Goal: Task Accomplishment & Management: Use online tool/utility

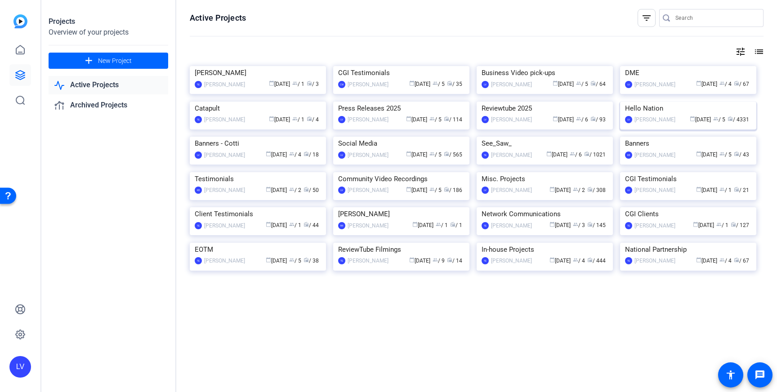
click at [687, 102] on img at bounding box center [688, 102] width 136 height 0
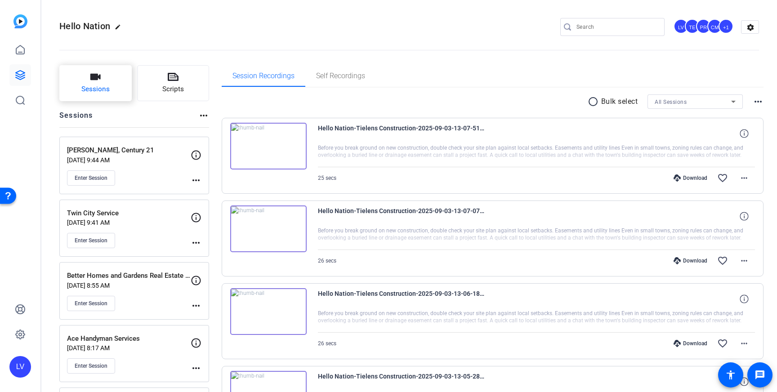
click at [103, 91] on span "Sessions" at bounding box center [95, 89] width 28 height 10
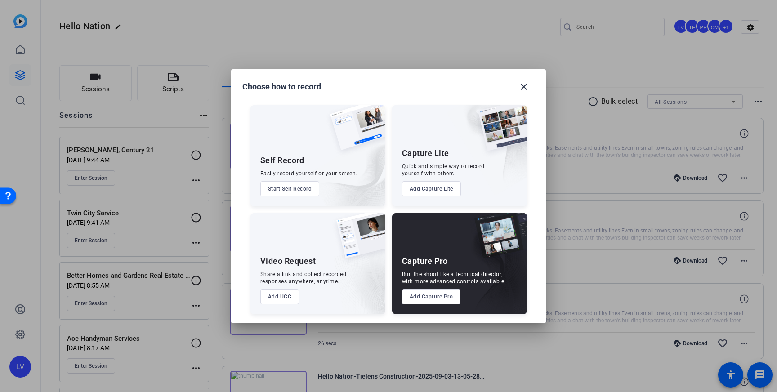
click at [427, 299] on button "Add Capture Pro" at bounding box center [431, 296] width 59 height 15
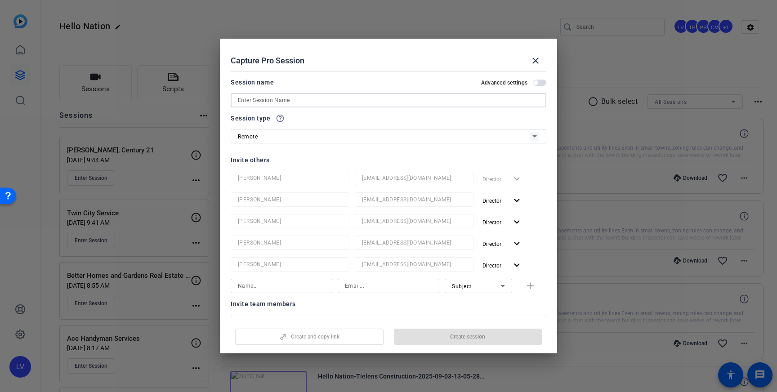
click at [263, 101] on input at bounding box center [388, 100] width 301 height 11
paste input "Precision Garage Door Service"
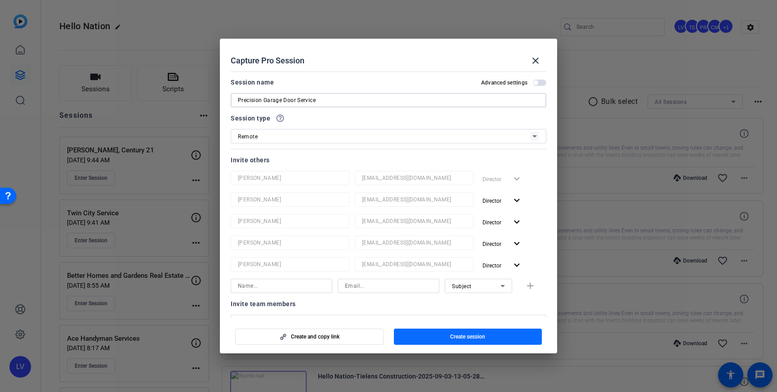
type input "Precision Garage Door Service"
click at [474, 339] on span "Create session" at bounding box center [467, 336] width 35 height 7
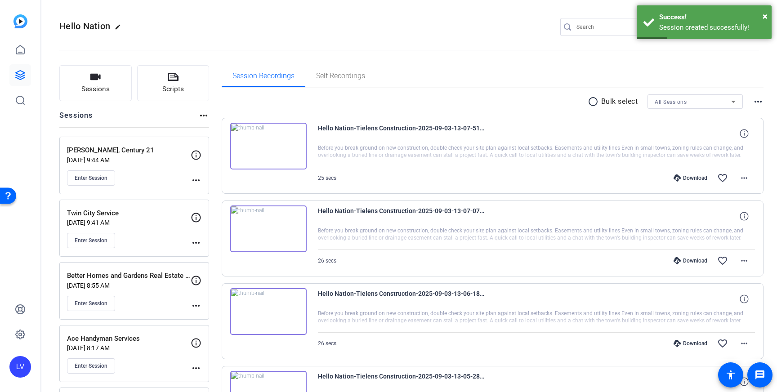
scroll to position [7, 0]
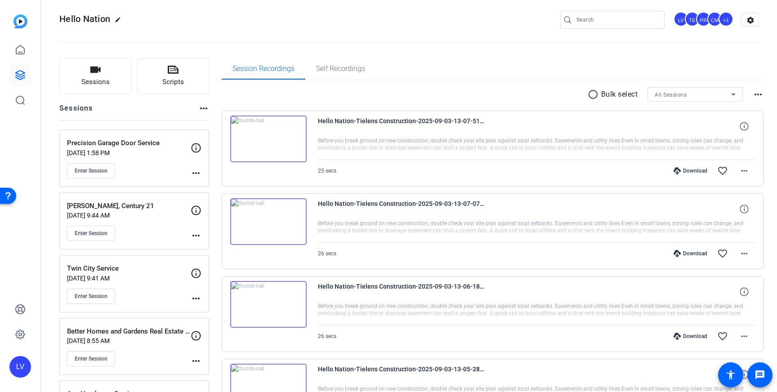
click at [197, 172] on mat-icon "more_horiz" at bounding box center [196, 173] width 11 height 11
click at [209, 181] on span "Edit Session" at bounding box center [218, 186] width 41 height 11
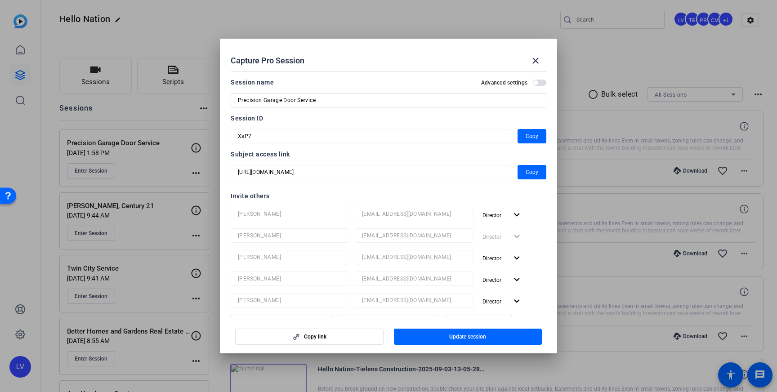
drag, startPoint x: 527, startPoint y: 134, endPoint x: 207, endPoint y: 20, distance: 340.5
click at [527, 134] on span "Copy" at bounding box center [532, 136] width 13 height 11
click at [542, 63] on span at bounding box center [536, 61] width 22 height 22
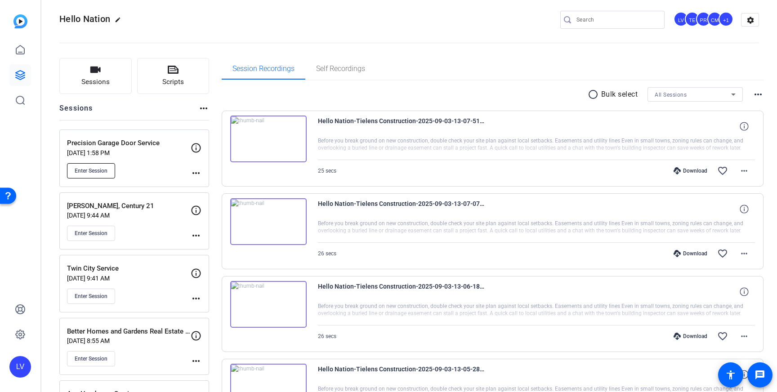
click at [98, 170] on span "Enter Session" at bounding box center [91, 170] width 33 height 7
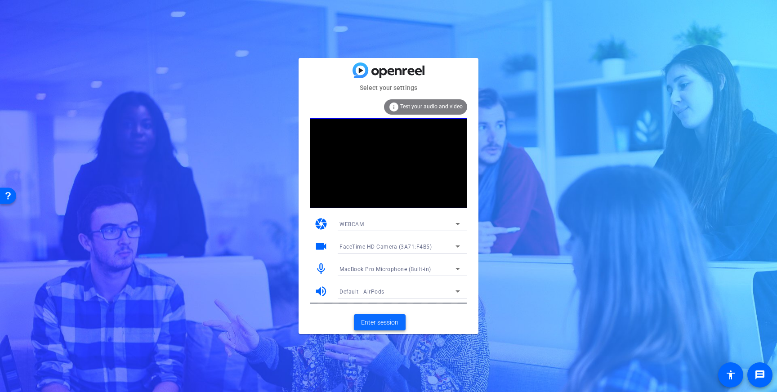
click at [379, 323] on span "Enter session" at bounding box center [379, 322] width 37 height 9
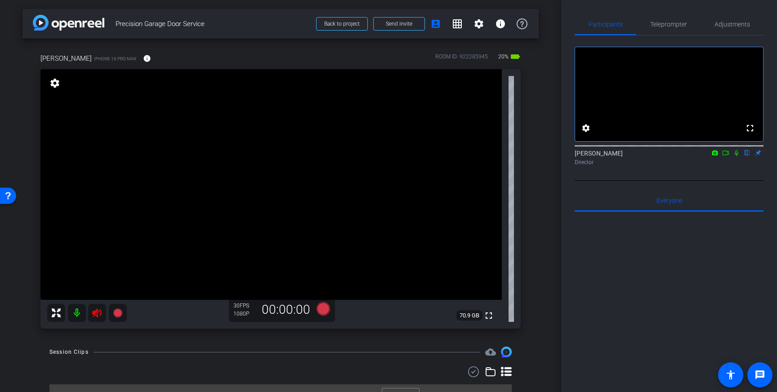
click at [94, 314] on icon at bounding box center [97, 313] width 11 height 11
click at [732, 25] on span "Adjustments" at bounding box center [732, 24] width 36 height 6
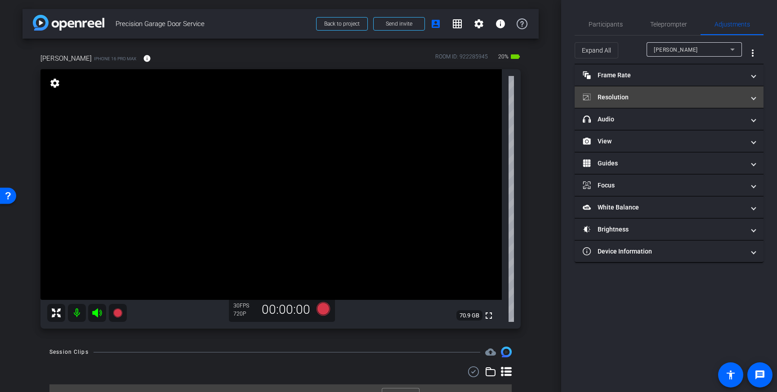
click at [687, 100] on mat-panel-title "Resolution" at bounding box center [664, 97] width 162 height 9
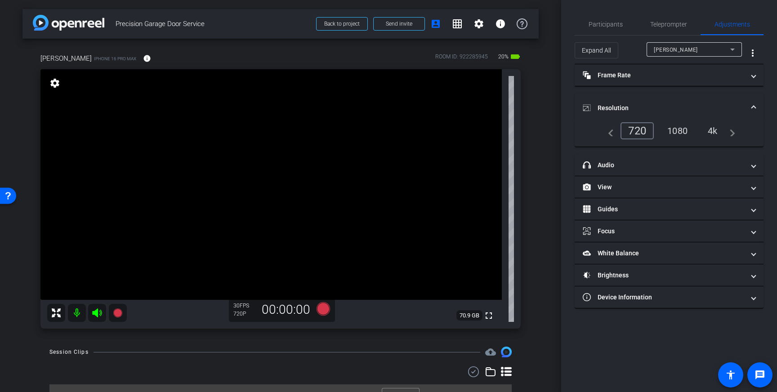
click at [712, 132] on div "4k" at bounding box center [712, 130] width 23 height 15
drag, startPoint x: 667, startPoint y: 15, endPoint x: 665, endPoint y: 22, distance: 7.4
click at [667, 15] on span "Teleprompter" at bounding box center [668, 24] width 37 height 22
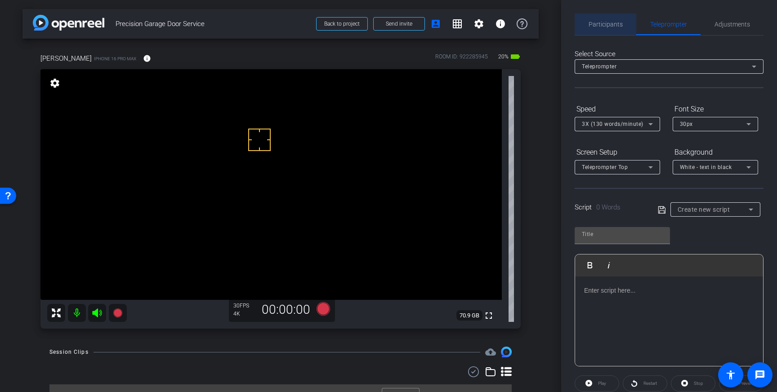
click at [605, 32] on span "Participants" at bounding box center [606, 24] width 34 height 22
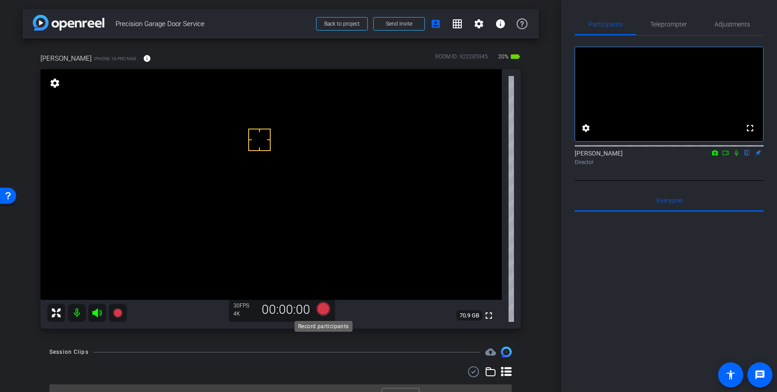
click at [322, 305] on icon at bounding box center [323, 308] width 13 height 13
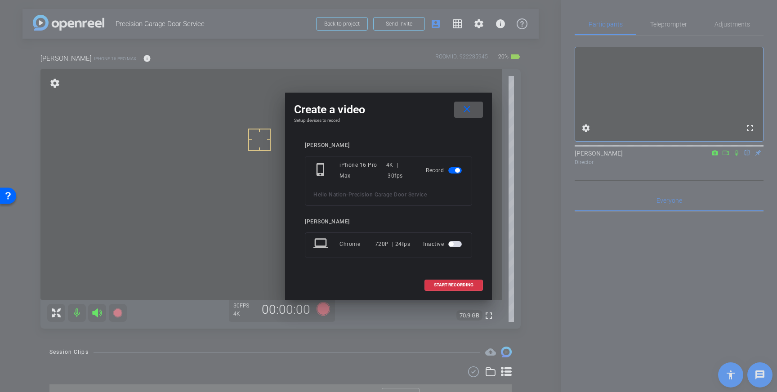
click at [450, 284] on span "START RECORDING" at bounding box center [454, 285] width 40 height 4
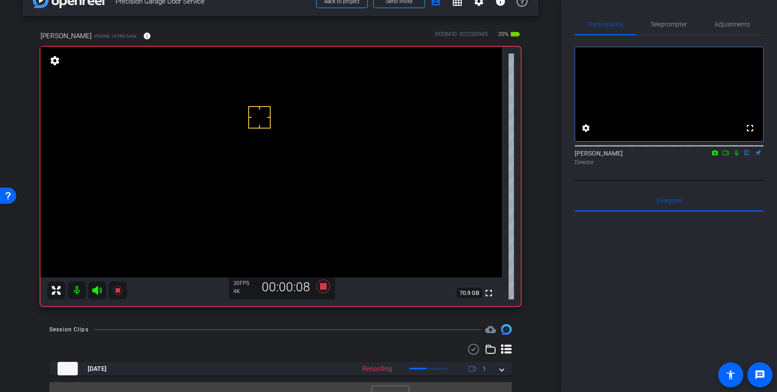
scroll to position [25, 0]
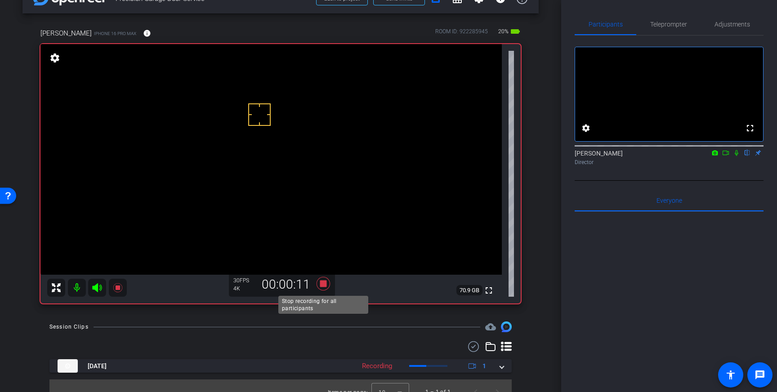
click at [323, 287] on icon at bounding box center [323, 284] width 22 height 16
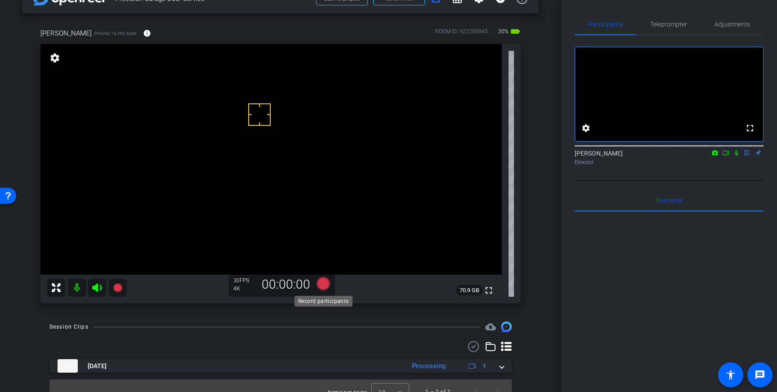
click at [323, 288] on icon at bounding box center [323, 283] width 13 height 13
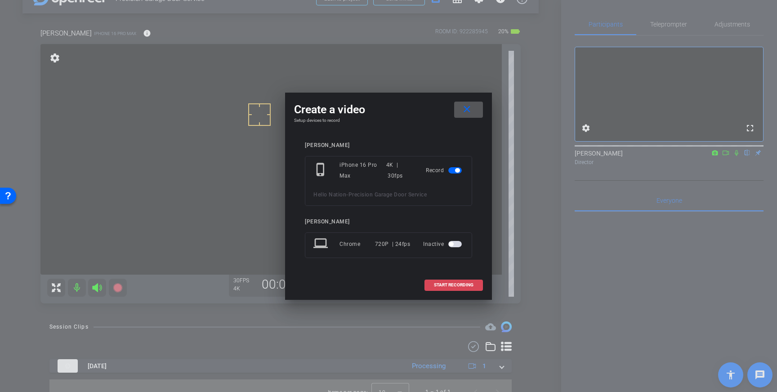
click at [447, 283] on span "START RECORDING" at bounding box center [454, 285] width 40 height 4
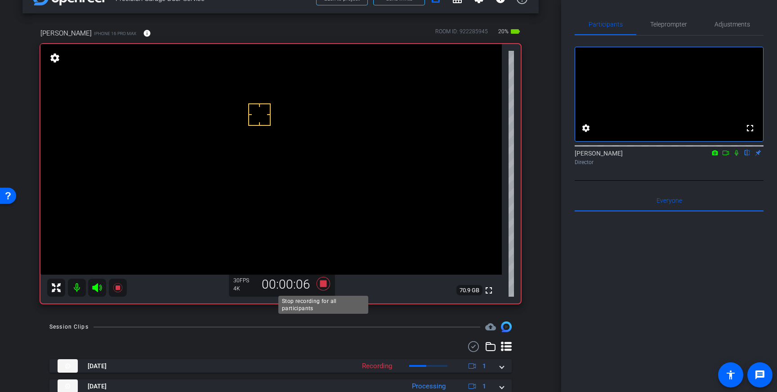
click at [322, 284] on icon at bounding box center [323, 283] width 13 height 13
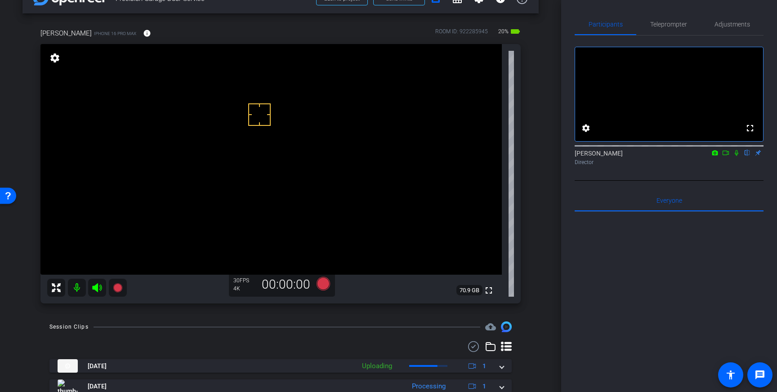
drag, startPoint x: 668, startPoint y: 23, endPoint x: 665, endPoint y: 59, distance: 36.5
click at [668, 23] on span "Teleprompter" at bounding box center [668, 24] width 37 height 6
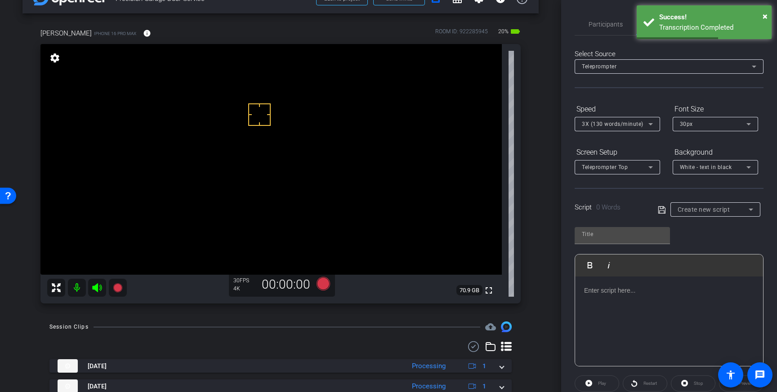
click at [652, 317] on div at bounding box center [669, 322] width 188 height 90
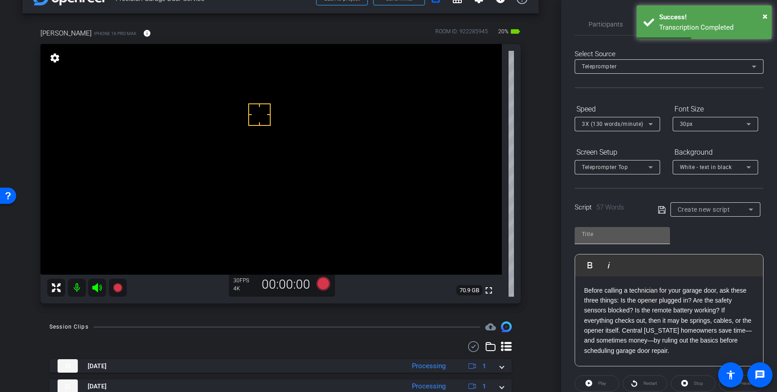
click at [632, 237] on input "text" at bounding box center [622, 234] width 81 height 11
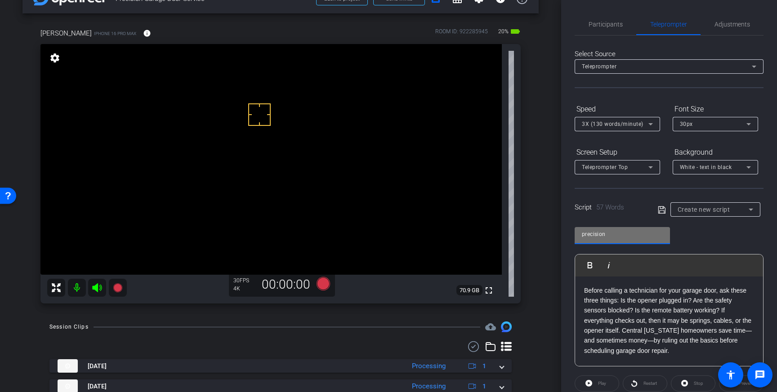
type input "precision"
click at [662, 212] on icon at bounding box center [662, 210] width 8 height 11
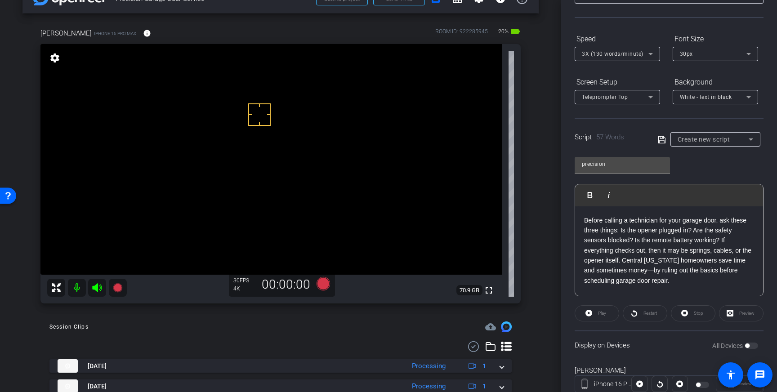
scroll to position [99, 0]
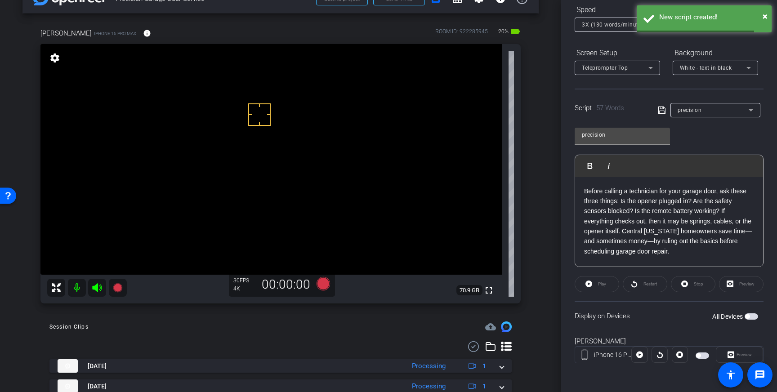
click at [750, 318] on span "button" at bounding box center [751, 316] width 13 height 6
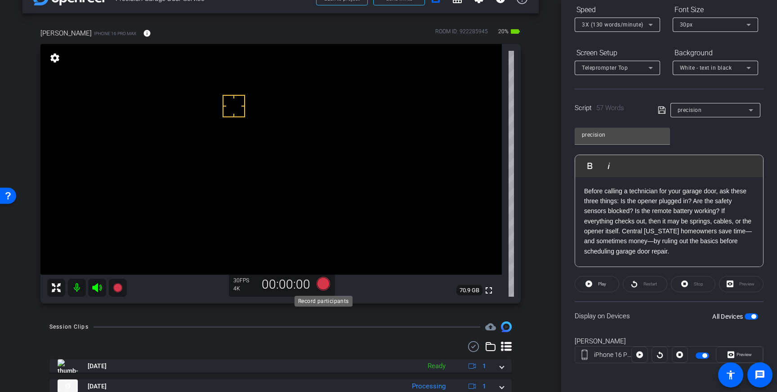
click at [325, 283] on icon at bounding box center [323, 283] width 13 height 13
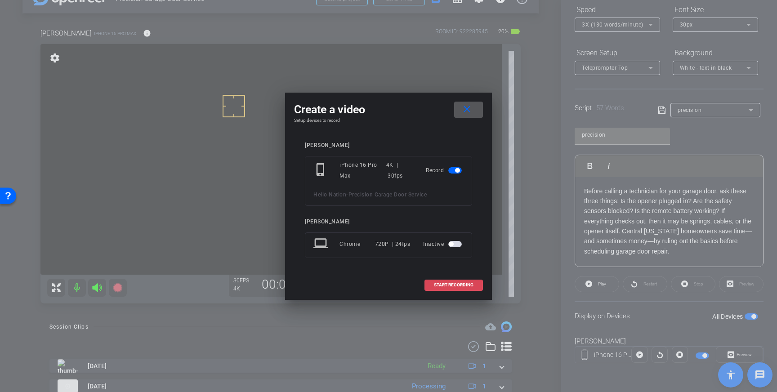
click at [463, 286] on span "START RECORDING" at bounding box center [454, 285] width 40 height 4
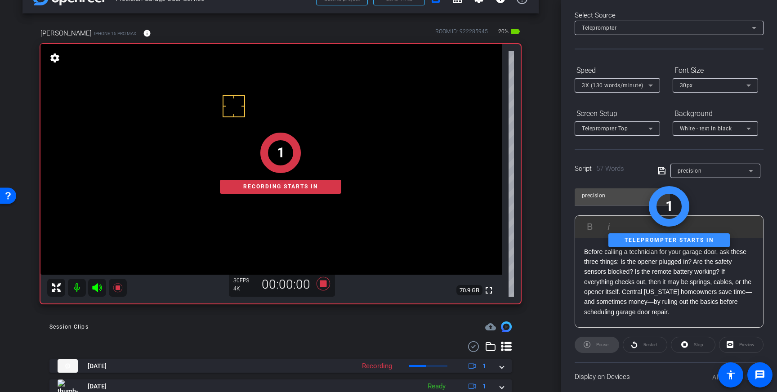
scroll to position [0, 0]
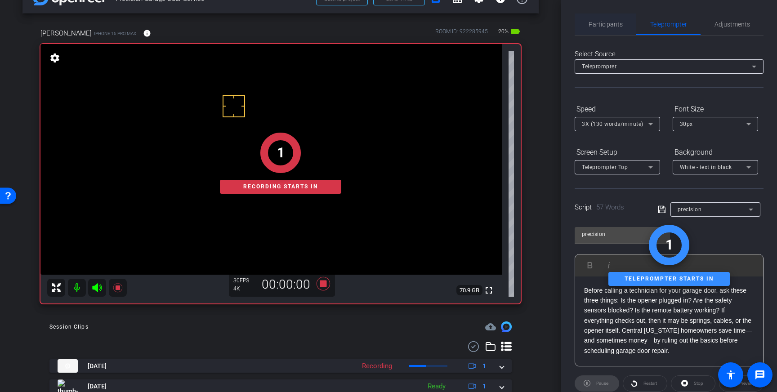
click at [613, 29] on span "Participants" at bounding box center [606, 24] width 34 height 22
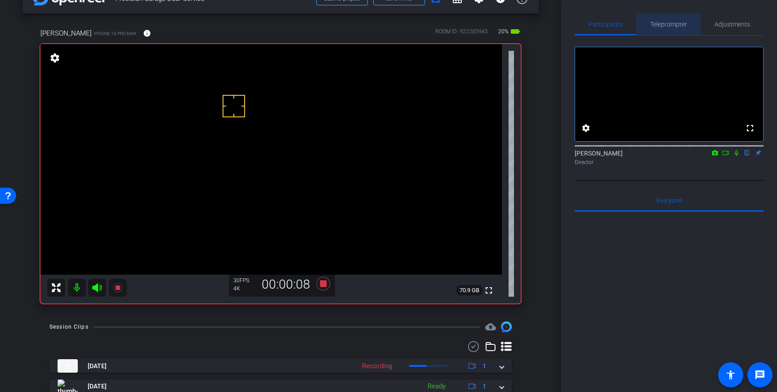
click at [665, 26] on span "Teleprompter" at bounding box center [668, 24] width 37 height 6
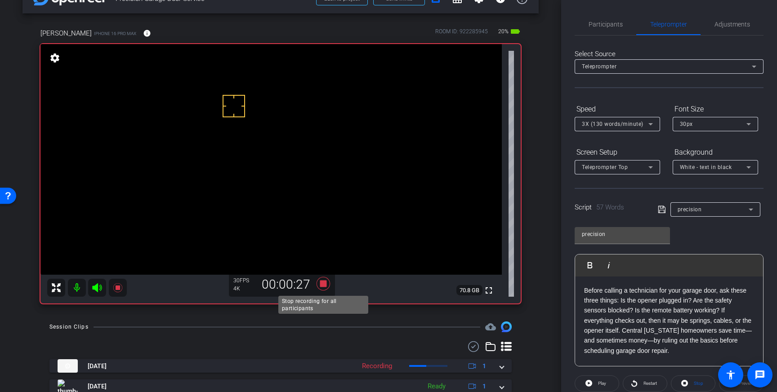
drag, startPoint x: 323, startPoint y: 286, endPoint x: 362, endPoint y: 274, distance: 41.1
click at [323, 286] on icon at bounding box center [323, 283] width 13 height 13
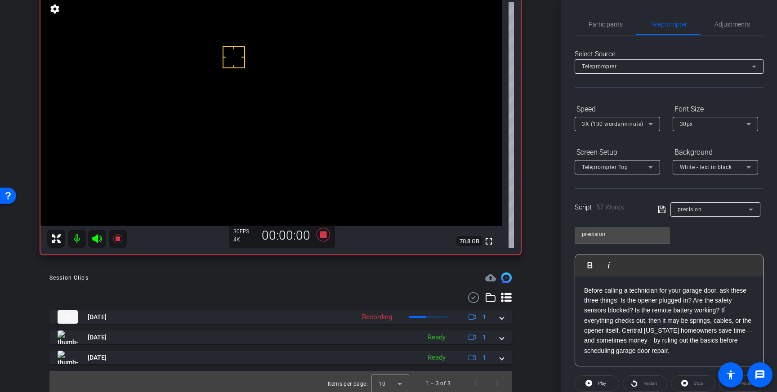
scroll to position [75, 0]
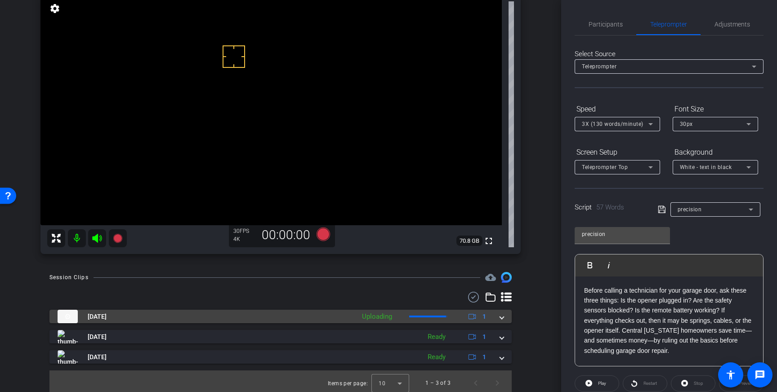
click at [500, 316] on span at bounding box center [502, 316] width 4 height 9
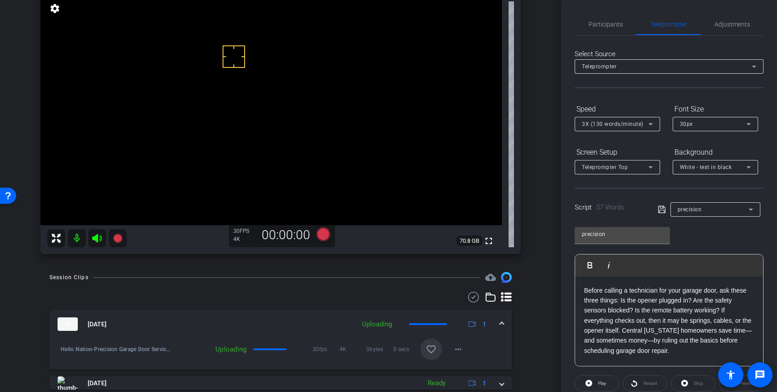
click at [437, 350] on span at bounding box center [431, 350] width 22 height 22
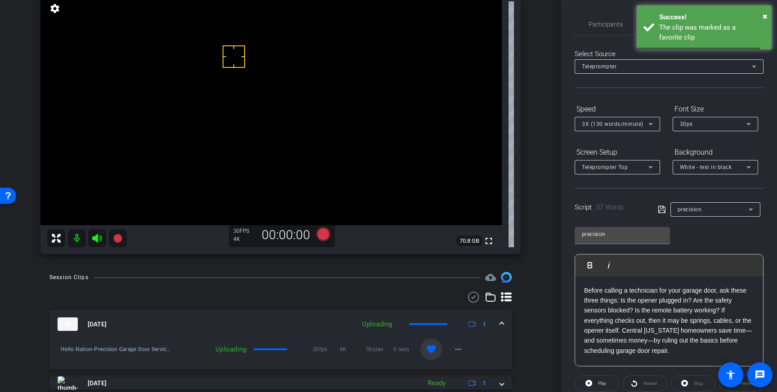
click at [506, 323] on mat-expansion-panel-header "Sep 3, 2025 Uploading 1" at bounding box center [280, 324] width 462 height 29
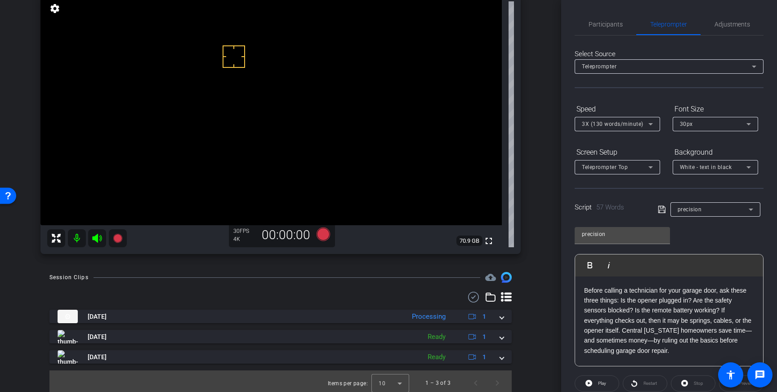
scroll to position [62, 0]
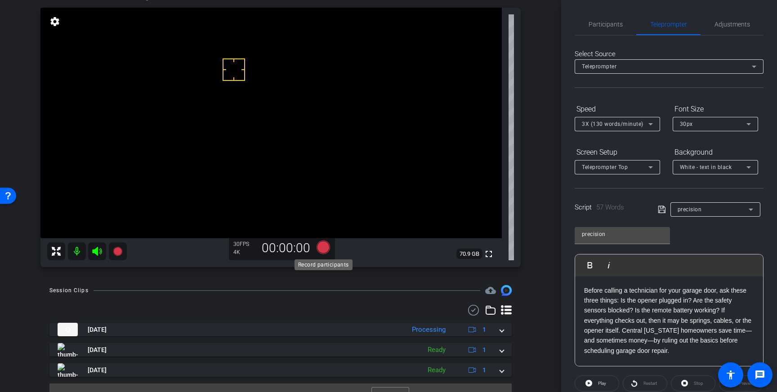
click at [326, 247] on icon at bounding box center [323, 247] width 13 height 13
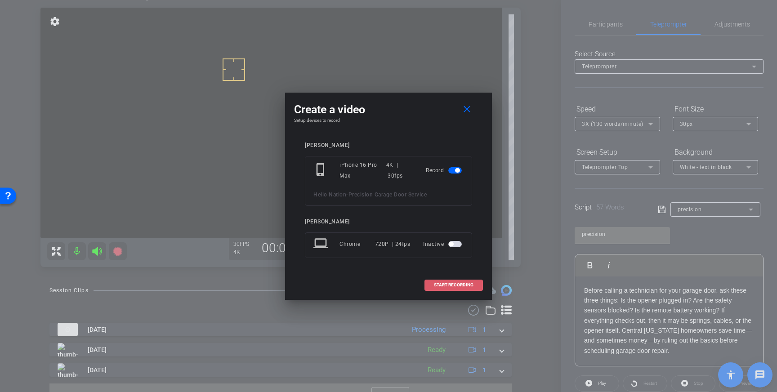
click at [452, 283] on span "START RECORDING" at bounding box center [454, 285] width 40 height 4
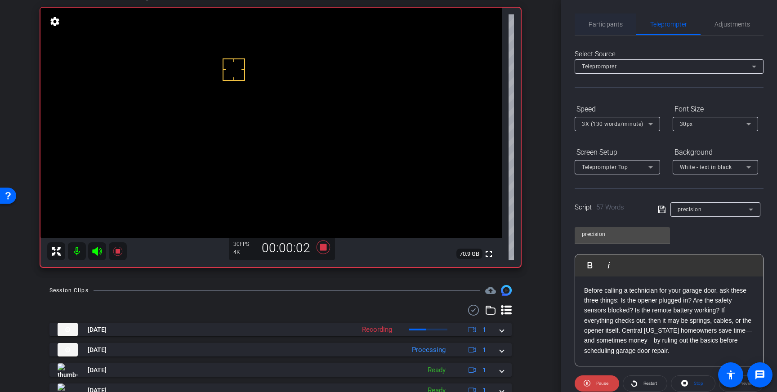
click at [607, 29] on span "Participants" at bounding box center [606, 24] width 34 height 22
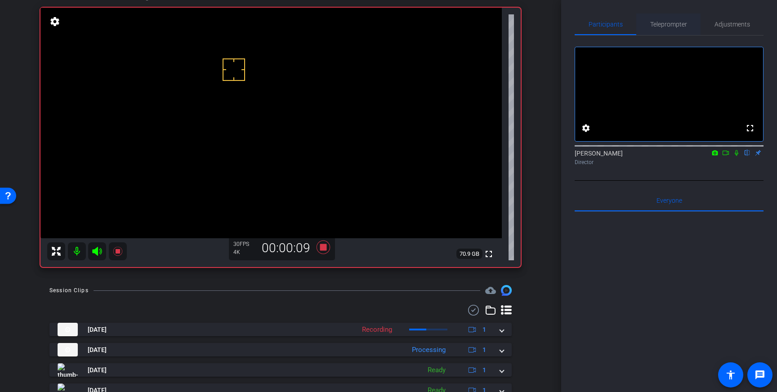
click at [670, 22] on span "Teleprompter" at bounding box center [668, 24] width 37 height 6
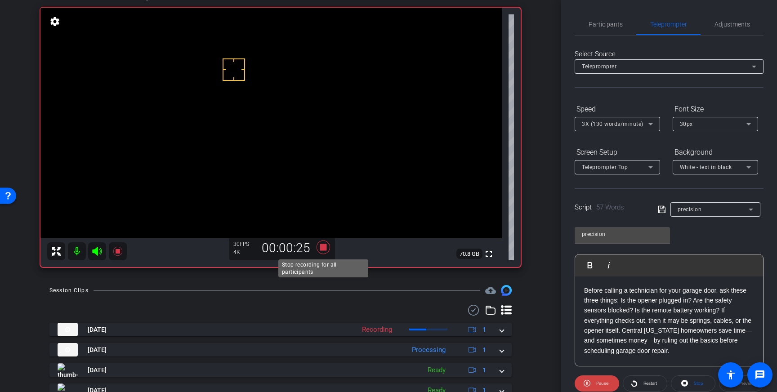
click at [324, 249] on icon at bounding box center [323, 247] width 13 height 13
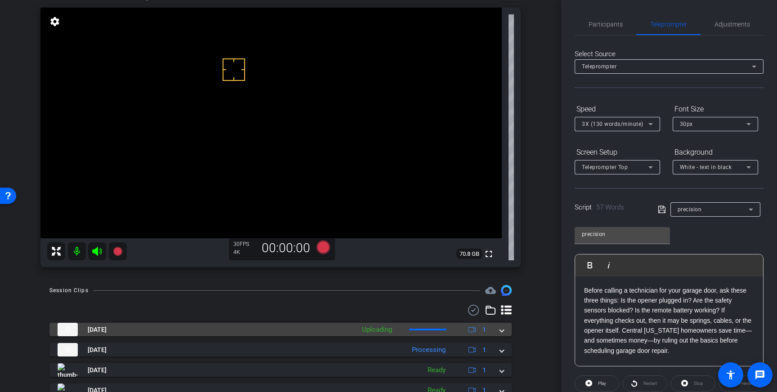
click at [498, 331] on div "Sep 3, 2025 Uploading 1" at bounding box center [279, 329] width 442 height 13
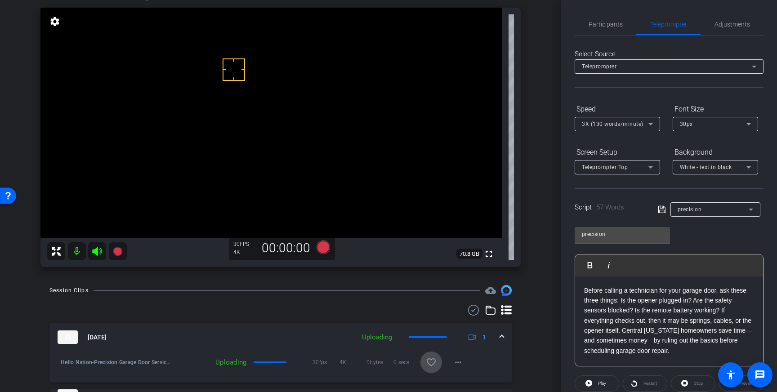
click at [433, 359] on mat-icon "favorite_border" at bounding box center [431, 362] width 11 height 11
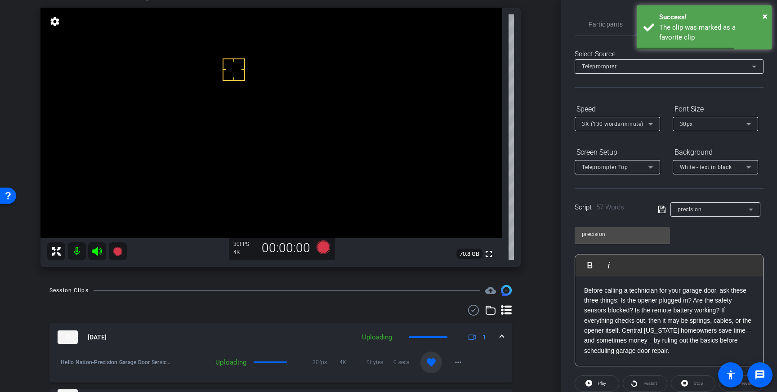
click at [500, 339] on span at bounding box center [502, 337] width 4 height 9
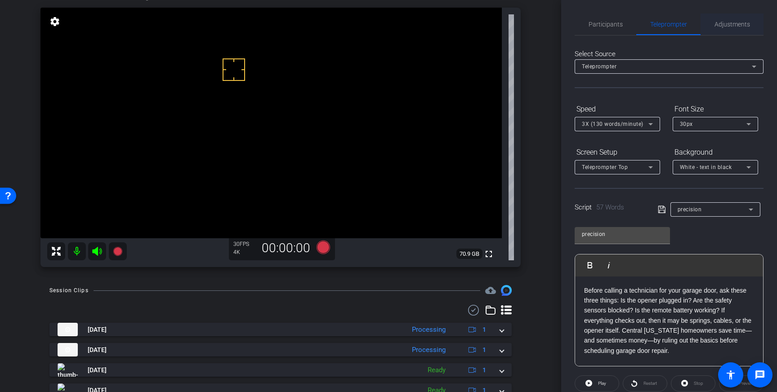
click at [726, 21] on span "Adjustments" at bounding box center [732, 24] width 36 height 6
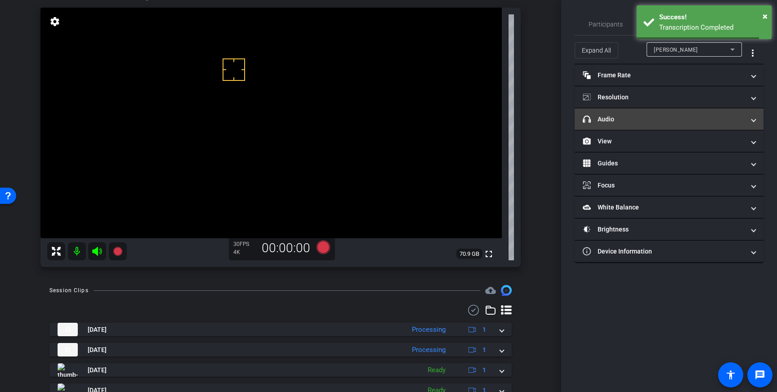
click at [714, 118] on mat-panel-title "headphone icon Audio" at bounding box center [664, 119] width 162 height 9
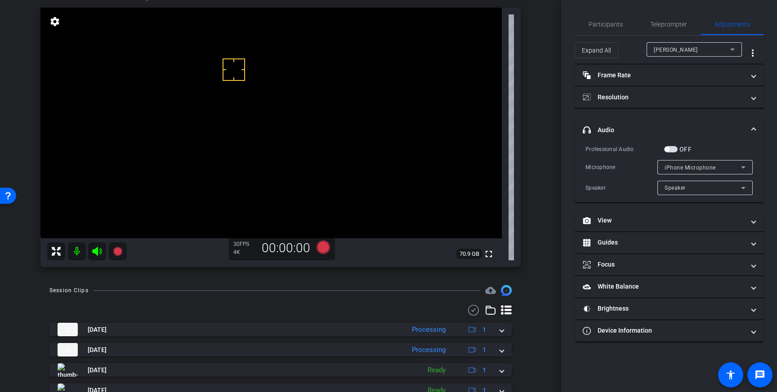
click at [673, 148] on span "button" at bounding box center [670, 149] width 13 height 6
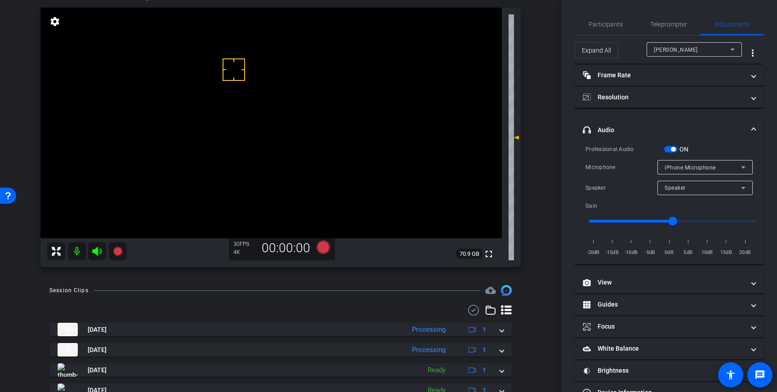
drag, startPoint x: 259, startPoint y: 124, endPoint x: 255, endPoint y: 121, distance: 5.0
click at [324, 250] on icon at bounding box center [323, 247] width 13 height 13
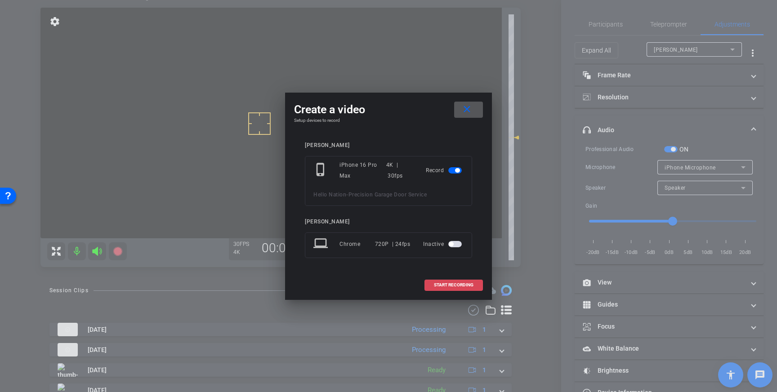
click at [439, 285] on span "START RECORDING" at bounding box center [454, 285] width 40 height 4
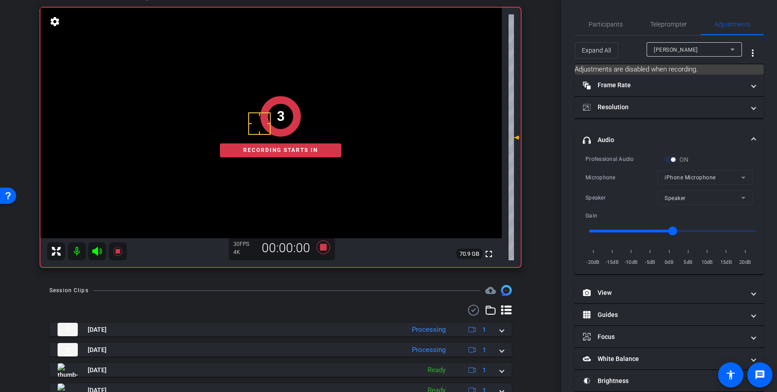
drag, startPoint x: 612, startPoint y: 20, endPoint x: 620, endPoint y: 36, distance: 17.9
click at [612, 21] on span "Participants" at bounding box center [606, 24] width 34 height 6
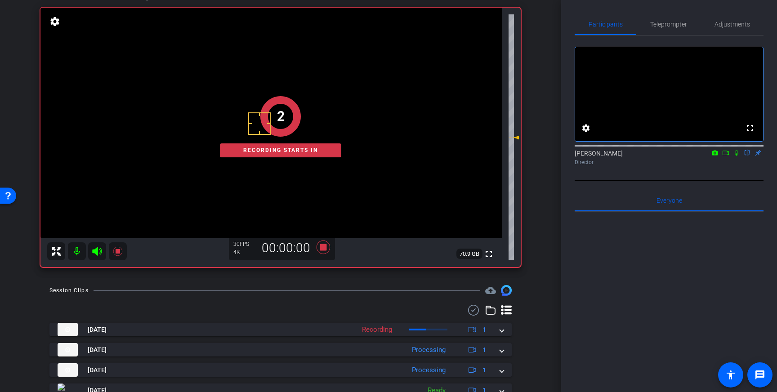
click at [734, 156] on icon at bounding box center [736, 153] width 7 height 6
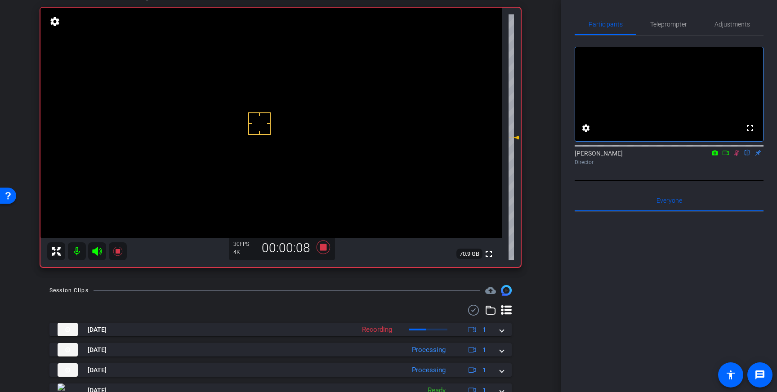
scroll to position [63, 0]
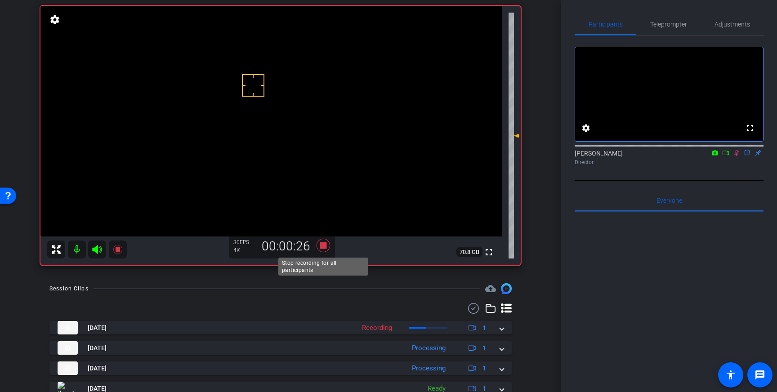
click at [324, 247] on icon at bounding box center [323, 245] width 13 height 13
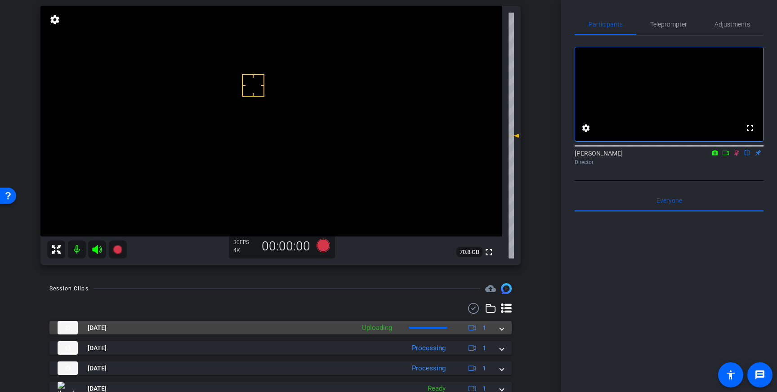
click at [501, 330] on span at bounding box center [502, 327] width 4 height 9
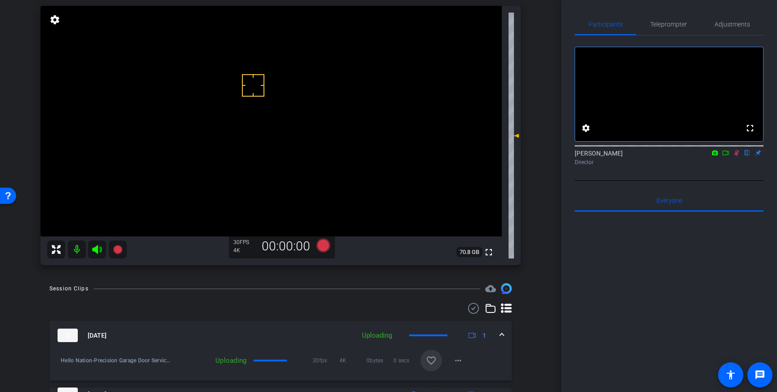
click at [427, 357] on mat-icon "favorite_border" at bounding box center [431, 360] width 11 height 11
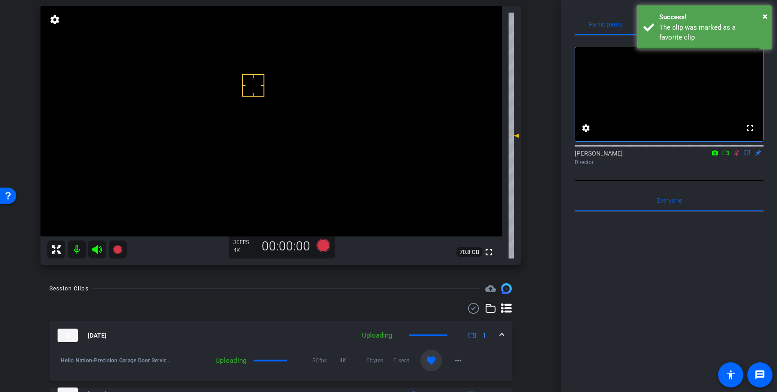
click at [501, 334] on span at bounding box center [502, 335] width 4 height 9
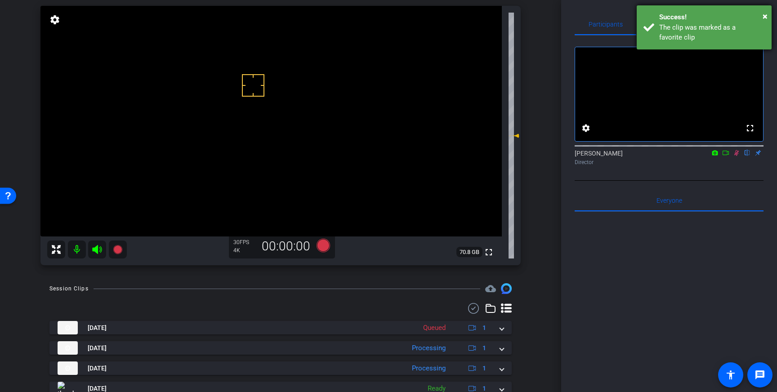
click at [655, 9] on div "× Success! The clip was marked as a favorite clip" at bounding box center [704, 27] width 135 height 44
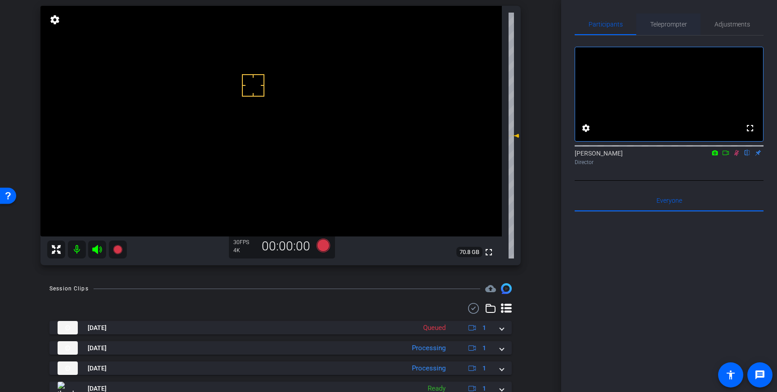
click at [668, 21] on span "Teleprompter" at bounding box center [668, 24] width 37 height 6
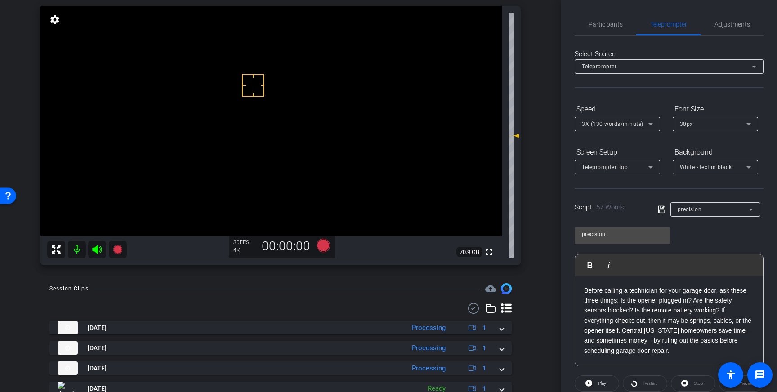
click at [616, 24] on span "Participants" at bounding box center [606, 24] width 34 height 6
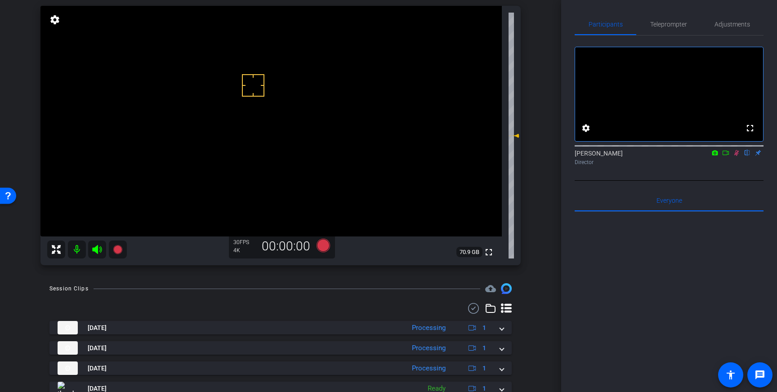
click at [738, 156] on icon at bounding box center [736, 153] width 7 height 6
click at [673, 29] on span "Teleprompter" at bounding box center [668, 24] width 37 height 22
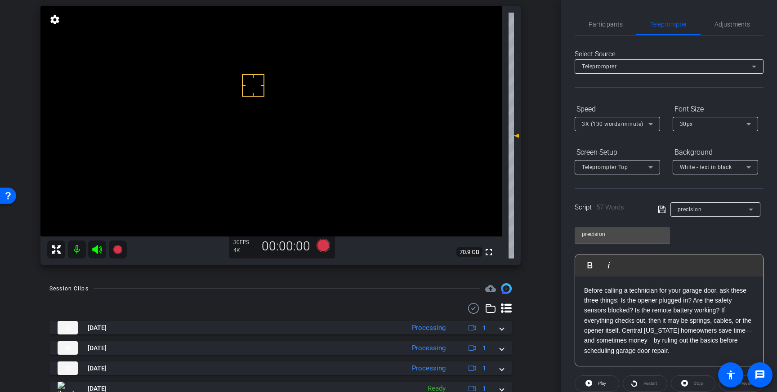
scroll to position [99, 0]
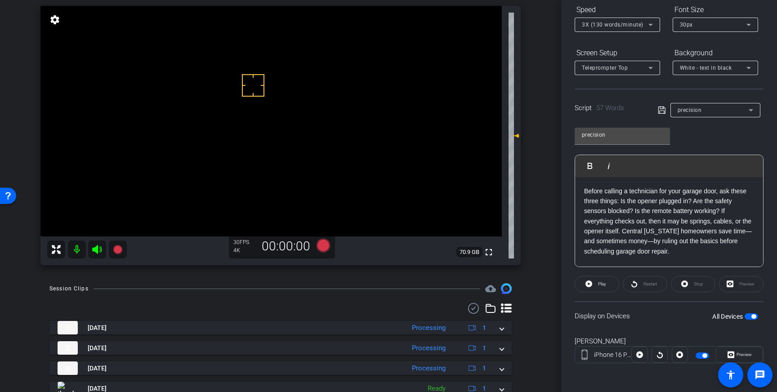
click at [749, 316] on span "button" at bounding box center [751, 316] width 13 height 6
drag, startPoint x: 674, startPoint y: 252, endPoint x: 585, endPoint y: 192, distance: 106.9
click at [585, 192] on p "Before calling a technician for your garage door, ask these three things: Is th…" at bounding box center [669, 221] width 170 height 71
drag, startPoint x: 659, startPoint y: 108, endPoint x: 660, endPoint y: 121, distance: 13.1
click at [660, 109] on icon at bounding box center [662, 110] width 8 height 11
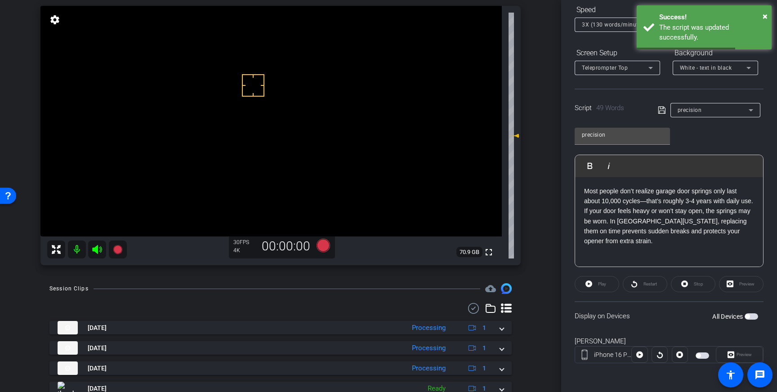
click at [751, 318] on span "button" at bounding box center [751, 316] width 13 height 6
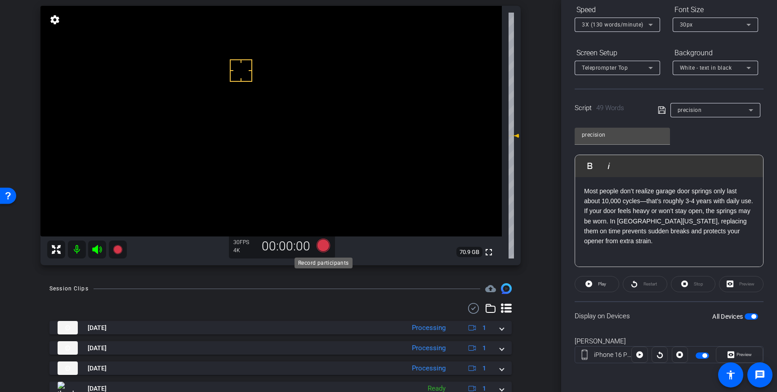
click at [324, 247] on icon at bounding box center [323, 245] width 13 height 13
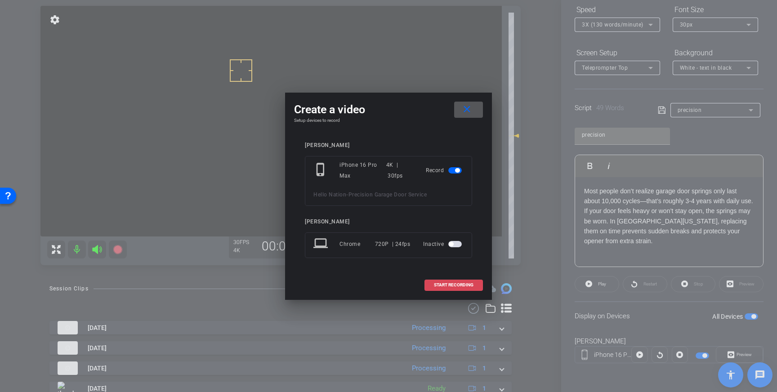
drag, startPoint x: 452, startPoint y: 281, endPoint x: 465, endPoint y: 280, distance: 13.1
click at [452, 281] on span at bounding box center [454, 285] width 58 height 22
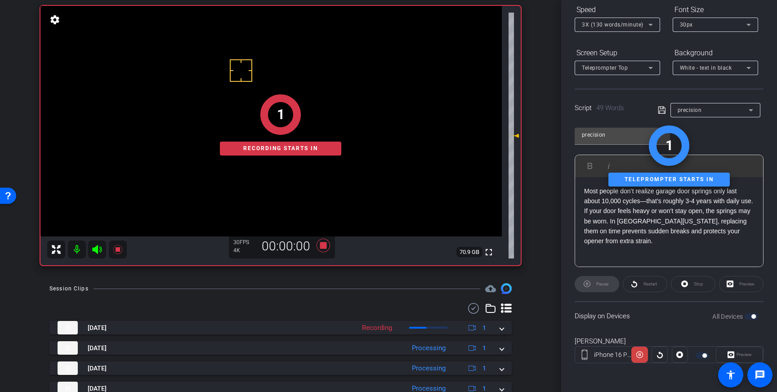
scroll to position [0, 0]
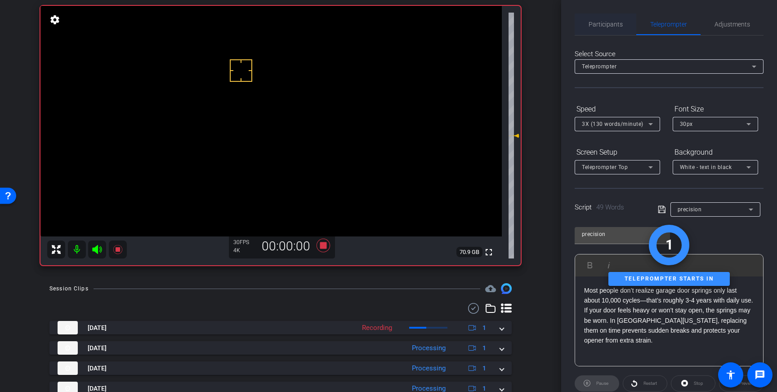
click at [600, 24] on span "Participants" at bounding box center [606, 24] width 34 height 6
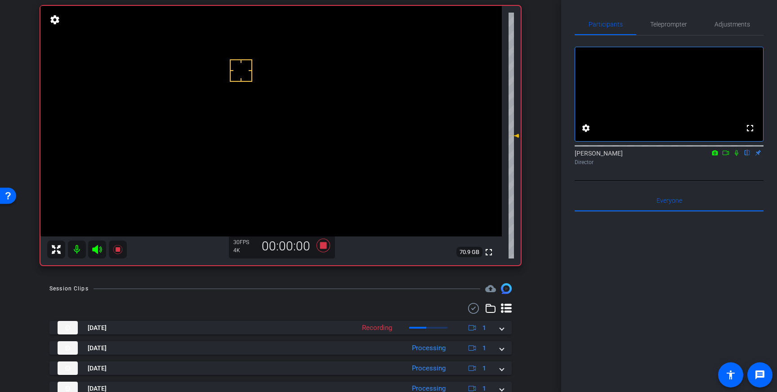
click at [736, 156] on icon at bounding box center [737, 153] width 4 height 6
click at [737, 156] on icon at bounding box center [736, 153] width 7 height 6
click at [322, 247] on icon at bounding box center [323, 245] width 13 height 13
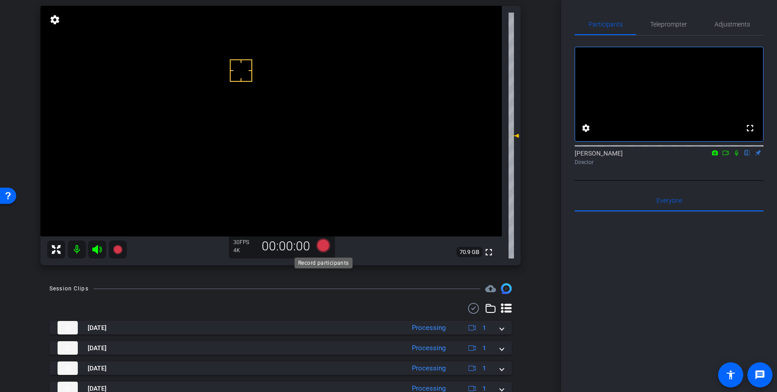
click at [325, 245] on icon at bounding box center [323, 245] width 13 height 13
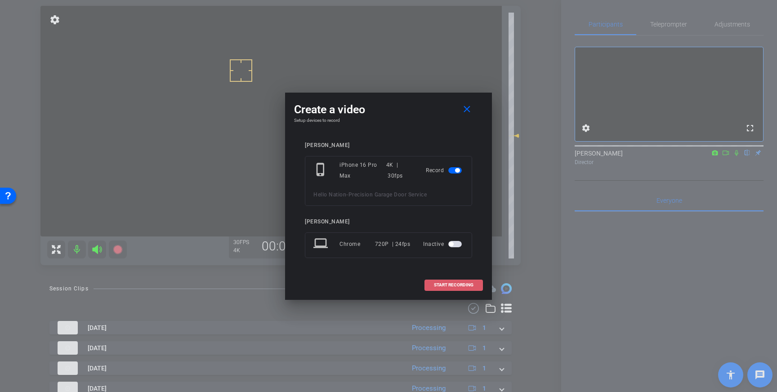
click at [453, 286] on span "START RECORDING" at bounding box center [454, 285] width 40 height 4
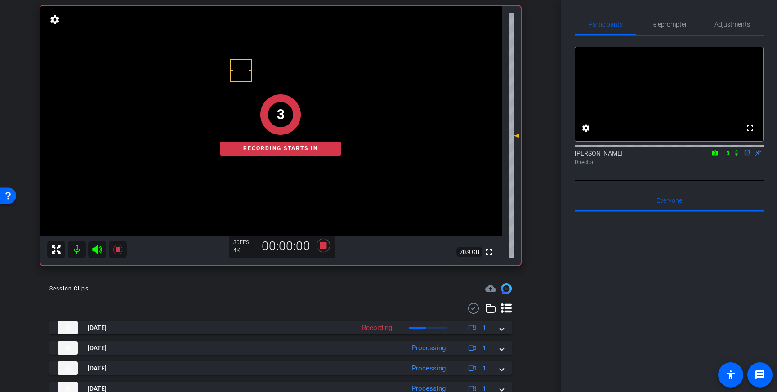
click at [737, 156] on icon at bounding box center [737, 153] width 4 height 6
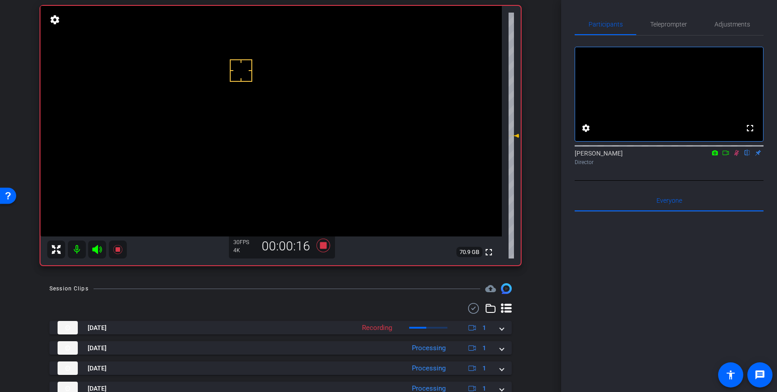
drag, startPoint x: 735, startPoint y: 165, endPoint x: 564, endPoint y: 231, distance: 183.6
click at [736, 156] on icon at bounding box center [736, 153] width 7 height 6
click at [323, 248] on icon at bounding box center [323, 245] width 13 height 13
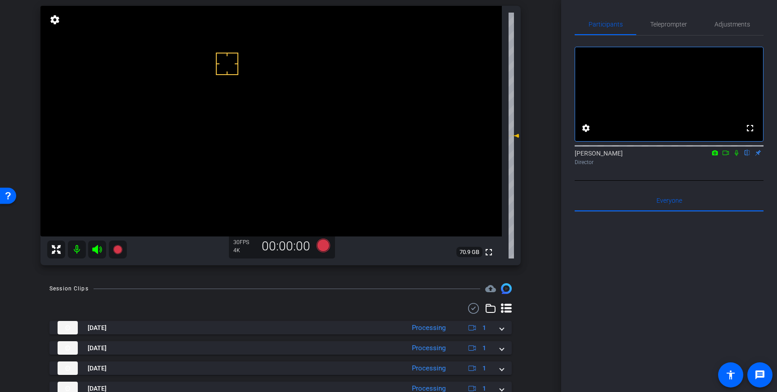
drag, startPoint x: 228, startPoint y: 64, endPoint x: 250, endPoint y: 67, distance: 22.3
click at [324, 243] on icon at bounding box center [323, 245] width 13 height 13
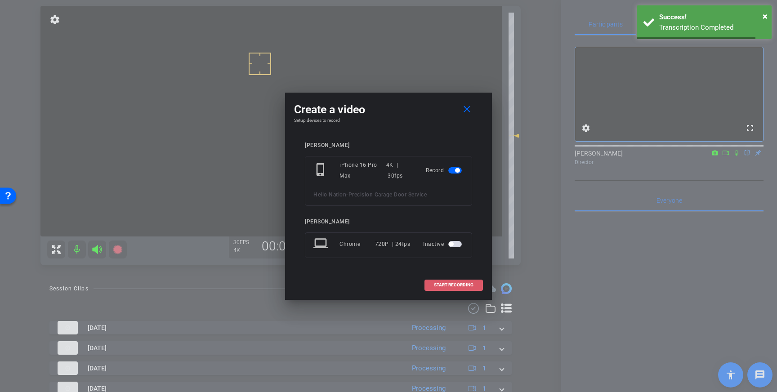
click at [445, 288] on span at bounding box center [454, 285] width 58 height 22
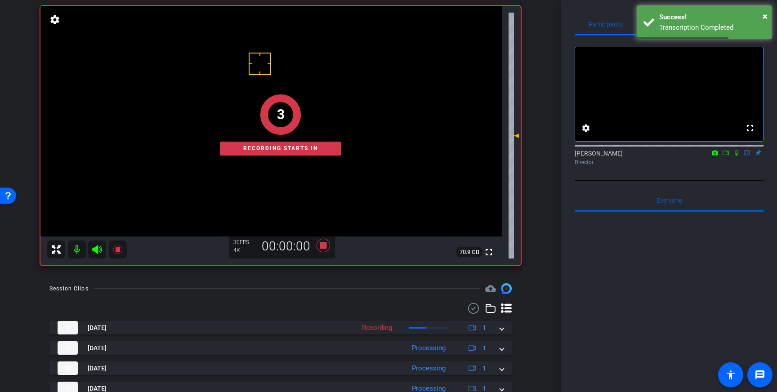
click at [741, 157] on mat-icon at bounding box center [736, 153] width 11 height 8
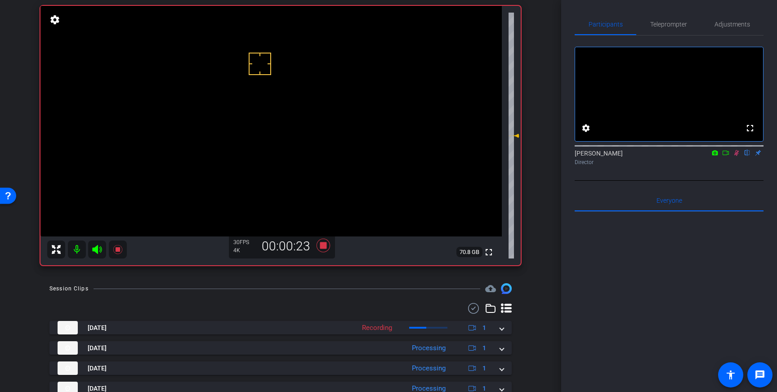
click at [736, 156] on icon at bounding box center [736, 153] width 7 height 6
click at [318, 247] on icon at bounding box center [323, 245] width 22 height 16
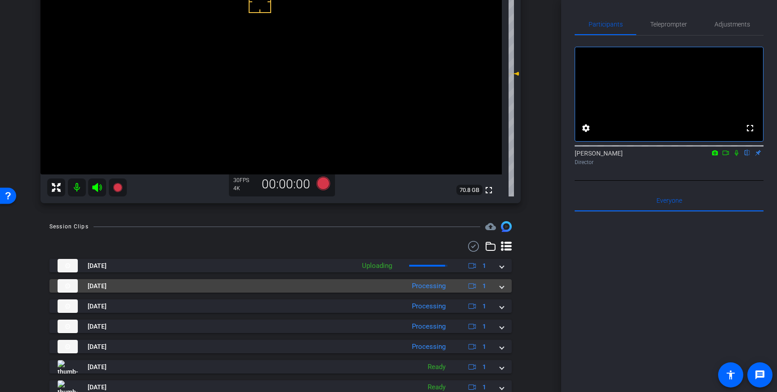
scroll to position [129, 0]
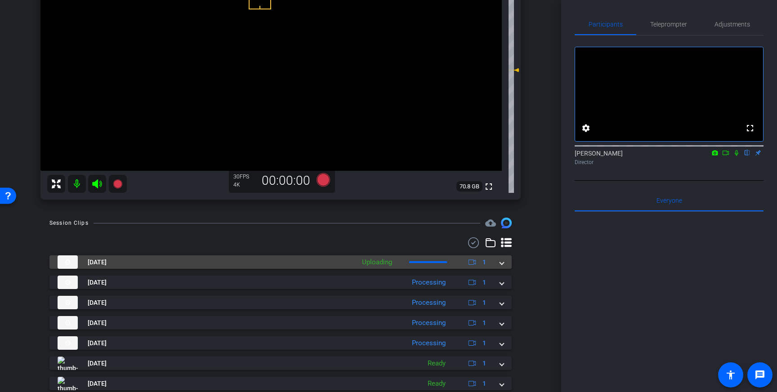
click at [504, 263] on mat-expansion-panel-header "Sep 3, 2025 Uploading 1" at bounding box center [280, 261] width 462 height 13
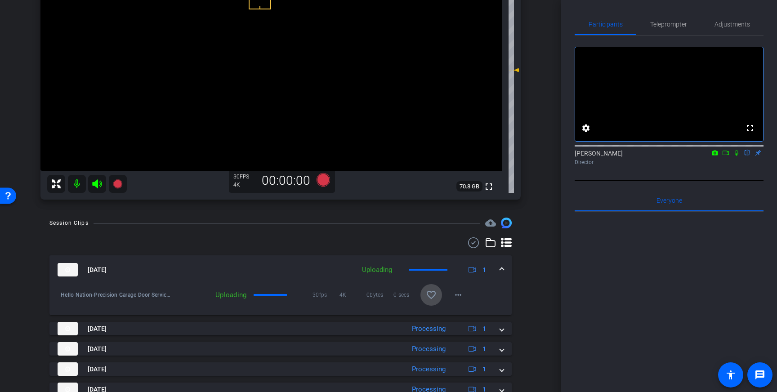
click at [431, 297] on mat-icon "favorite_border" at bounding box center [431, 295] width 11 height 11
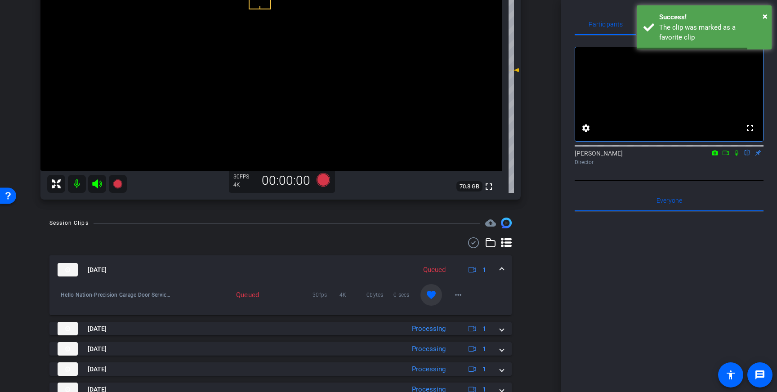
drag, startPoint x: 498, startPoint y: 270, endPoint x: 468, endPoint y: 306, distance: 46.3
click at [497, 272] on div "Sep 3, 2025 Queued 1" at bounding box center [279, 269] width 442 height 13
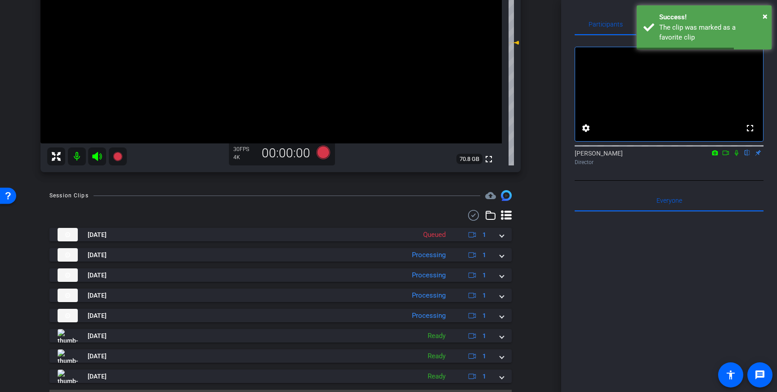
scroll to position [179, 0]
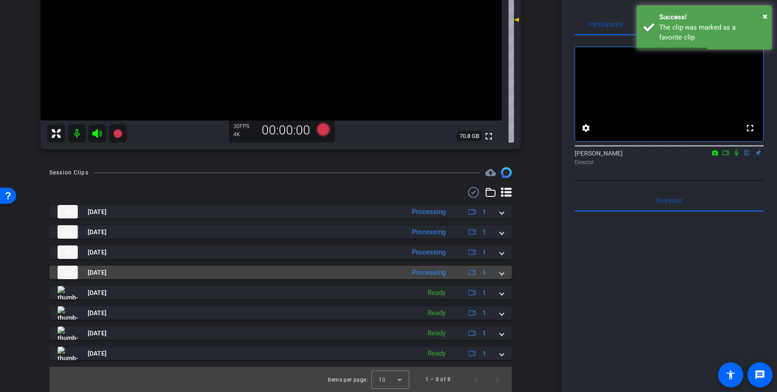
click at [502, 278] on mat-expansion-panel-header "Sep 3, 2025 Processing 1" at bounding box center [280, 272] width 462 height 13
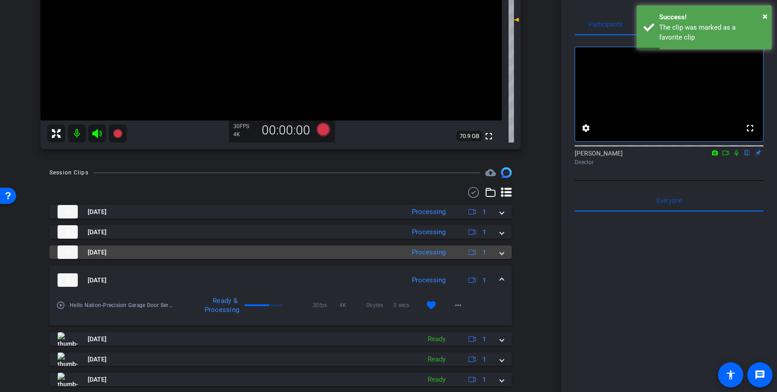
click at [499, 253] on mat-expansion-panel-header "Sep 3, 2025 Processing 1" at bounding box center [280, 251] width 462 height 13
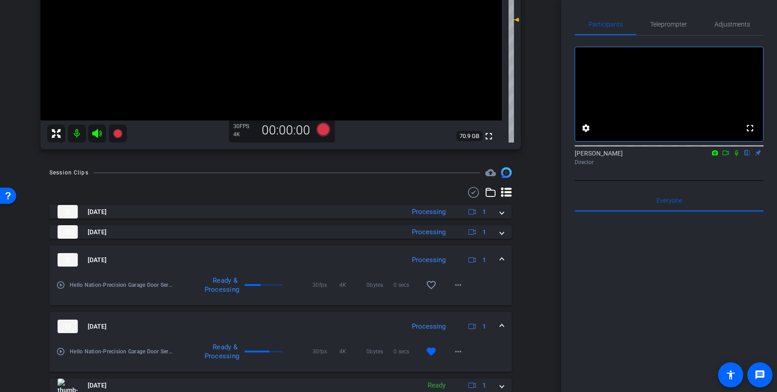
click at [501, 263] on span at bounding box center [502, 259] width 4 height 9
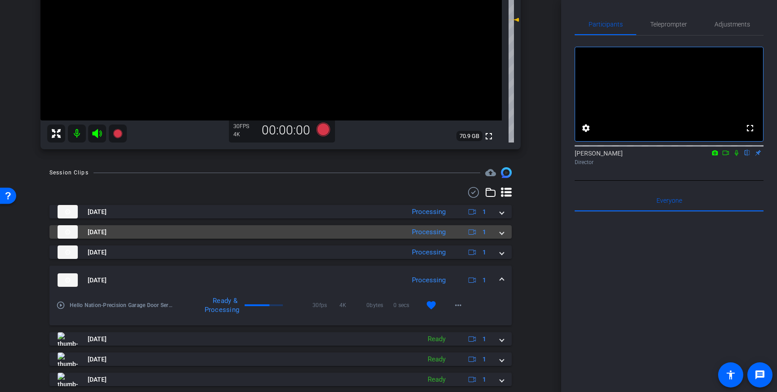
click at [500, 231] on div "Sep 3, 2025 Processing 1" at bounding box center [279, 231] width 442 height 13
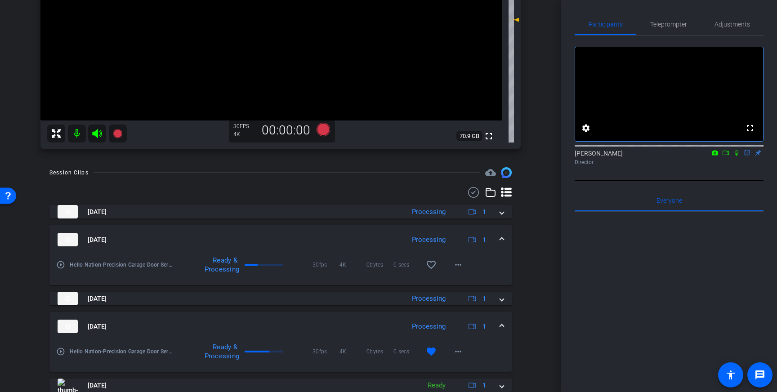
drag, startPoint x: 506, startPoint y: 244, endPoint x: 502, endPoint y: 223, distance: 21.6
click at [506, 244] on mat-expansion-panel-header "Sep 3, 2025 Processing 1" at bounding box center [280, 239] width 462 height 29
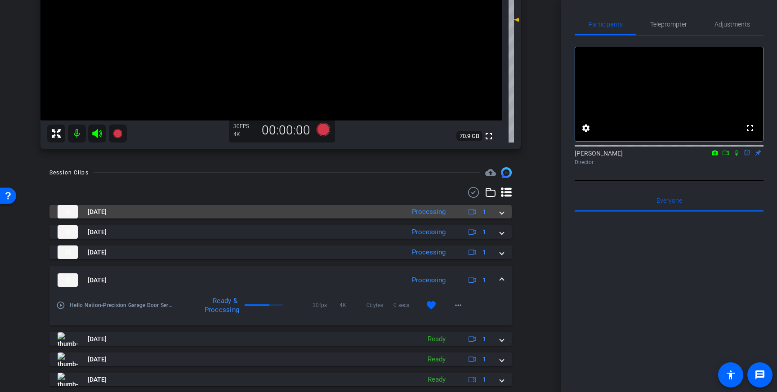
click at [497, 213] on div "Sep 3, 2025 Processing 1" at bounding box center [279, 211] width 442 height 13
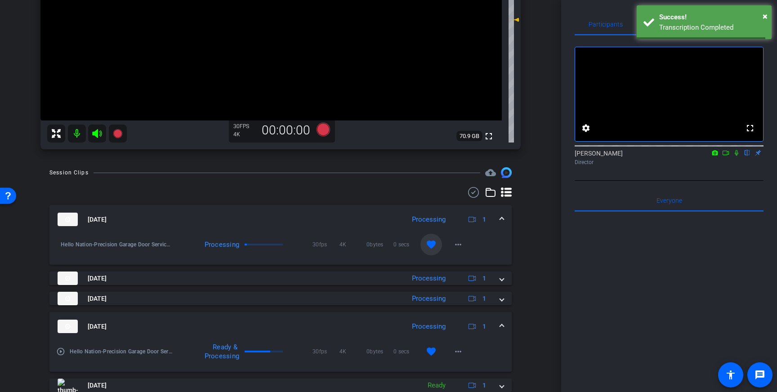
click at [501, 218] on span at bounding box center [502, 219] width 4 height 9
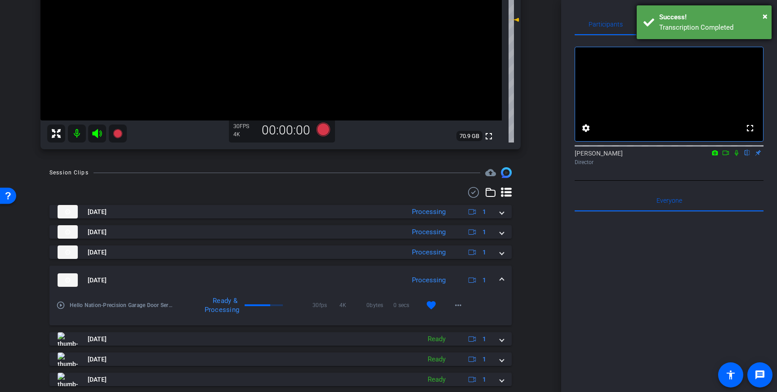
drag, startPoint x: 684, startPoint y: 11, endPoint x: 683, endPoint y: 20, distance: 9.5
click at [684, 11] on div "× Success! Transcription Completed" at bounding box center [704, 22] width 135 height 34
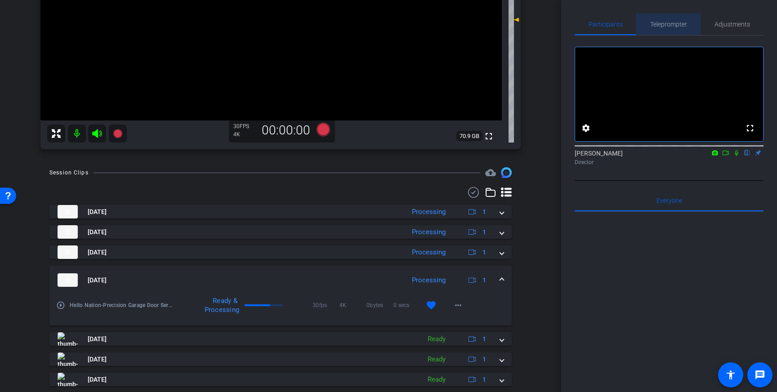
click at [673, 24] on span "Teleprompter" at bounding box center [668, 24] width 37 height 6
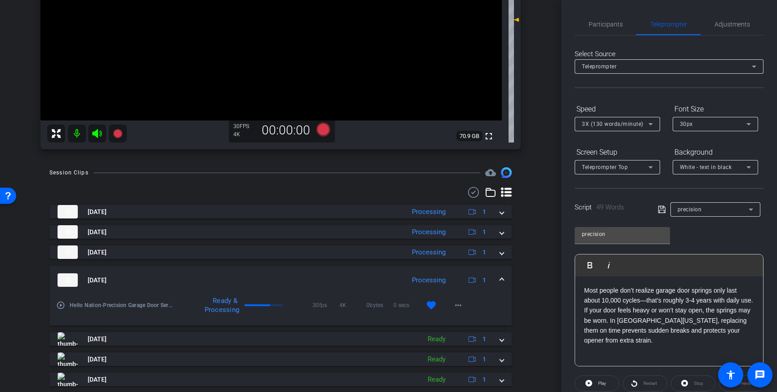
scroll to position [99, 0]
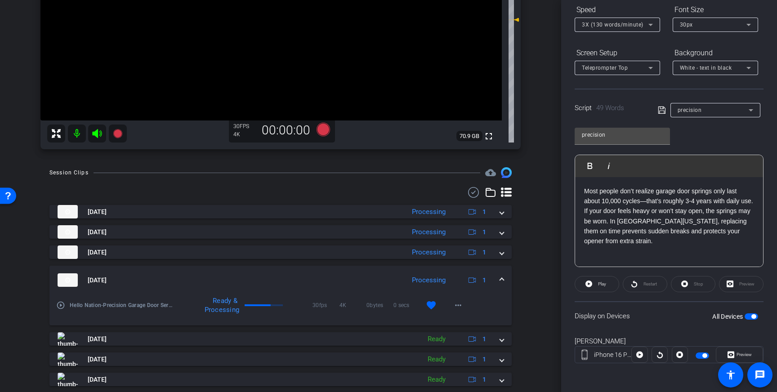
click at [751, 318] on button "All Devices" at bounding box center [751, 316] width 13 height 6
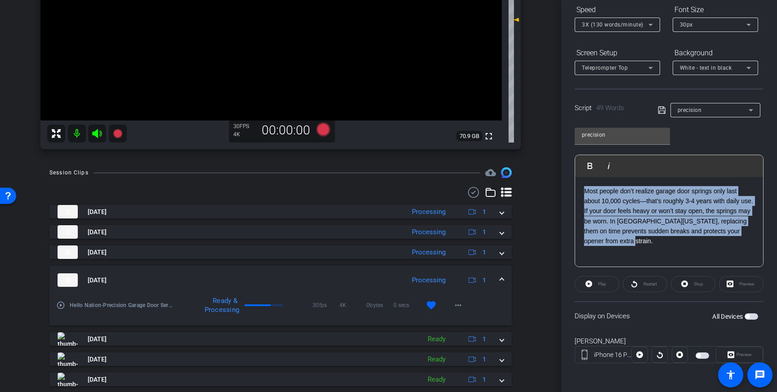
drag, startPoint x: 600, startPoint y: 220, endPoint x: 560, endPoint y: 170, distance: 63.3
click at [558, 168] on div "arrow_back Precision Garage Door Service Back to project Send invite account_bo…" at bounding box center [388, 196] width 777 height 392
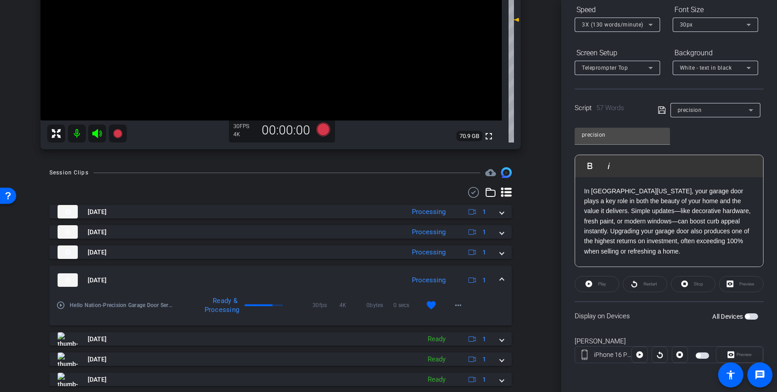
drag, startPoint x: 660, startPoint y: 109, endPoint x: 729, endPoint y: 187, distance: 103.8
click at [660, 110] on icon at bounding box center [662, 110] width 8 height 11
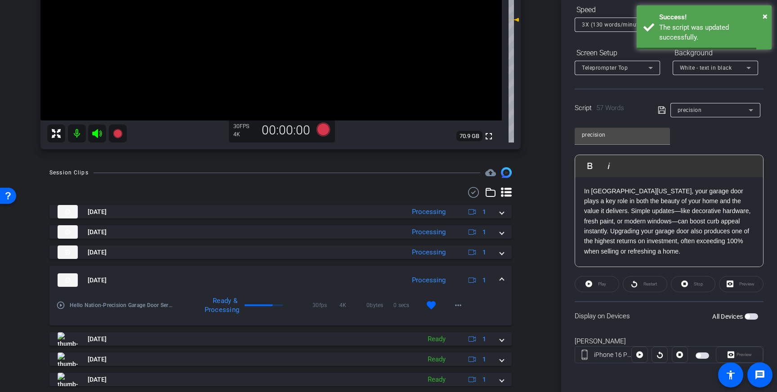
click at [751, 319] on span "button" at bounding box center [751, 316] width 13 height 6
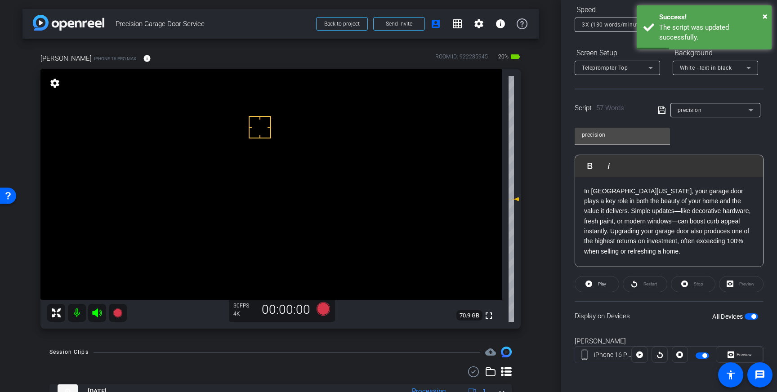
scroll to position [0, 0]
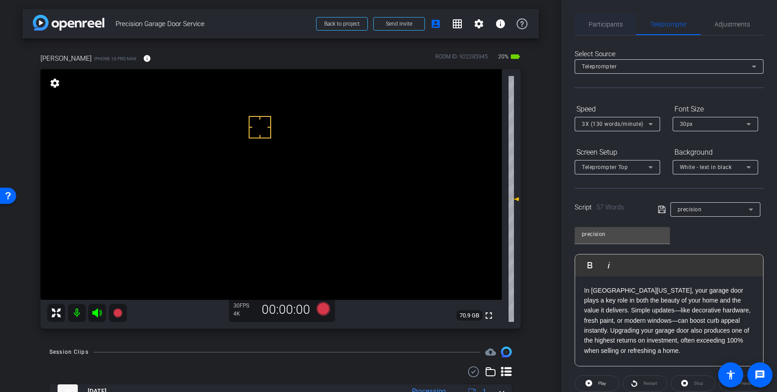
click at [611, 20] on span "Participants" at bounding box center [606, 24] width 34 height 22
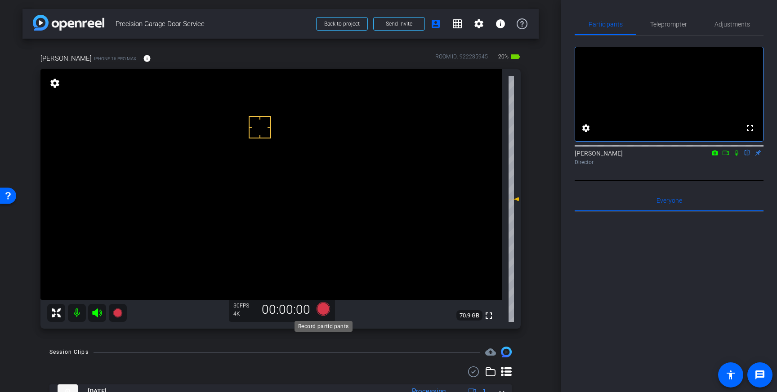
click at [319, 309] on icon at bounding box center [323, 308] width 13 height 13
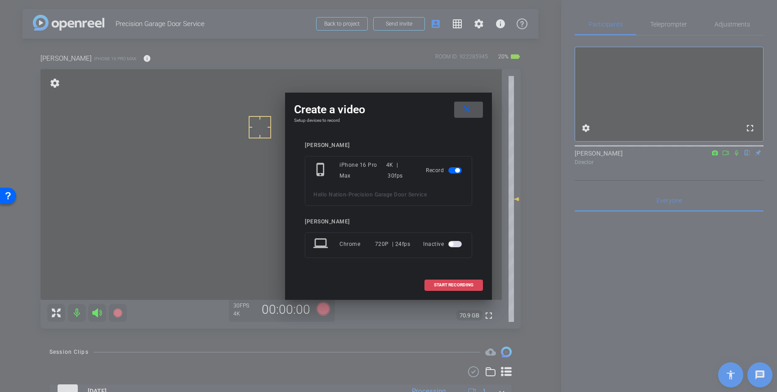
drag, startPoint x: 456, startPoint y: 283, endPoint x: 479, endPoint y: 283, distance: 23.4
click at [456, 283] on span "START RECORDING" at bounding box center [454, 285] width 40 height 4
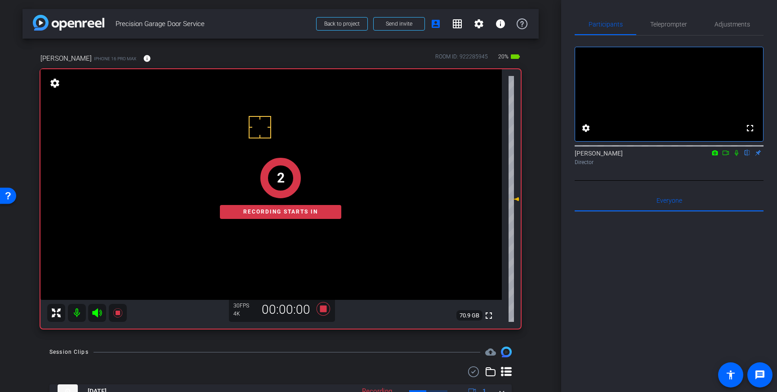
drag, startPoint x: 736, startPoint y: 165, endPoint x: 743, endPoint y: 175, distance: 12.2
click at [736, 156] on icon at bounding box center [737, 153] width 4 height 6
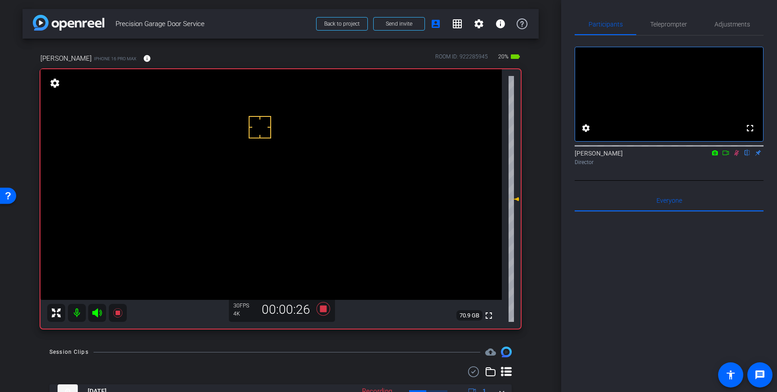
click at [735, 156] on icon at bounding box center [736, 153] width 5 height 6
click at [324, 308] on icon at bounding box center [323, 308] width 13 height 13
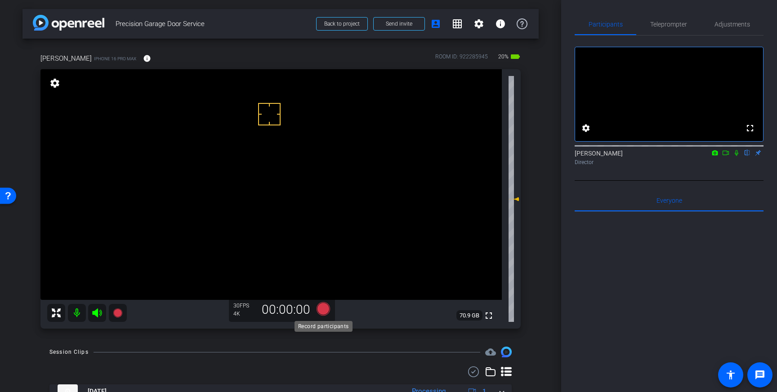
click at [322, 315] on icon at bounding box center [323, 308] width 13 height 13
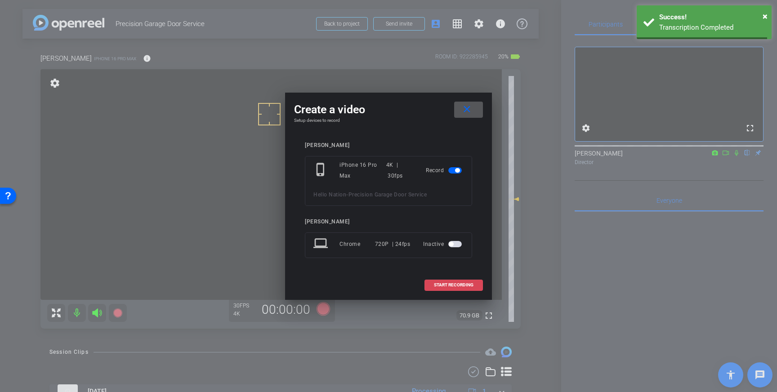
click at [459, 281] on span at bounding box center [454, 285] width 58 height 22
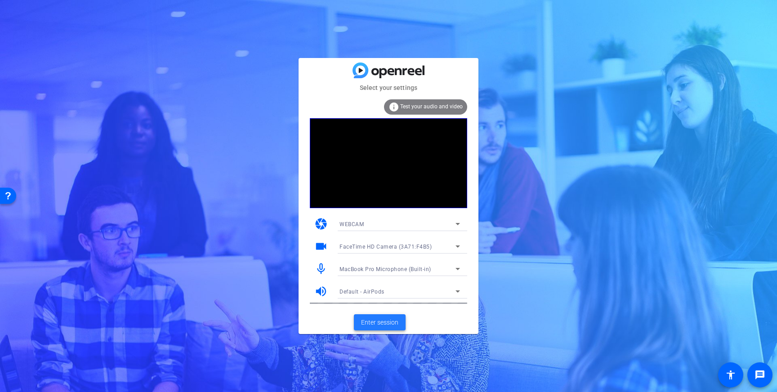
click at [385, 318] on span "Enter session" at bounding box center [379, 322] width 37 height 9
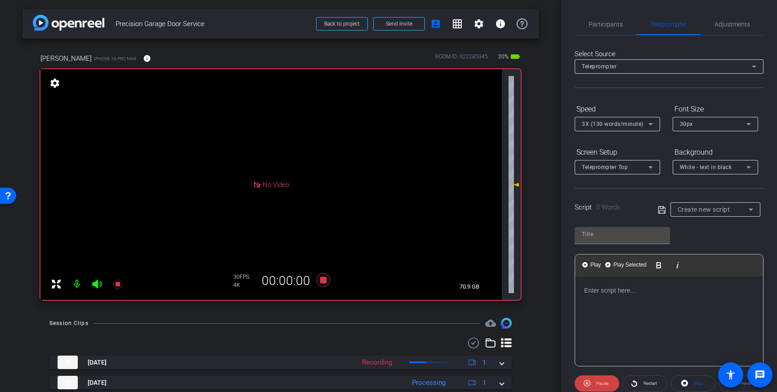
type input "precision"
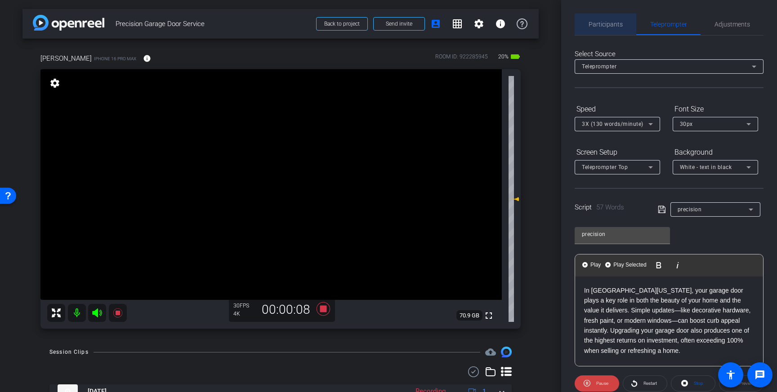
drag, startPoint x: 611, startPoint y: 23, endPoint x: 616, endPoint y: 26, distance: 4.6
click at [611, 23] on span "Participants" at bounding box center [606, 24] width 34 height 6
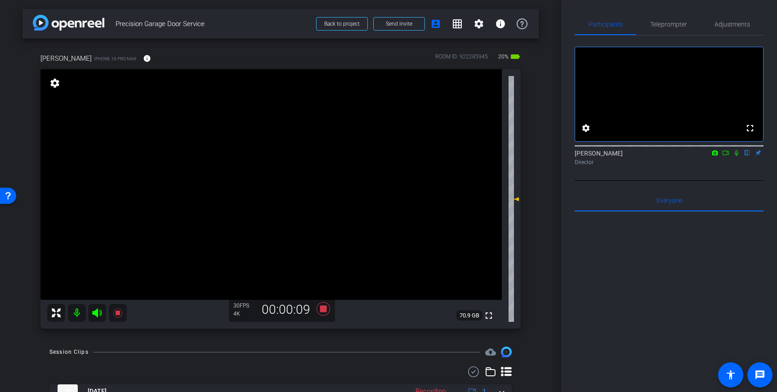
drag, startPoint x: 737, startPoint y: 165, endPoint x: 742, endPoint y: 196, distance: 31.3
click at [737, 156] on icon at bounding box center [736, 153] width 7 height 6
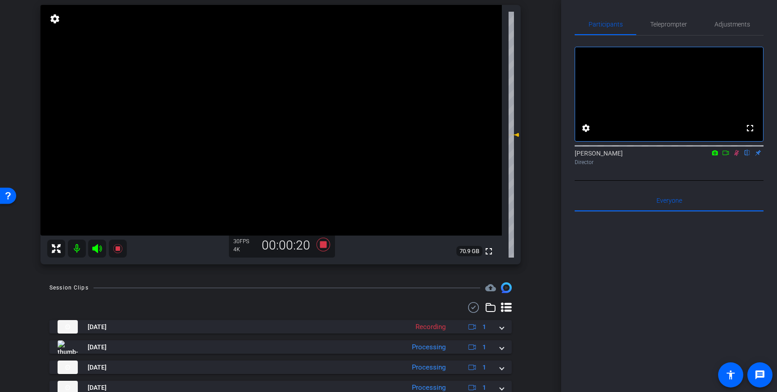
scroll to position [68, 0]
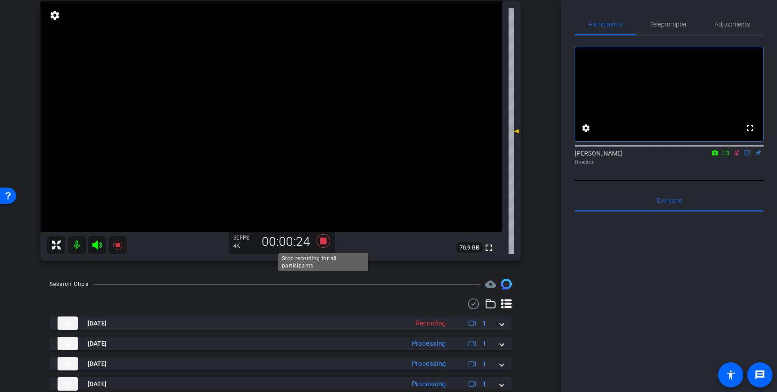
click at [332, 238] on icon at bounding box center [323, 241] width 22 height 16
drag, startPoint x: 736, startPoint y: 165, endPoint x: 744, endPoint y: 188, distance: 24.0
click at [737, 156] on icon at bounding box center [736, 153] width 7 height 6
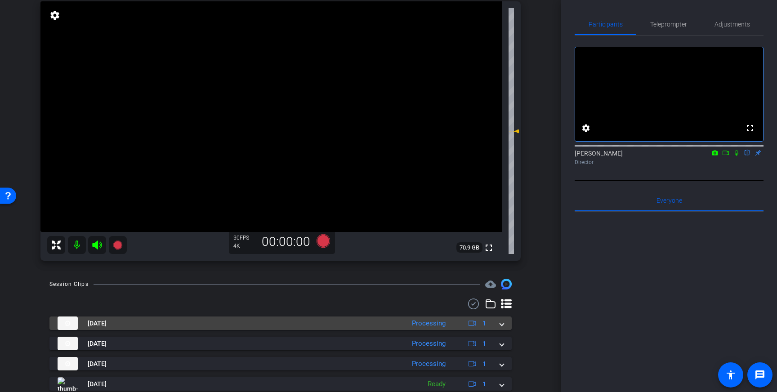
click at [502, 327] on span at bounding box center [502, 323] width 4 height 9
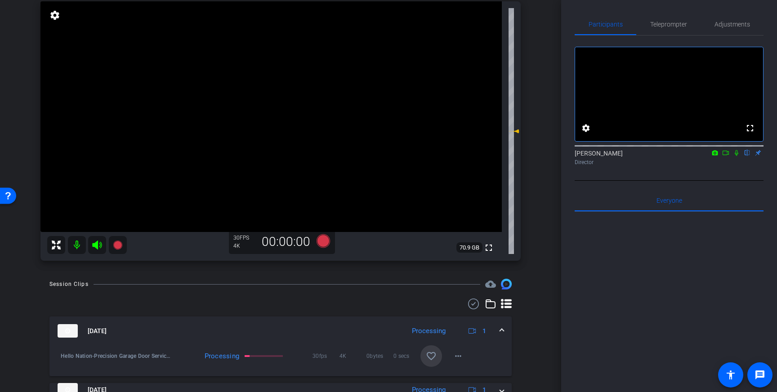
drag, startPoint x: 435, startPoint y: 356, endPoint x: 473, endPoint y: 350, distance: 38.6
click at [435, 356] on mat-icon "favorite_border" at bounding box center [431, 356] width 11 height 11
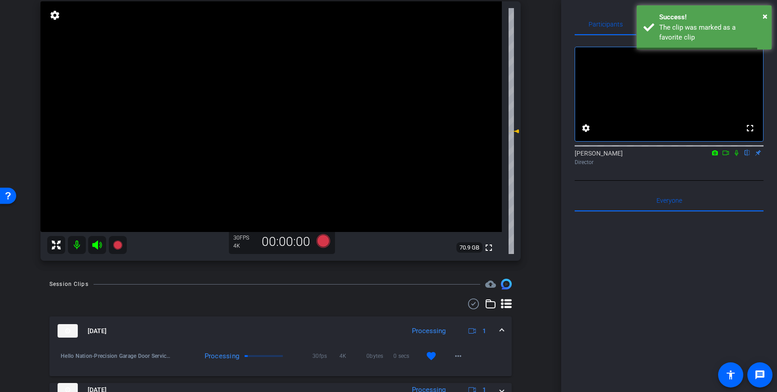
click at [504, 330] on span at bounding box center [502, 330] width 4 height 9
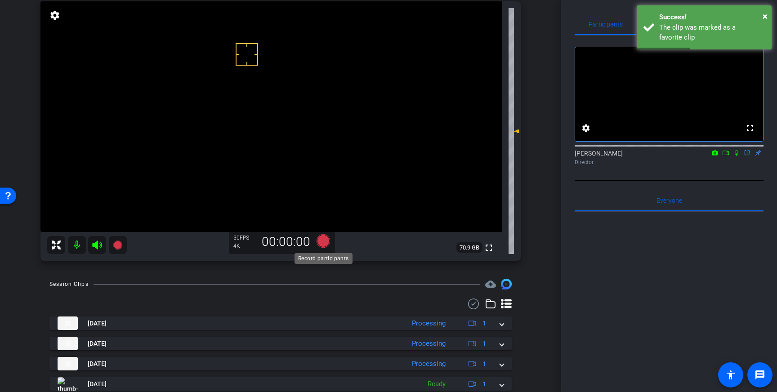
click at [327, 242] on icon at bounding box center [323, 240] width 13 height 13
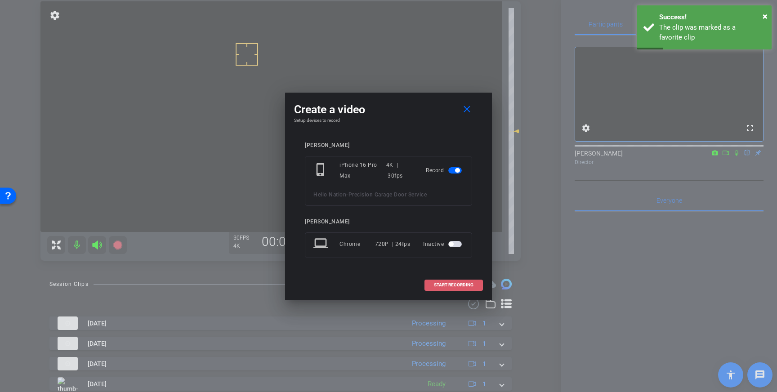
click at [441, 283] on span "START RECORDING" at bounding box center [454, 285] width 40 height 4
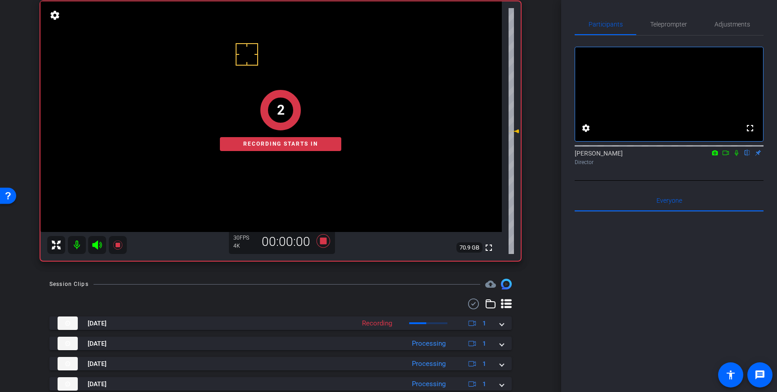
drag, startPoint x: 738, startPoint y: 166, endPoint x: 740, endPoint y: 180, distance: 14.5
click at [738, 156] on icon at bounding box center [736, 153] width 7 height 6
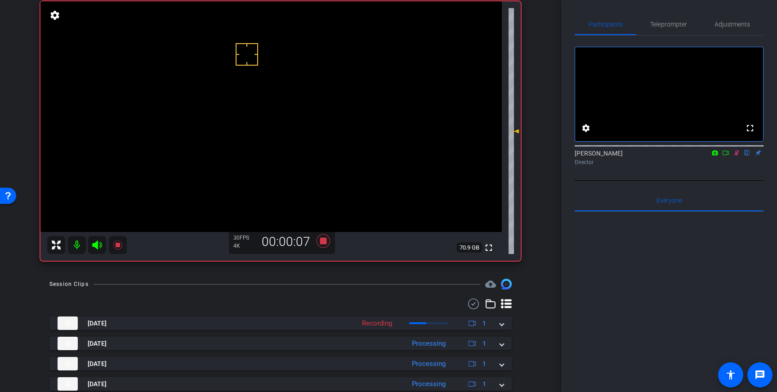
scroll to position [45, 0]
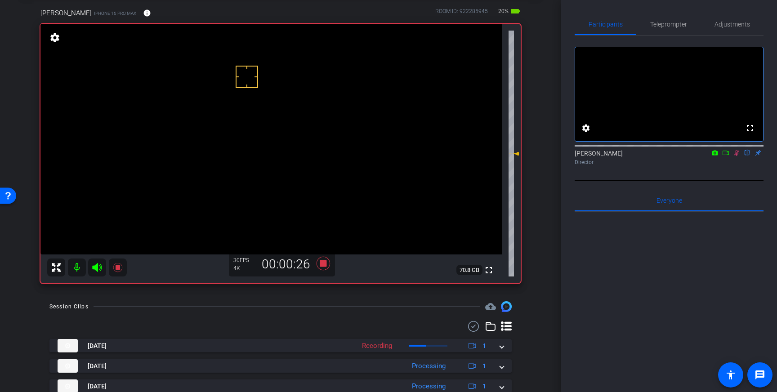
click at [737, 156] on icon at bounding box center [736, 153] width 7 height 6
drag, startPoint x: 323, startPoint y: 262, endPoint x: 380, endPoint y: 264, distance: 57.1
click at [323, 262] on icon at bounding box center [323, 263] width 13 height 13
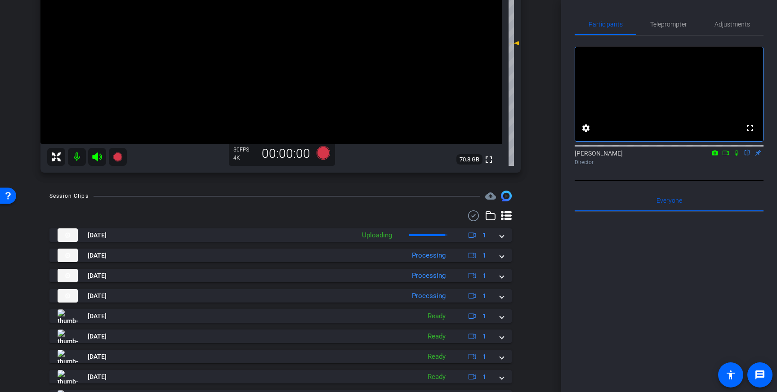
scroll to position [157, 0]
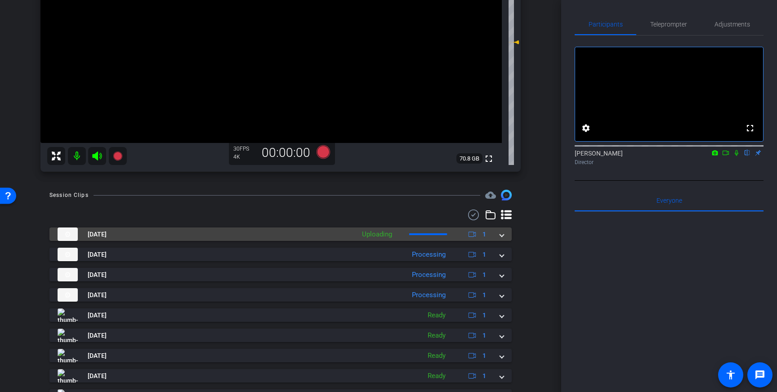
click at [498, 239] on div "Sep 3, 2025 Uploading 1" at bounding box center [279, 234] width 442 height 13
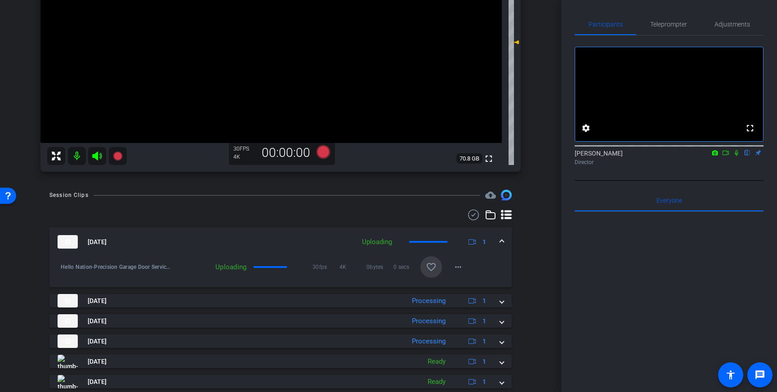
drag, startPoint x: 425, startPoint y: 265, endPoint x: 457, endPoint y: 256, distance: 33.2
click at [426, 265] on mat-icon "favorite_border" at bounding box center [431, 267] width 11 height 11
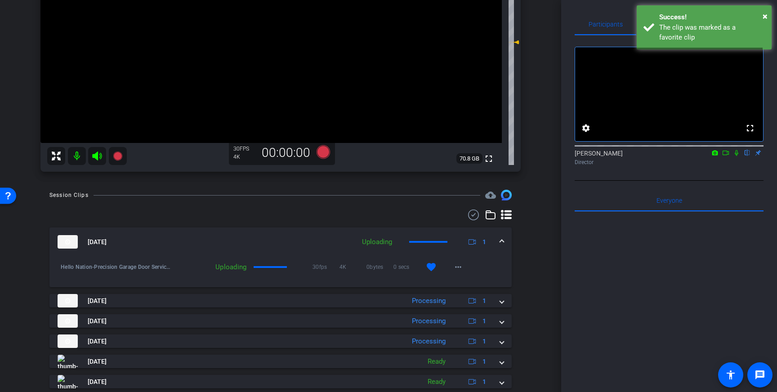
drag, startPoint x: 499, startPoint y: 239, endPoint x: 494, endPoint y: 254, distance: 16.1
click at [499, 240] on div "Sep 3, 2025 Uploading 1" at bounding box center [279, 241] width 442 height 13
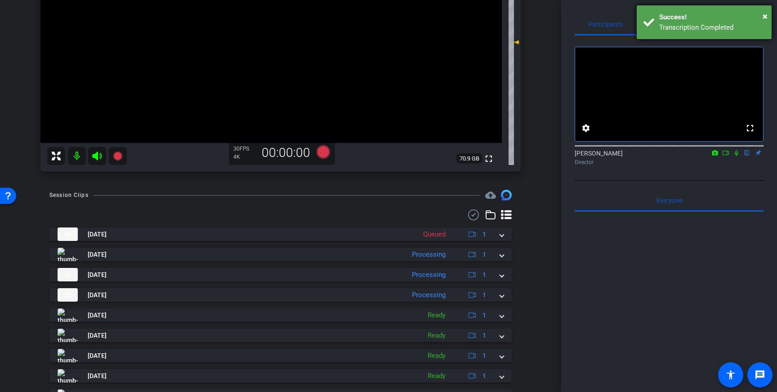
click at [674, 26] on body "Accessibility Screen-Reader Guide, Feedback, and Issue Reporting | New window m…" at bounding box center [388, 196] width 777 height 392
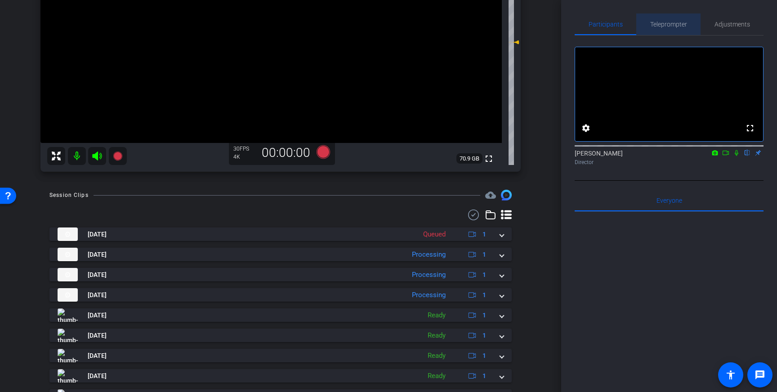
click at [664, 34] on span "Teleprompter" at bounding box center [668, 24] width 37 height 22
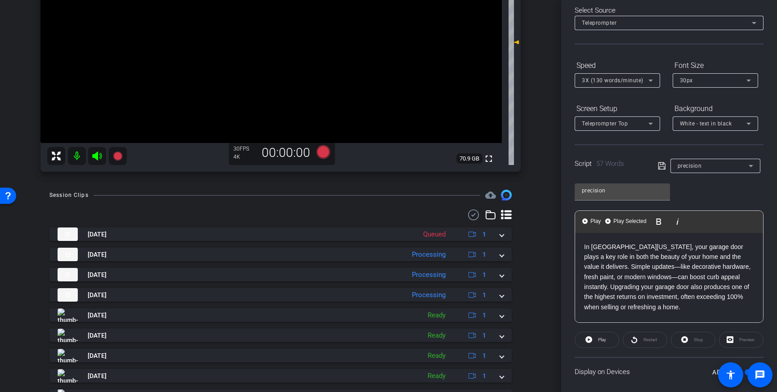
scroll to position [50, 0]
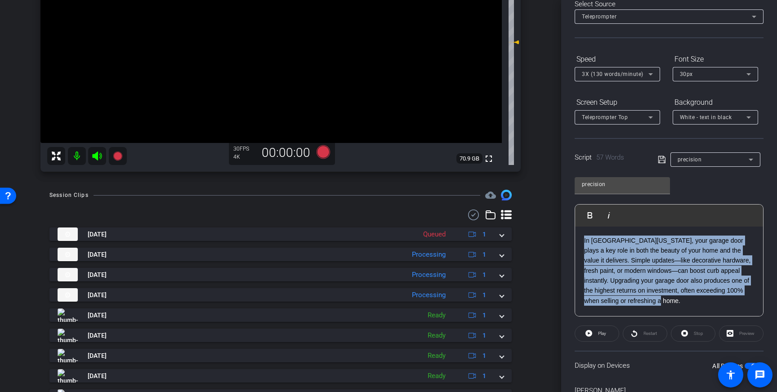
drag, startPoint x: 671, startPoint y: 303, endPoint x: 579, endPoint y: 243, distance: 110.1
click at [579, 243] on div "In Central Pennsylvania, your garage door plays a key role in both the beauty o…" at bounding box center [669, 272] width 188 height 90
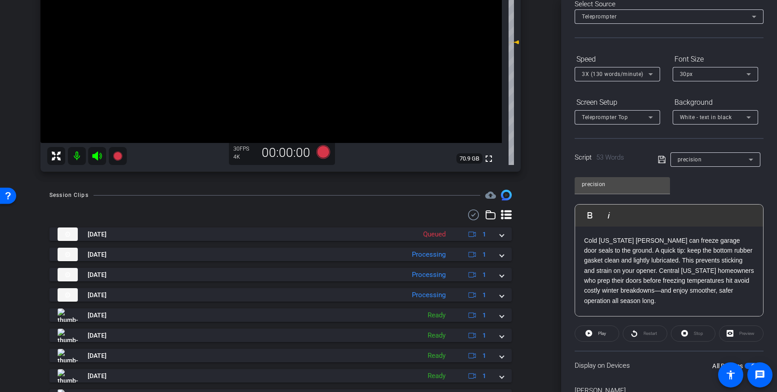
click at [661, 159] on icon at bounding box center [662, 159] width 8 height 11
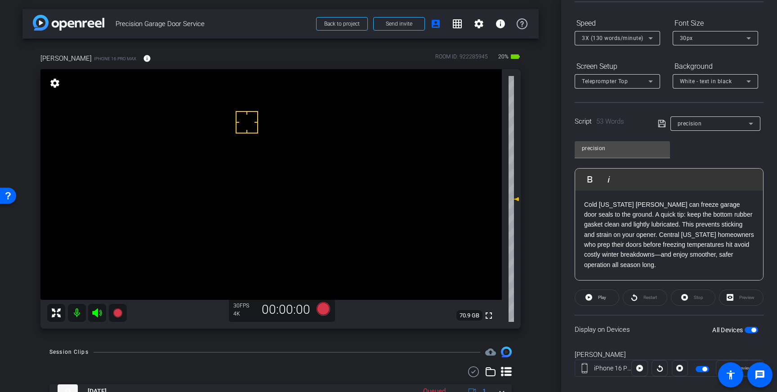
scroll to position [99, 0]
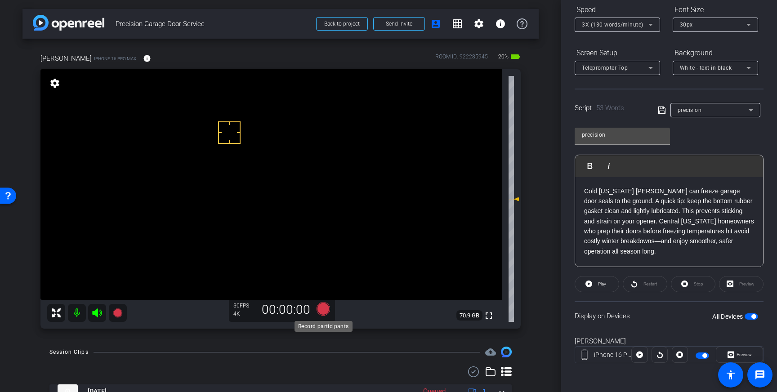
click at [324, 308] on icon at bounding box center [323, 308] width 13 height 13
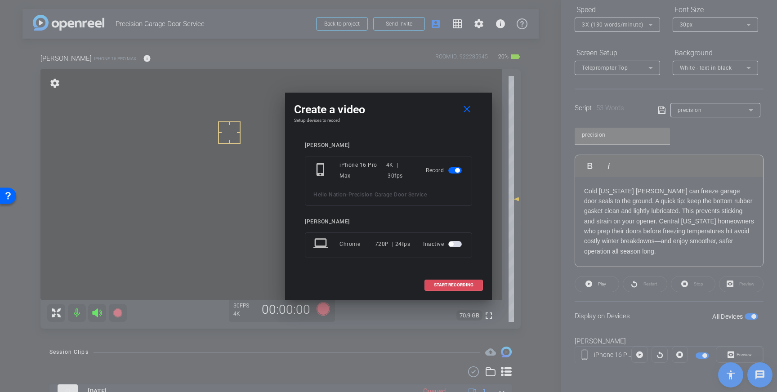
drag, startPoint x: 461, startPoint y: 286, endPoint x: 488, endPoint y: 270, distance: 31.7
click at [461, 287] on span "START RECORDING" at bounding box center [454, 285] width 40 height 4
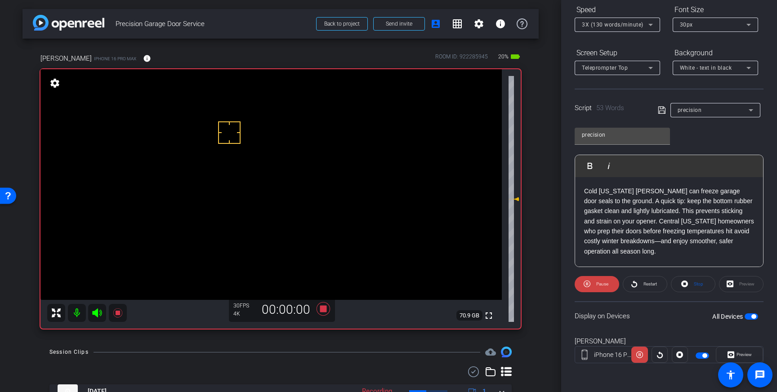
scroll to position [0, 0]
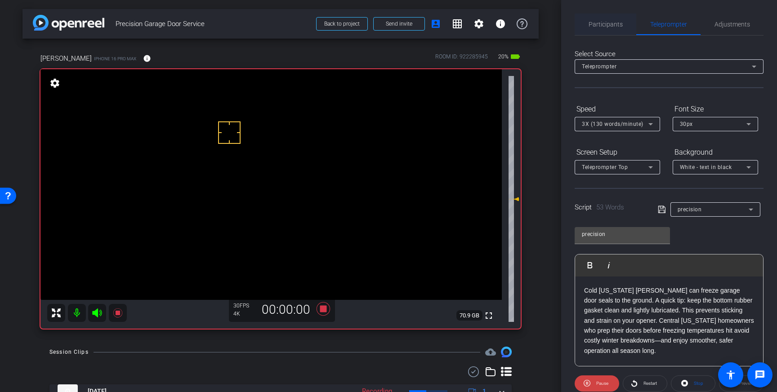
click at [606, 24] on span "Participants" at bounding box center [606, 24] width 34 height 6
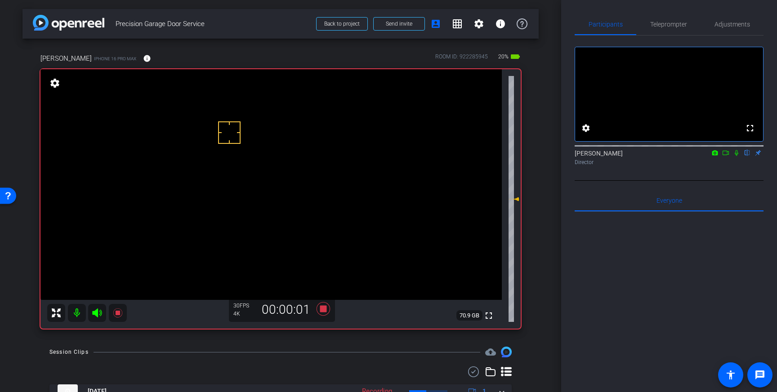
click at [735, 156] on icon at bounding box center [736, 153] width 7 height 6
click at [660, 26] on span "Teleprompter" at bounding box center [668, 24] width 37 height 6
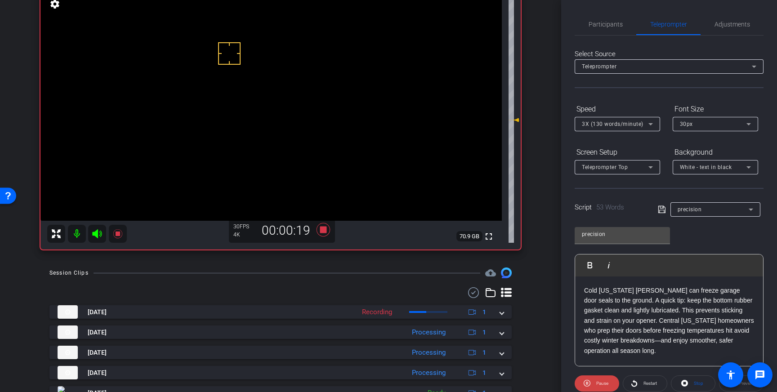
scroll to position [81, 0]
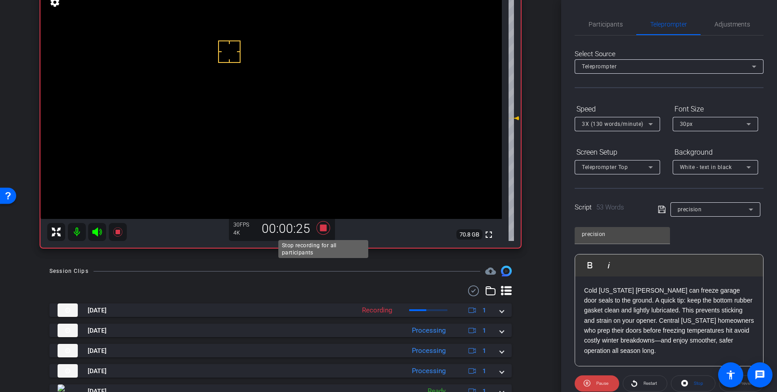
click at [323, 228] on icon at bounding box center [323, 227] width 13 height 13
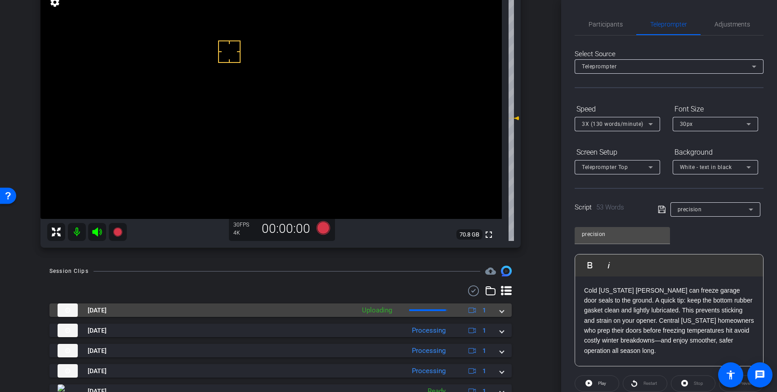
click at [500, 312] on span at bounding box center [502, 310] width 4 height 9
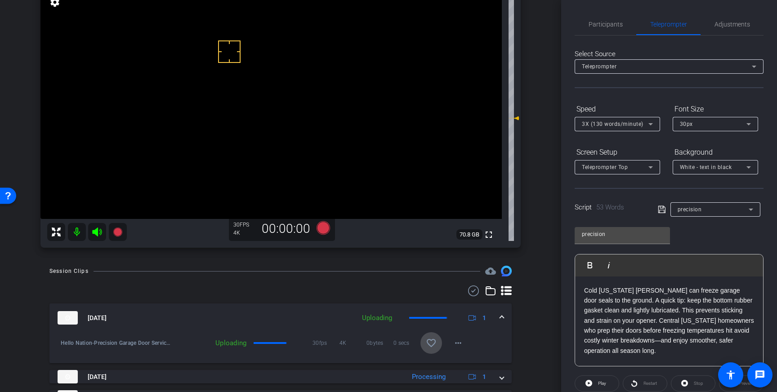
click at [429, 339] on mat-icon "favorite_border" at bounding box center [431, 343] width 11 height 11
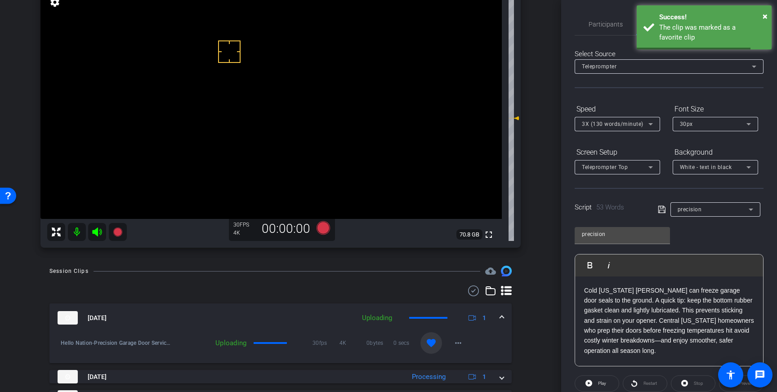
click at [504, 318] on mat-expansion-panel-header "Sep 3, 2025 Uploading 1" at bounding box center [280, 317] width 462 height 29
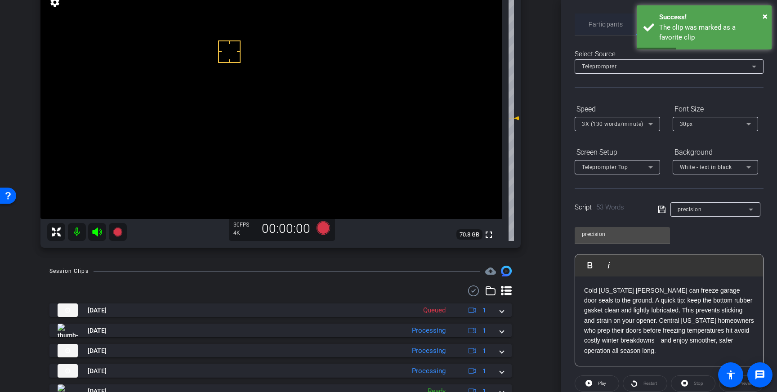
click at [608, 24] on span "Participants" at bounding box center [606, 24] width 34 height 6
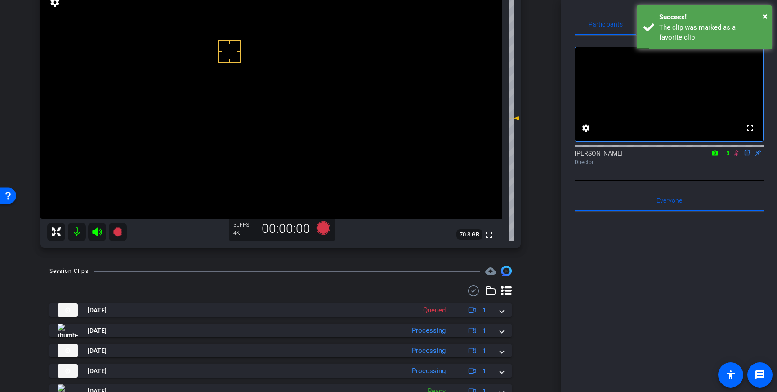
click at [733, 156] on icon at bounding box center [736, 153] width 7 height 6
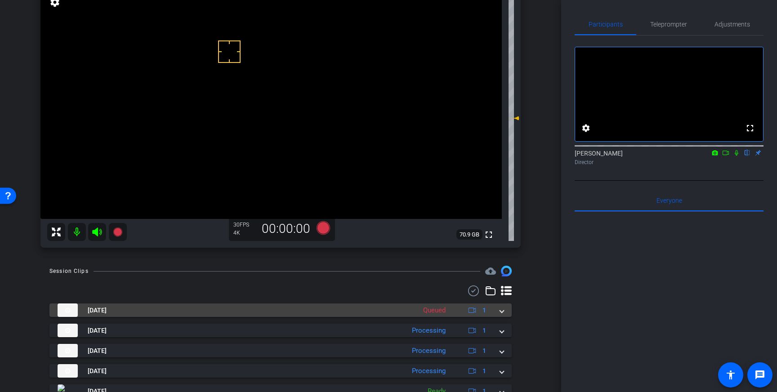
click at [504, 310] on mat-expansion-panel-header "Sep 3, 2025 Queued 1" at bounding box center [280, 309] width 462 height 13
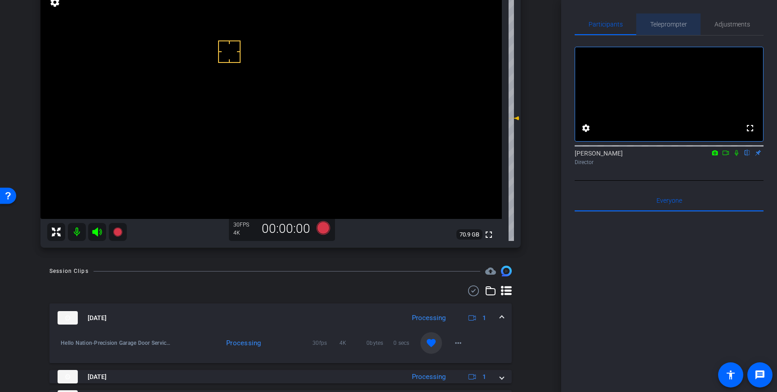
click at [668, 24] on span "Teleprompter" at bounding box center [668, 24] width 37 height 6
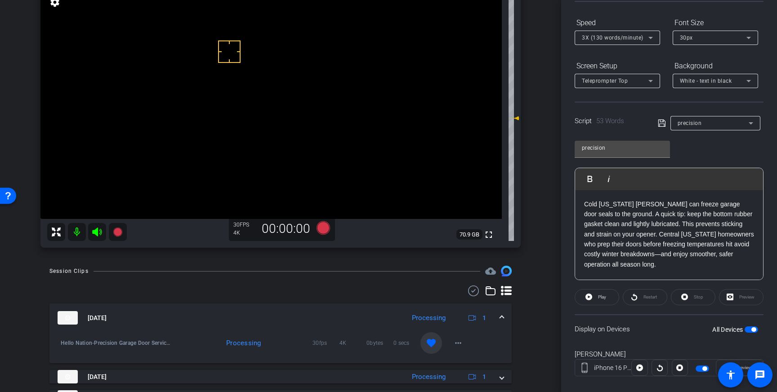
scroll to position [99, 0]
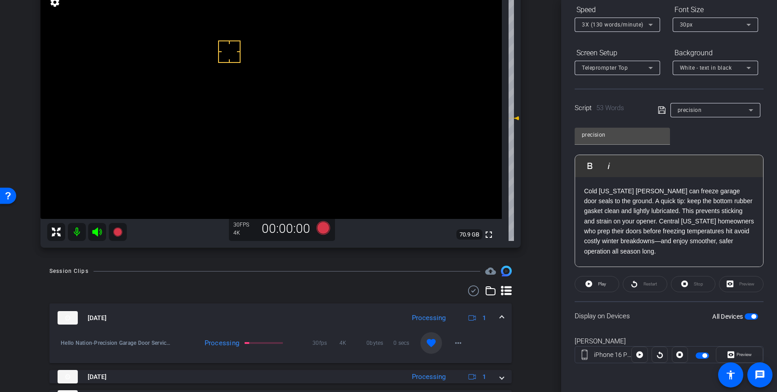
click at [659, 112] on icon at bounding box center [661, 110] width 7 height 7
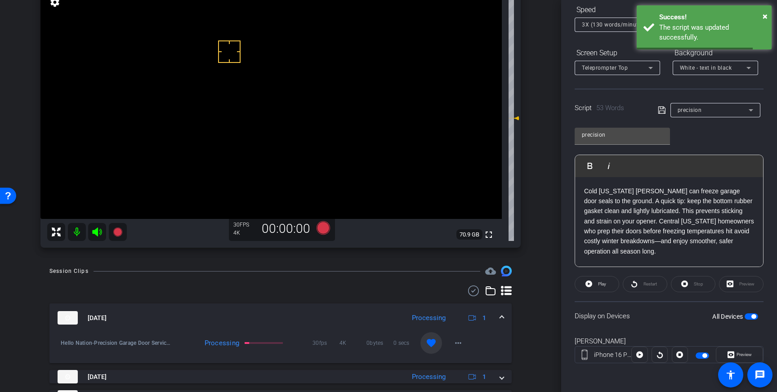
click at [751, 317] on button "All Devices" at bounding box center [751, 316] width 13 height 6
click at [751, 317] on span "button" at bounding box center [751, 316] width 13 height 6
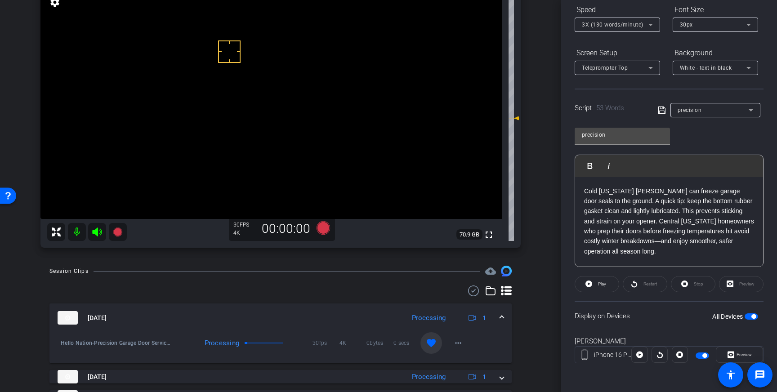
click at [660, 109] on icon at bounding box center [662, 110] width 8 height 11
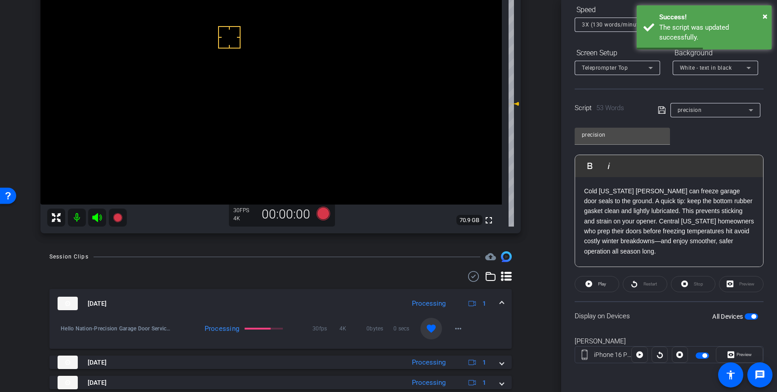
scroll to position [91, 0]
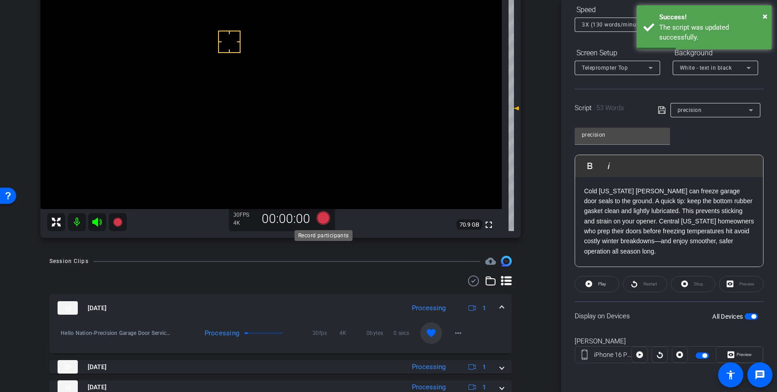
click at [327, 218] on icon at bounding box center [323, 217] width 13 height 13
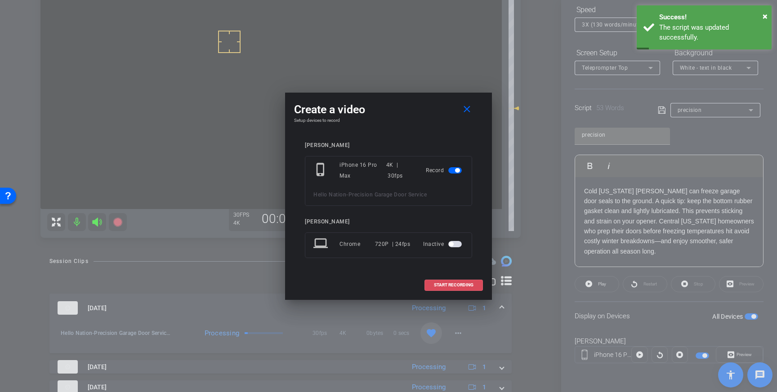
click at [449, 283] on span "START RECORDING" at bounding box center [454, 285] width 40 height 4
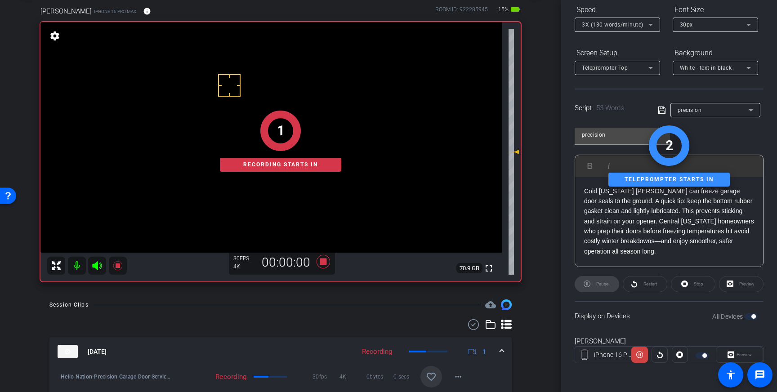
scroll to position [0, 0]
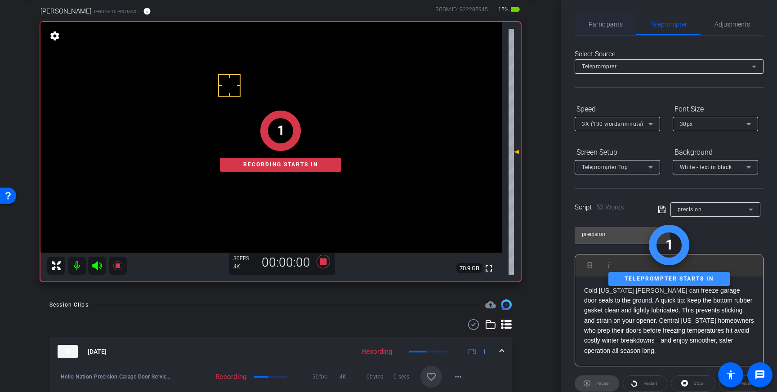
click at [608, 22] on span "Participants" at bounding box center [606, 24] width 34 height 6
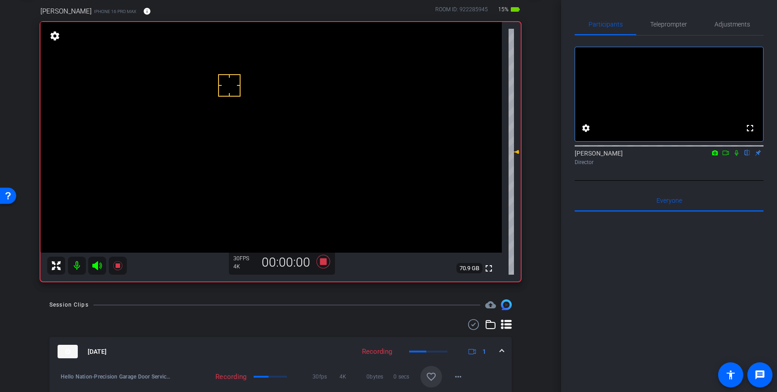
drag, startPoint x: 736, startPoint y: 162, endPoint x: 741, endPoint y: 198, distance: 36.3
click at [737, 156] on icon at bounding box center [736, 153] width 7 height 6
click at [738, 156] on icon at bounding box center [736, 153] width 7 height 6
click at [324, 261] on icon at bounding box center [323, 261] width 13 height 13
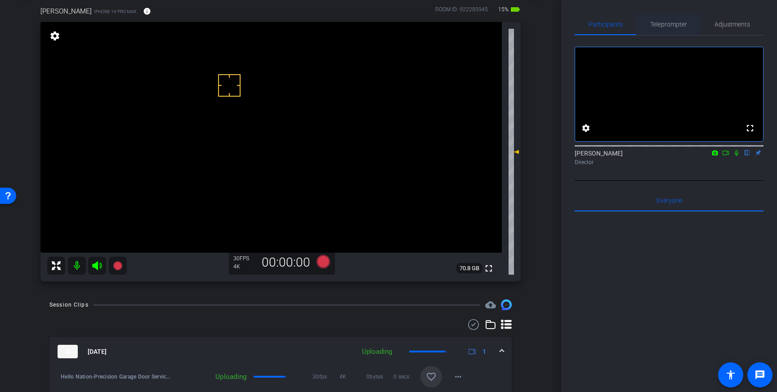
click at [660, 22] on span "Teleprompter" at bounding box center [668, 24] width 37 height 6
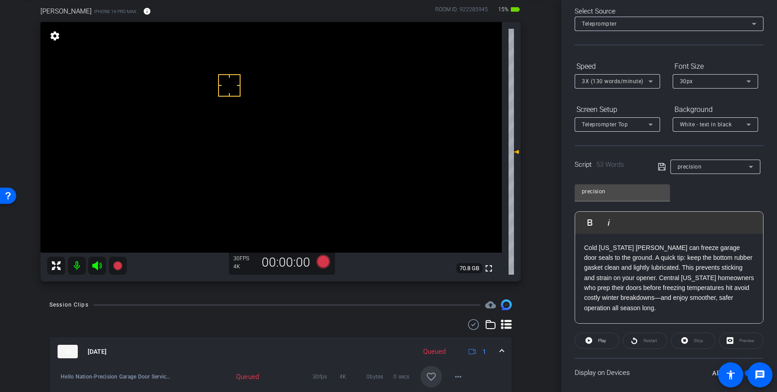
scroll to position [46, 0]
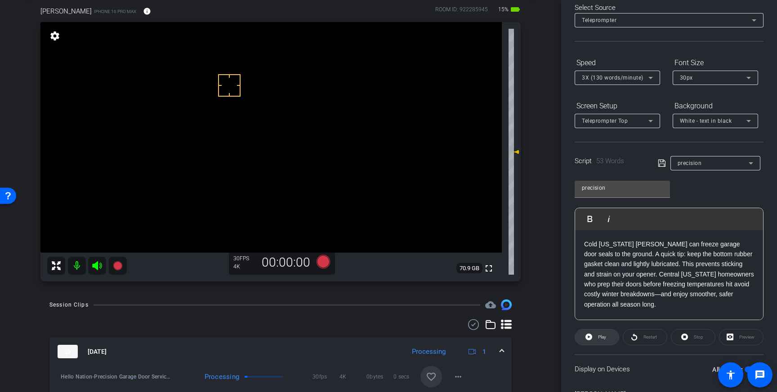
click at [597, 337] on span "Play" at bounding box center [601, 337] width 10 height 13
drag, startPoint x: 721, startPoint y: 286, endPoint x: 715, endPoint y: 287, distance: 6.0
click at [715, 287] on p "Cold Pennsylvania winters can freeze garage door seals to the ground. A quick t…" at bounding box center [669, 274] width 170 height 71
drag, startPoint x: 661, startPoint y: 162, endPoint x: 669, endPoint y: 167, distance: 9.9
click at [661, 162] on icon at bounding box center [662, 163] width 8 height 11
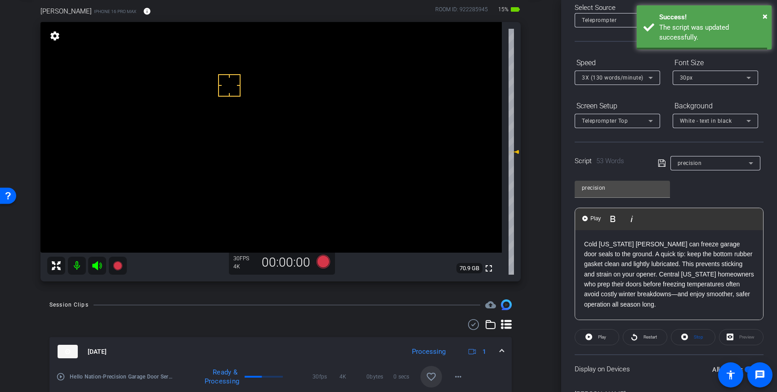
scroll to position [99, 0]
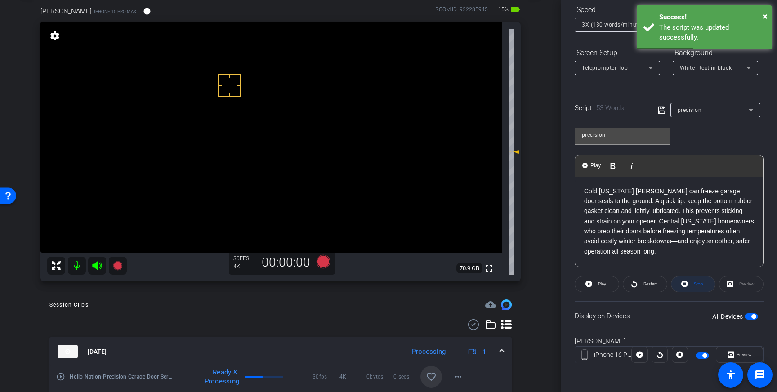
click at [692, 285] on span "Stop" at bounding box center [698, 284] width 12 height 13
click at [751, 317] on span "button" at bounding box center [753, 316] width 4 height 4
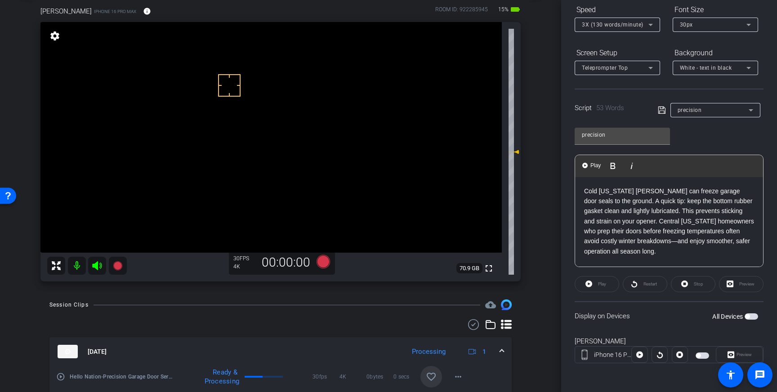
click at [751, 317] on span "button" at bounding box center [751, 316] width 13 height 6
click at [662, 112] on icon at bounding box center [662, 110] width 8 height 11
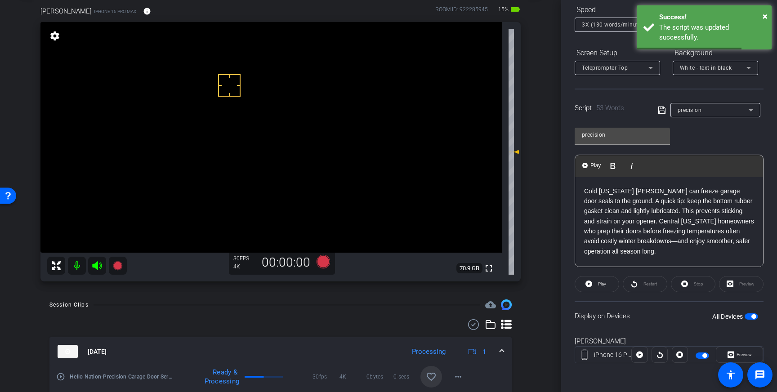
scroll to position [24, 0]
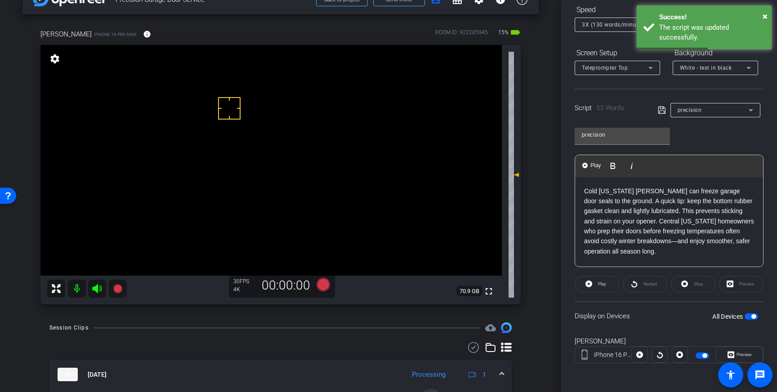
drag, startPoint x: 248, startPoint y: 97, endPoint x: 248, endPoint y: 102, distance: 5.4
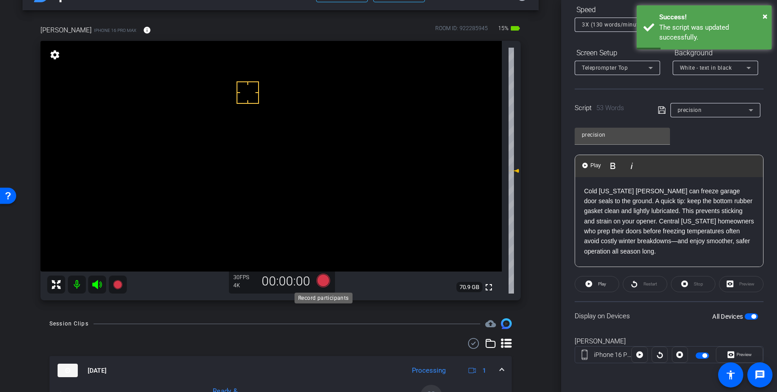
click at [319, 279] on icon at bounding box center [323, 280] width 13 height 13
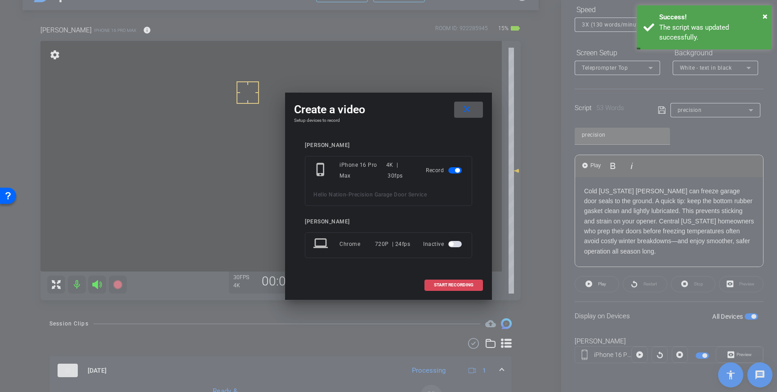
click at [462, 284] on span "START RECORDING" at bounding box center [454, 285] width 40 height 4
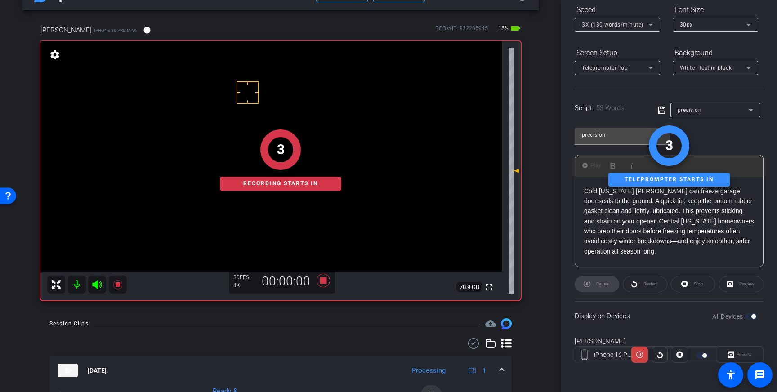
scroll to position [0, 0]
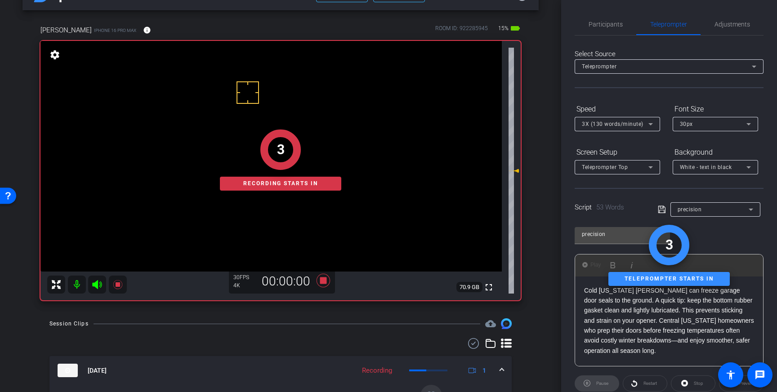
drag, startPoint x: 618, startPoint y: 23, endPoint x: 634, endPoint y: 43, distance: 25.0
click at [618, 23] on span "Participants" at bounding box center [606, 24] width 34 height 6
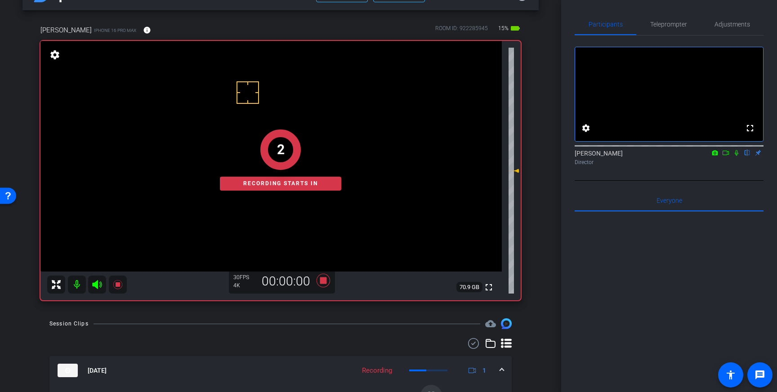
drag, startPoint x: 736, startPoint y: 163, endPoint x: 737, endPoint y: 169, distance: 5.7
click at [737, 156] on icon at bounding box center [736, 153] width 7 height 6
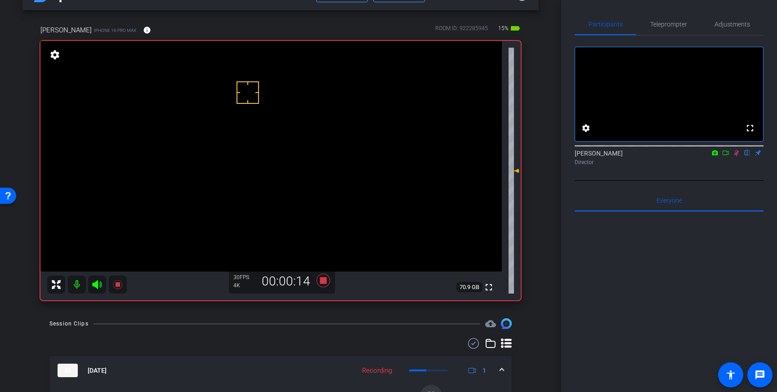
drag, startPoint x: 738, startPoint y: 164, endPoint x: 590, endPoint y: 223, distance: 158.8
click at [738, 156] on icon at bounding box center [736, 153] width 7 height 6
drag, startPoint x: 317, startPoint y: 278, endPoint x: 343, endPoint y: 285, distance: 27.1
click at [320, 279] on icon at bounding box center [323, 280] width 22 height 16
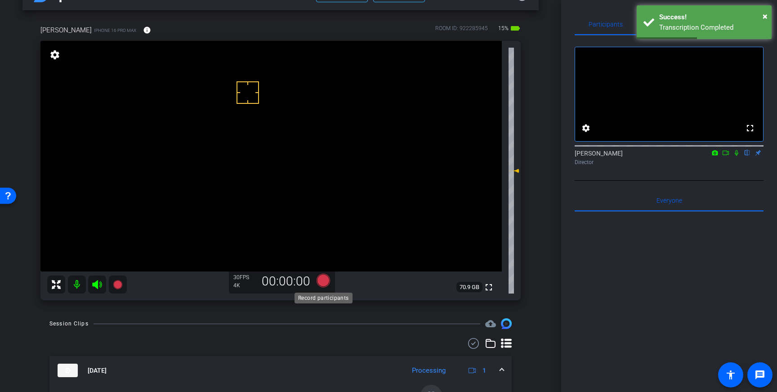
click at [324, 281] on icon at bounding box center [323, 280] width 13 height 13
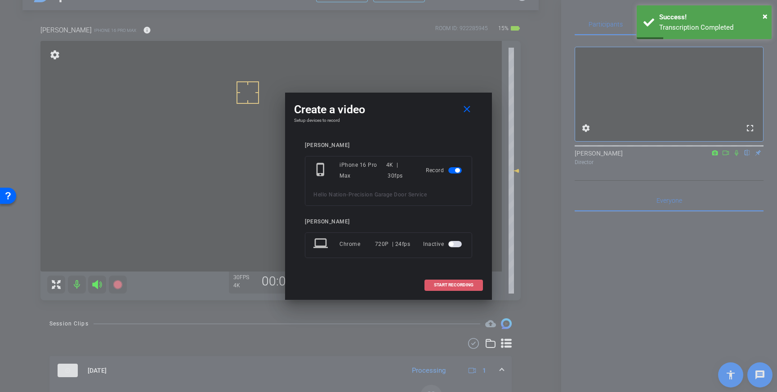
click at [459, 286] on span "START RECORDING" at bounding box center [454, 285] width 40 height 4
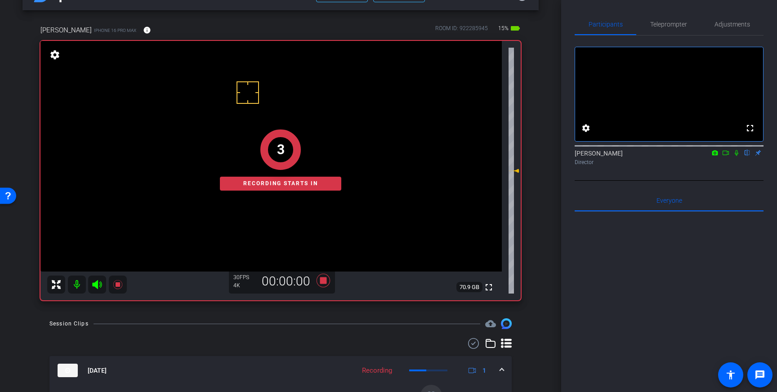
click at [736, 156] on icon at bounding box center [736, 153] width 7 height 6
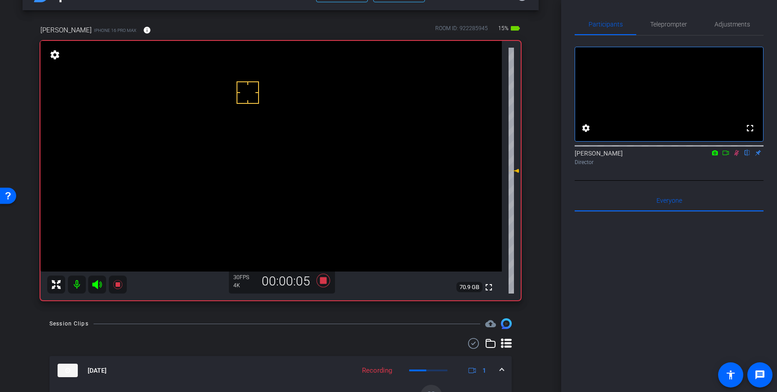
drag, startPoint x: 735, startPoint y: 165, endPoint x: 717, endPoint y: 178, distance: 21.7
click at [735, 156] on icon at bounding box center [736, 153] width 5 height 6
click at [322, 279] on icon at bounding box center [323, 280] width 13 height 13
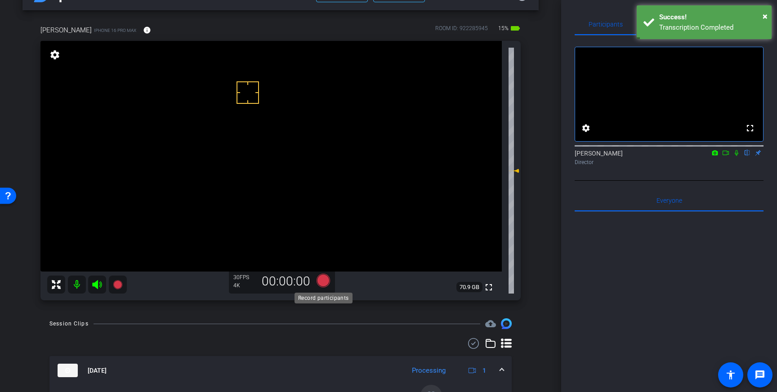
click at [321, 279] on icon at bounding box center [323, 280] width 13 height 13
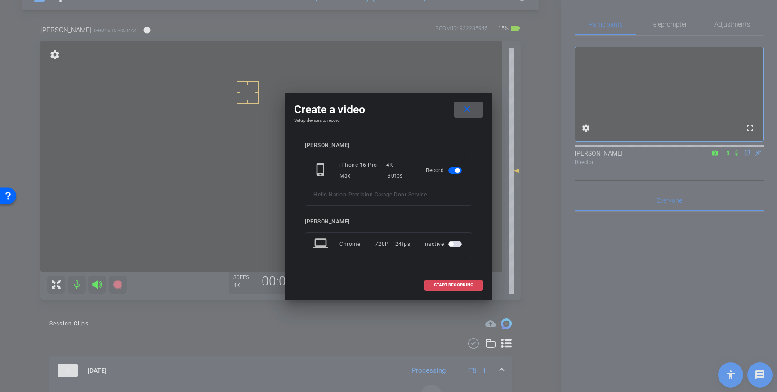
drag, startPoint x: 454, startPoint y: 284, endPoint x: 474, endPoint y: 279, distance: 20.7
click at [455, 284] on span "START RECORDING" at bounding box center [454, 285] width 40 height 4
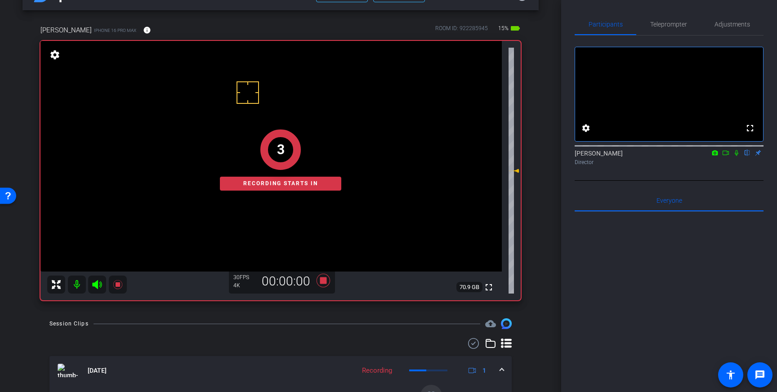
drag, startPoint x: 734, startPoint y: 161, endPoint x: 737, endPoint y: 172, distance: 10.8
click at [736, 156] on icon at bounding box center [736, 153] width 7 height 6
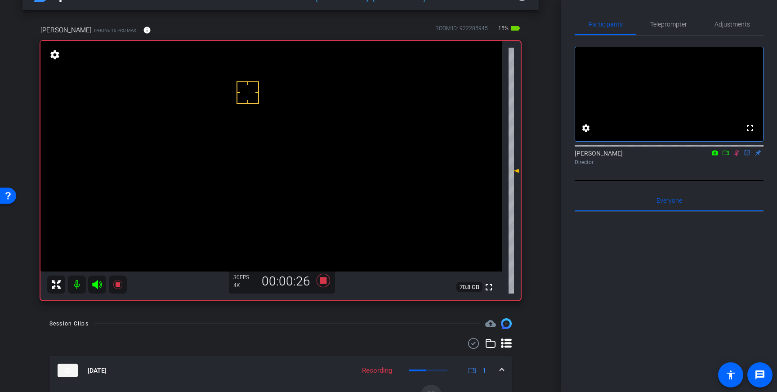
click at [736, 156] on icon at bounding box center [736, 153] width 7 height 6
click at [321, 282] on icon at bounding box center [323, 280] width 13 height 13
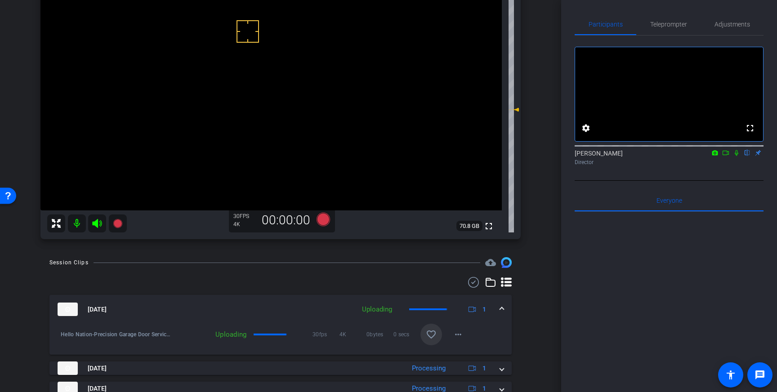
scroll to position [92, 0]
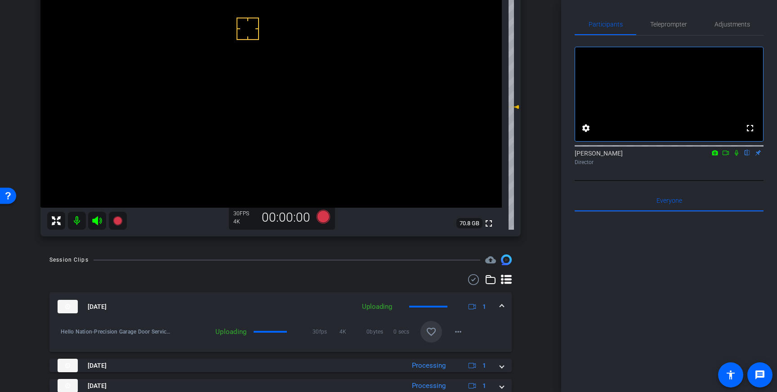
click at [433, 329] on mat-icon "favorite_border" at bounding box center [431, 331] width 11 height 11
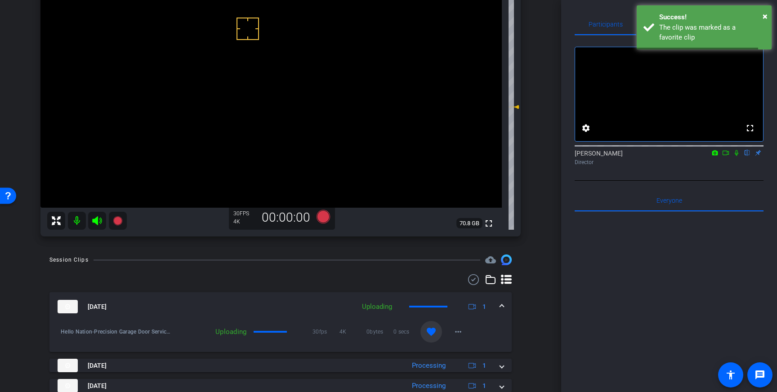
click at [498, 304] on div "Sep 3, 2025 Uploading 1" at bounding box center [279, 306] width 442 height 13
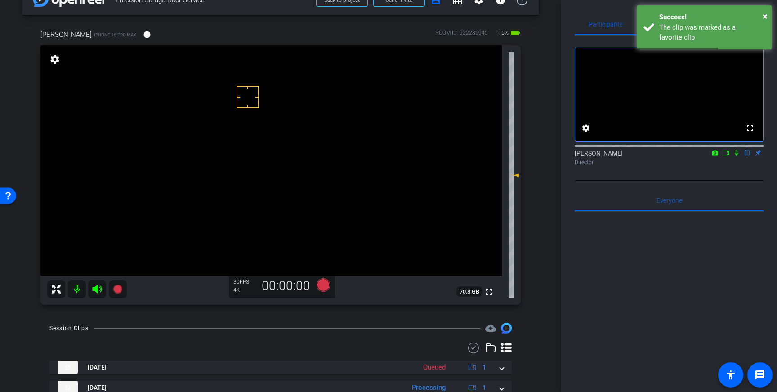
scroll to position [0, 0]
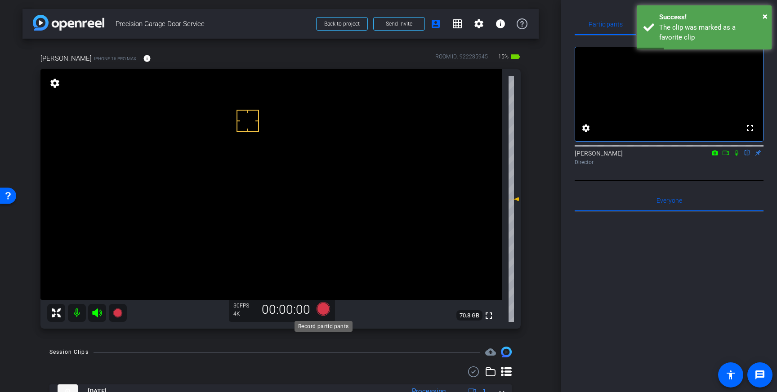
click at [320, 309] on icon at bounding box center [323, 308] width 13 height 13
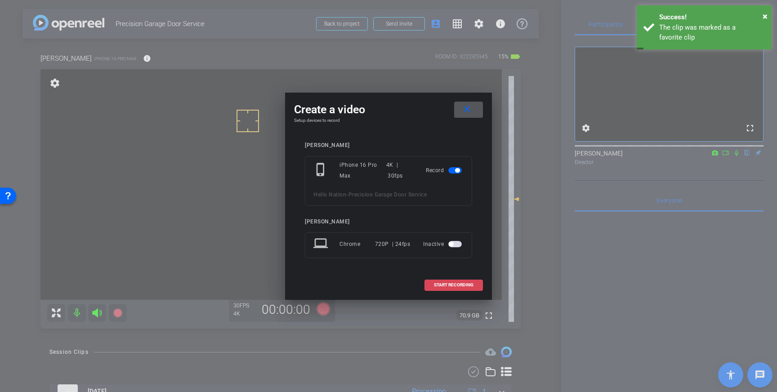
click at [435, 287] on span "START RECORDING" at bounding box center [454, 285] width 40 height 4
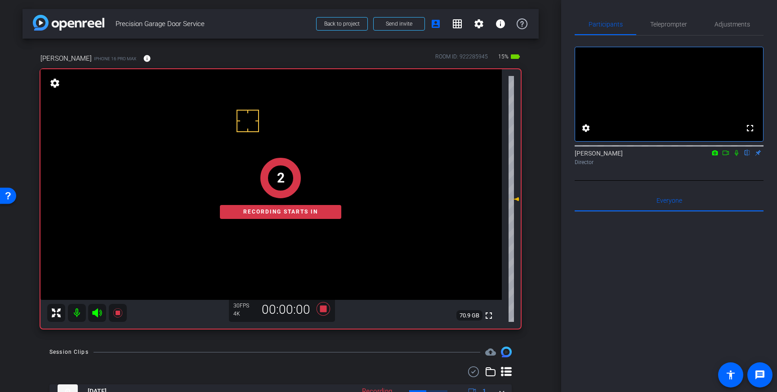
click at [737, 156] on icon at bounding box center [736, 153] width 7 height 6
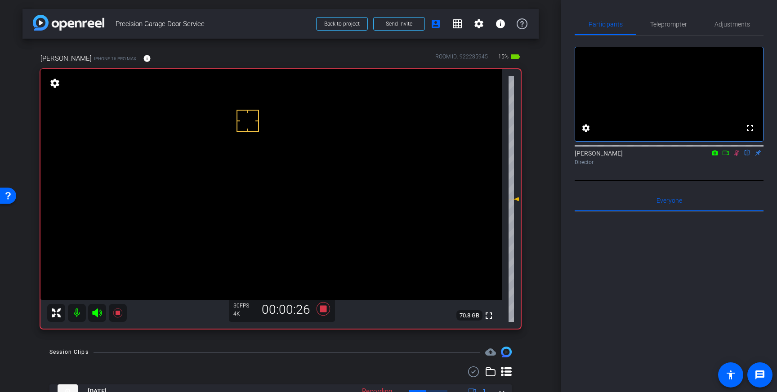
click at [737, 156] on icon at bounding box center [736, 153] width 5 height 6
click at [320, 308] on icon at bounding box center [323, 308] width 13 height 13
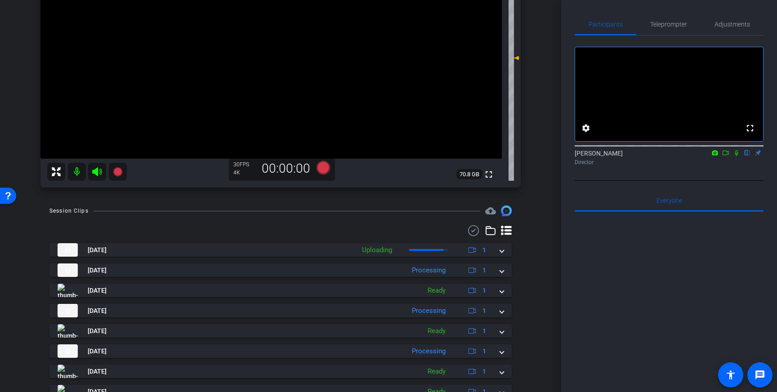
scroll to position [142, 0]
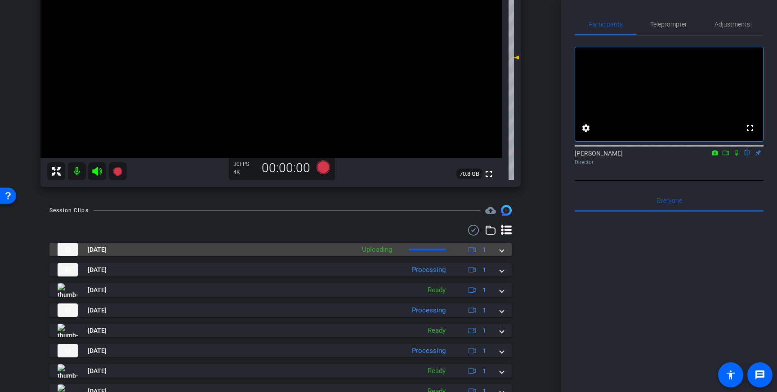
click at [501, 254] on span at bounding box center [502, 249] width 4 height 9
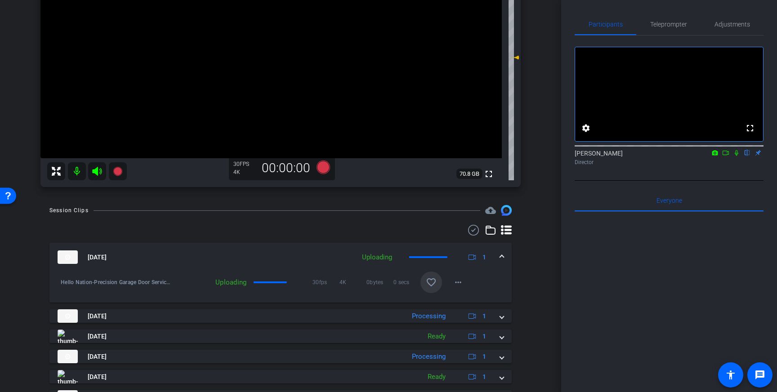
click at [433, 282] on mat-icon "favorite_border" at bounding box center [431, 282] width 11 height 11
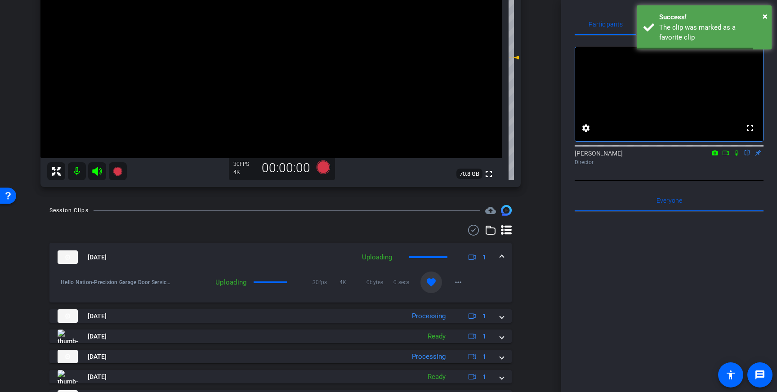
click at [504, 257] on mat-expansion-panel-header "Sep 3, 2025 Uploading 1" at bounding box center [280, 257] width 462 height 29
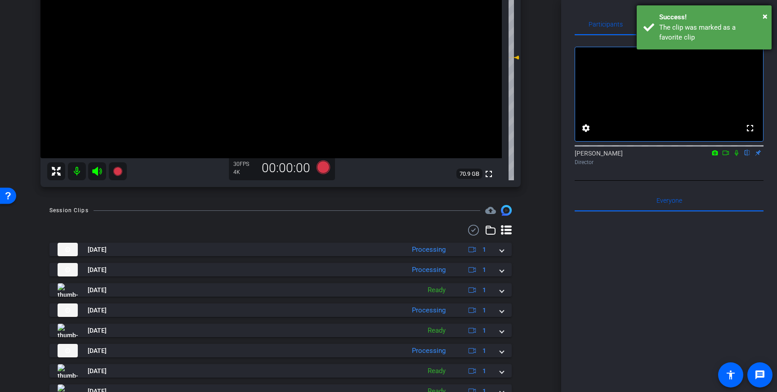
click at [737, 28] on div "The clip was marked as a favorite clip" at bounding box center [712, 32] width 106 height 20
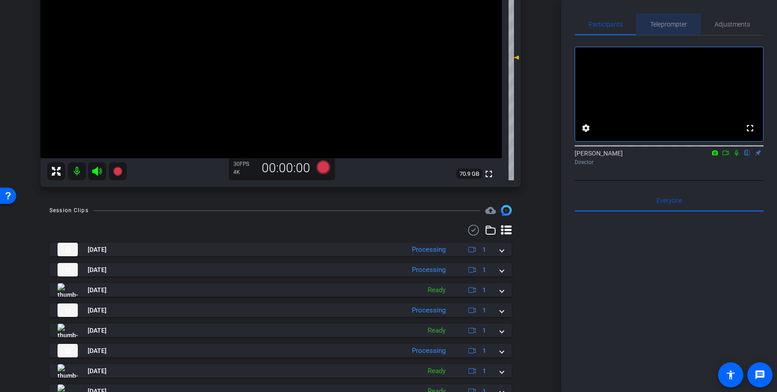
click at [677, 24] on span "Teleprompter" at bounding box center [668, 24] width 37 height 6
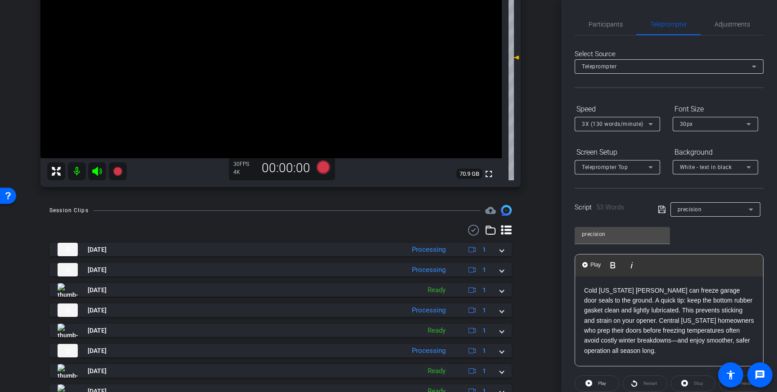
scroll to position [99, 0]
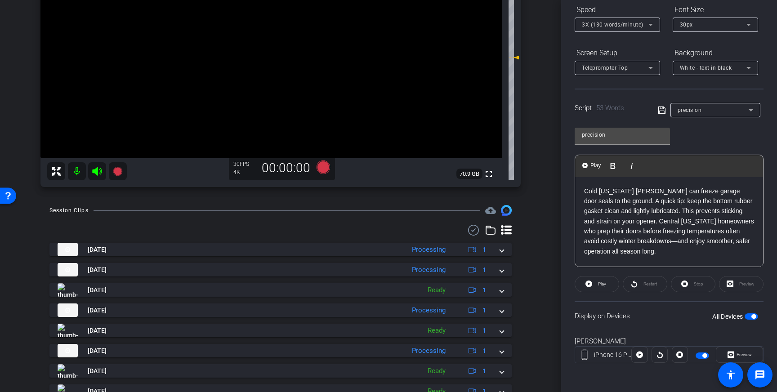
click at [751, 314] on span "button" at bounding box center [751, 316] width 13 height 6
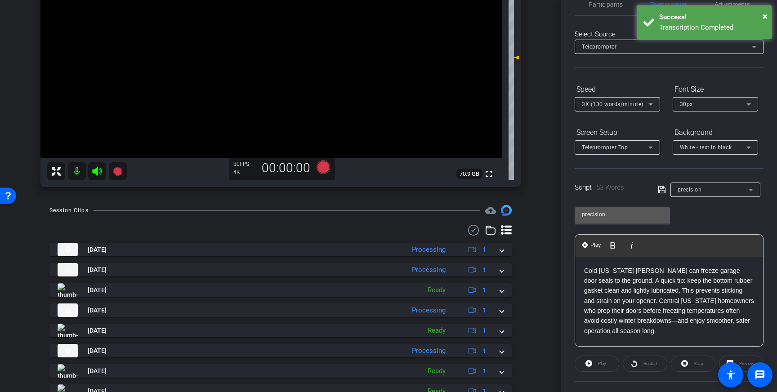
scroll to position [0, 0]
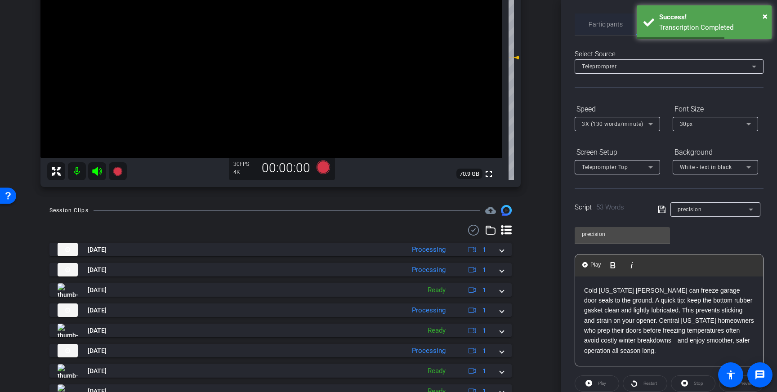
click at [596, 27] on span "Participants" at bounding box center [606, 24] width 34 height 6
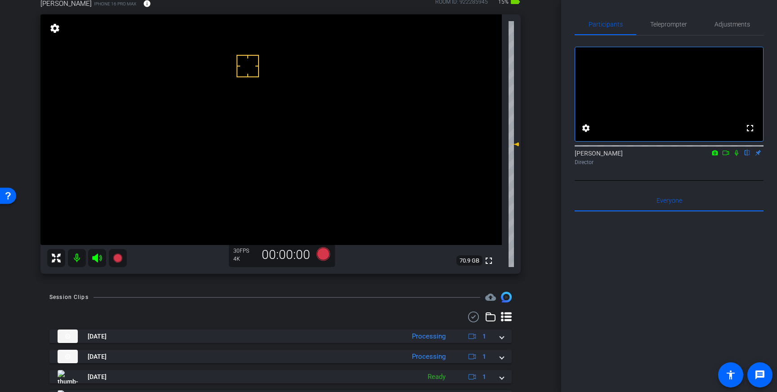
scroll to position [51, 0]
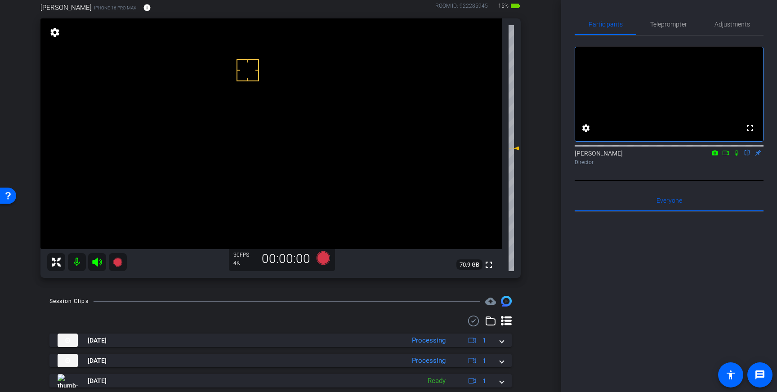
click at [521, 181] on div "Ed Hesling iPhone 16 Pro Max info ROOM ID: 922285945 15% battery_std fullscreen…" at bounding box center [280, 137] width 516 height 299
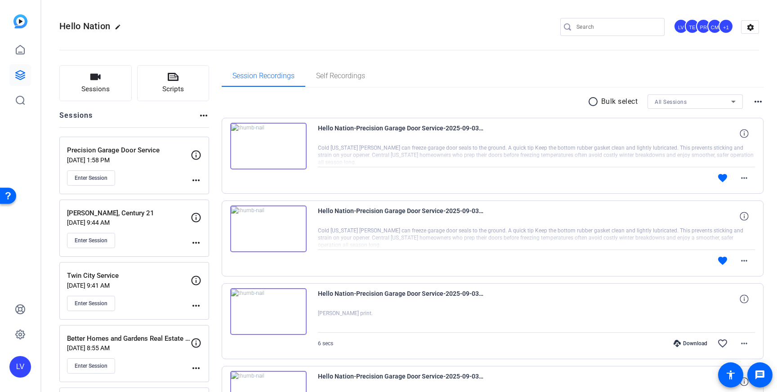
click at [170, 180] on div "Enter Session" at bounding box center [129, 177] width 124 height 15
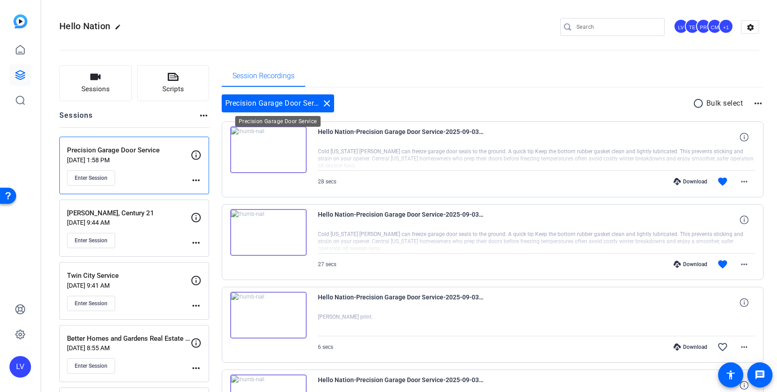
click at [329, 103] on mat-icon "close" at bounding box center [326, 103] width 11 height 11
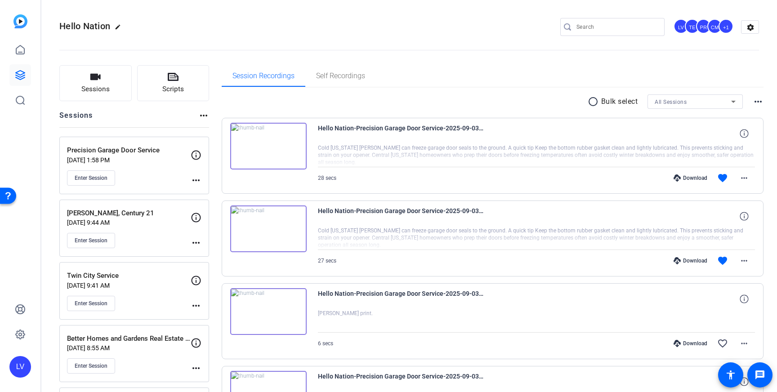
click at [146, 177] on div "Enter Session" at bounding box center [129, 177] width 124 height 15
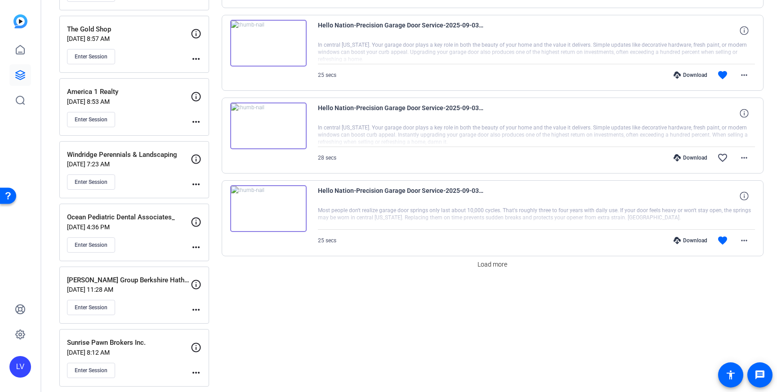
scroll to position [685, 0]
click at [490, 272] on span at bounding box center [492, 265] width 37 height 22
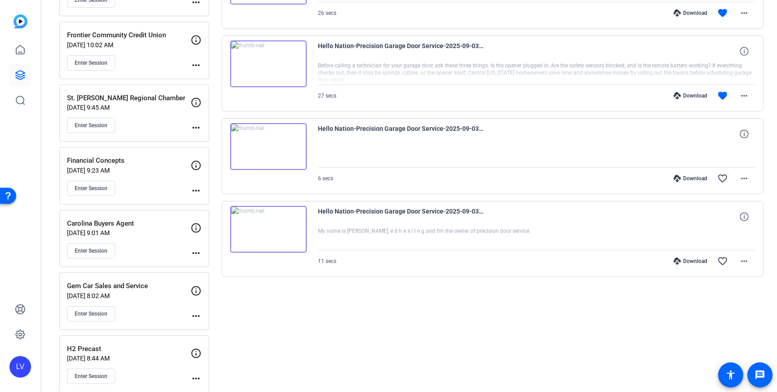
scroll to position [1244, 0]
click at [748, 266] on mat-icon "more_horiz" at bounding box center [744, 261] width 11 height 11
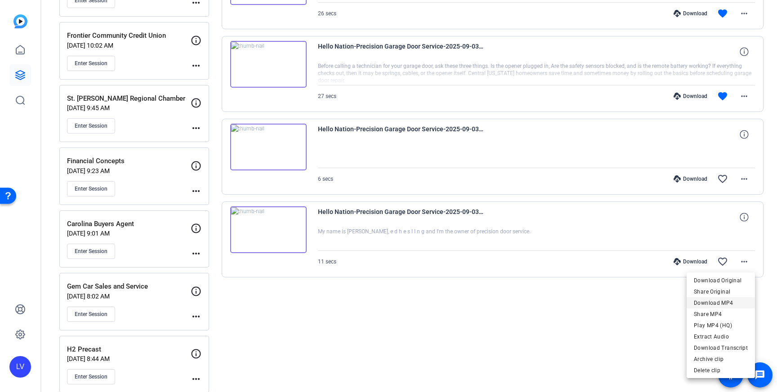
click at [734, 302] on span "Download MP4" at bounding box center [721, 303] width 54 height 11
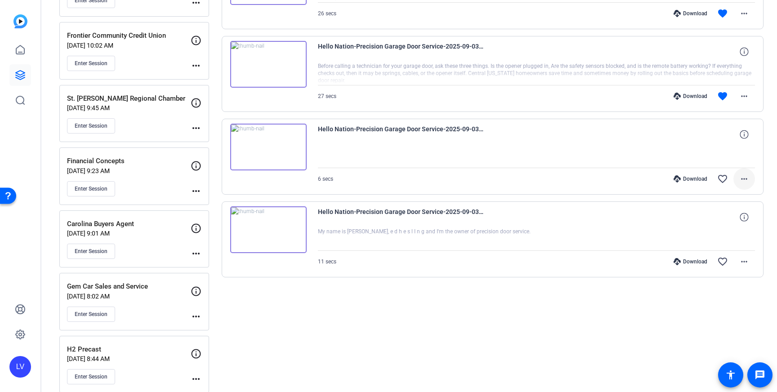
click at [741, 177] on mat-icon "more_horiz" at bounding box center [744, 179] width 11 height 11
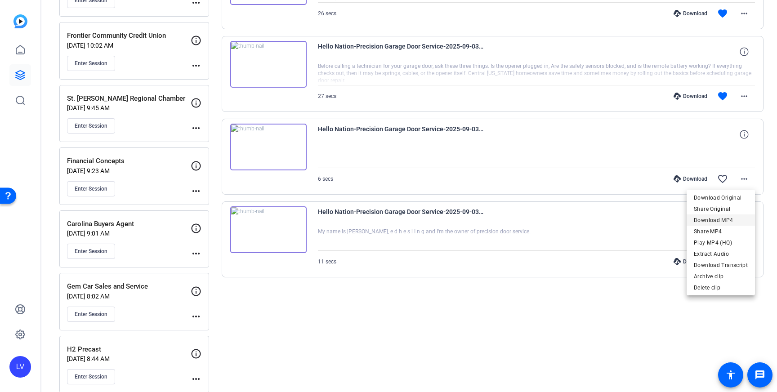
click at [736, 217] on span "Download MP4" at bounding box center [721, 220] width 54 height 11
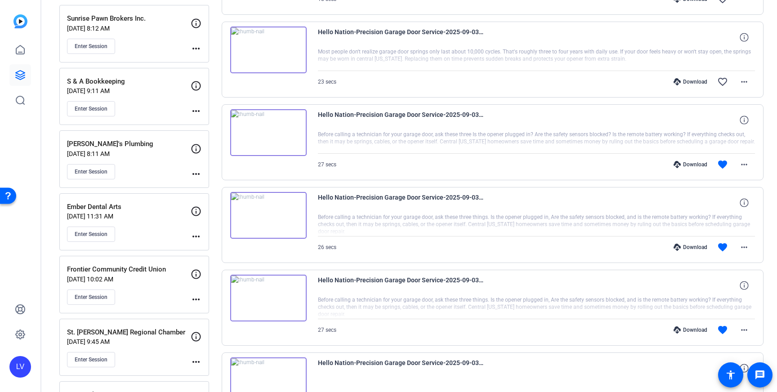
scroll to position [1001, 0]
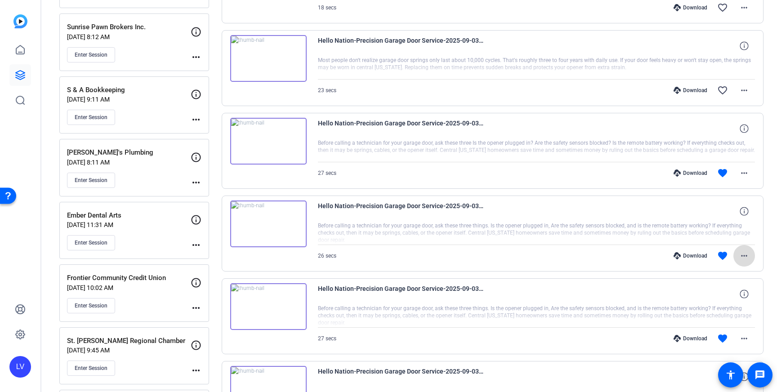
click at [741, 259] on mat-icon "more_horiz" at bounding box center [744, 255] width 11 height 11
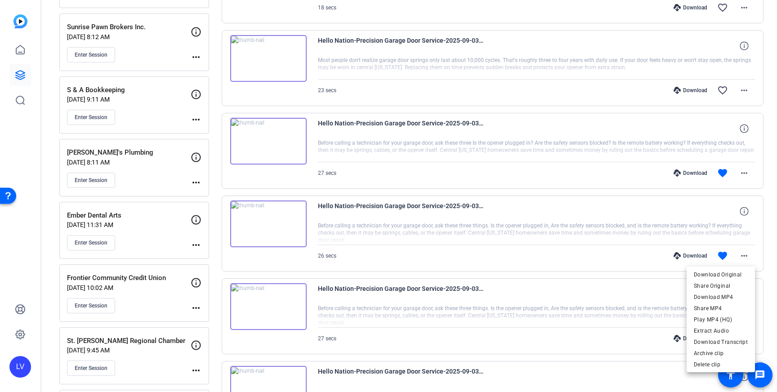
click at [647, 261] on div at bounding box center [388, 196] width 777 height 392
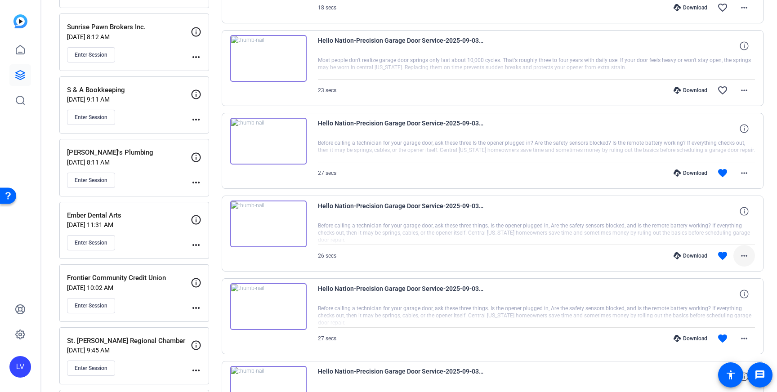
click at [742, 253] on mat-icon "more_horiz" at bounding box center [744, 255] width 11 height 11
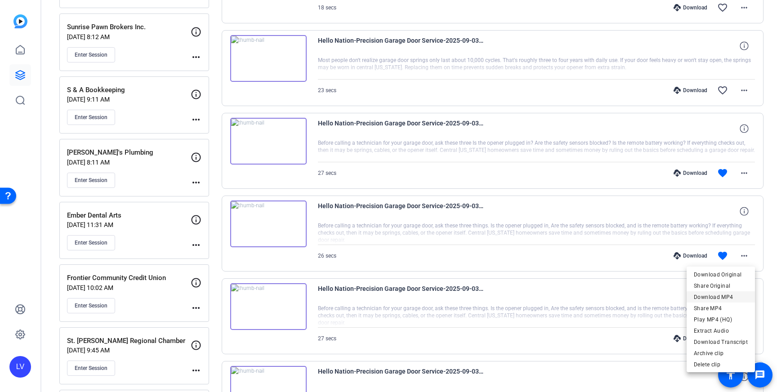
click at [737, 292] on span "Download MP4" at bounding box center [721, 297] width 54 height 11
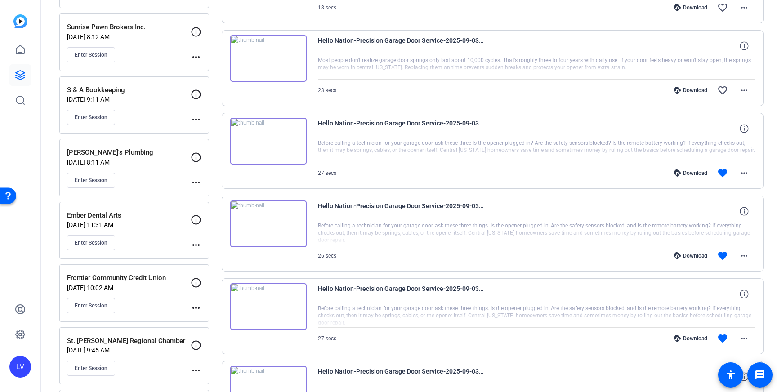
scroll to position [988, 0]
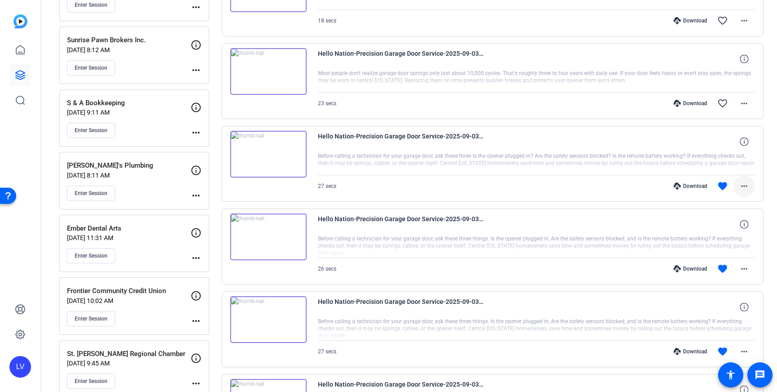
click at [741, 187] on mat-icon "more_horiz" at bounding box center [744, 186] width 11 height 11
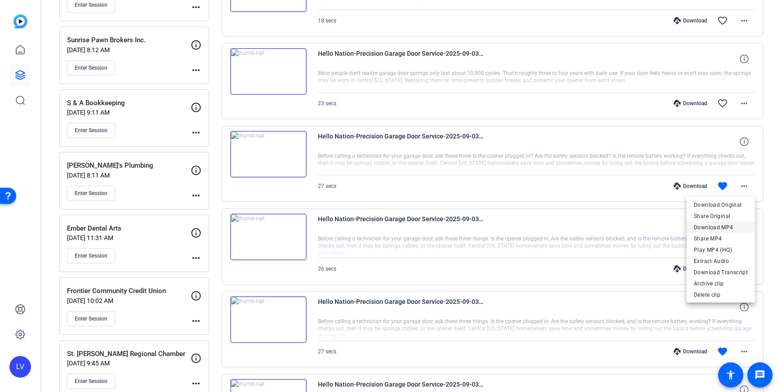
click at [725, 224] on span "Download MP4" at bounding box center [721, 227] width 54 height 11
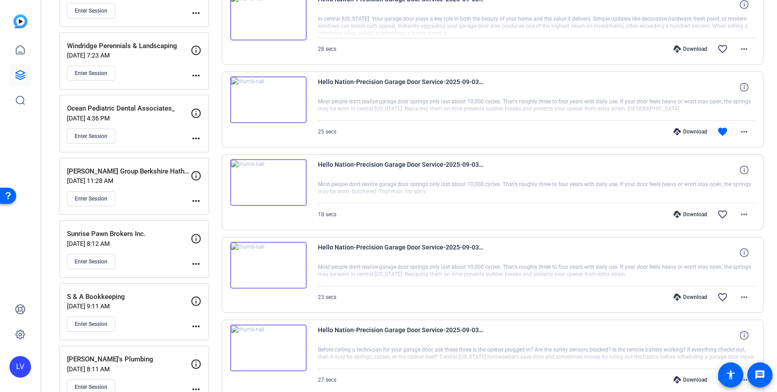
scroll to position [794, 0]
click at [747, 299] on mat-icon "more_horiz" at bounding box center [744, 298] width 11 height 11
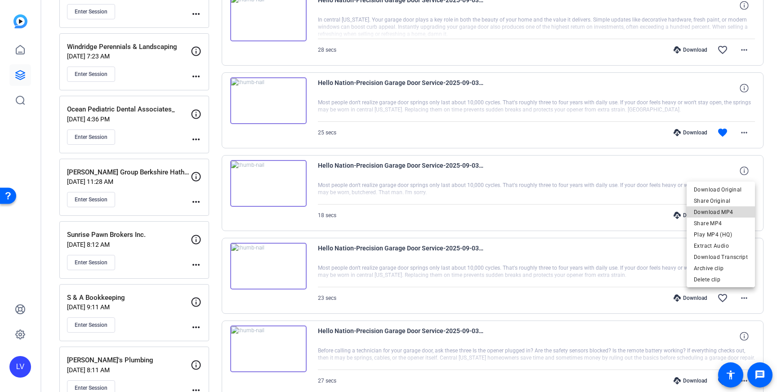
click at [733, 214] on span "Download MP4" at bounding box center [721, 212] width 54 height 11
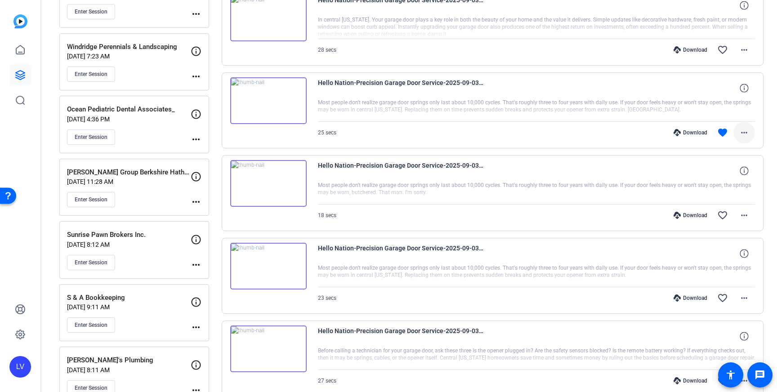
click at [742, 140] on span at bounding box center [744, 133] width 22 height 22
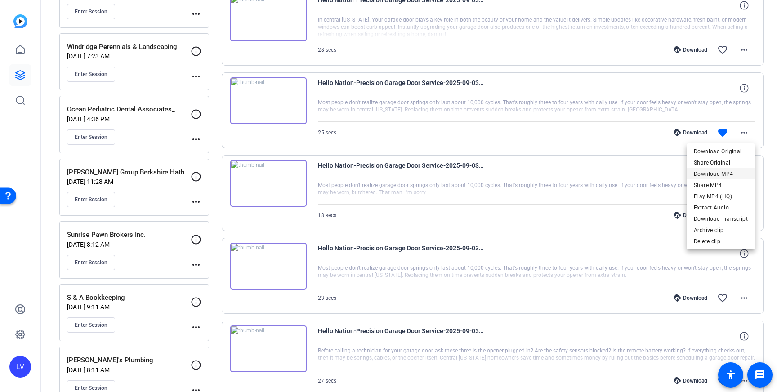
click at [724, 174] on span "Download MP4" at bounding box center [721, 174] width 54 height 11
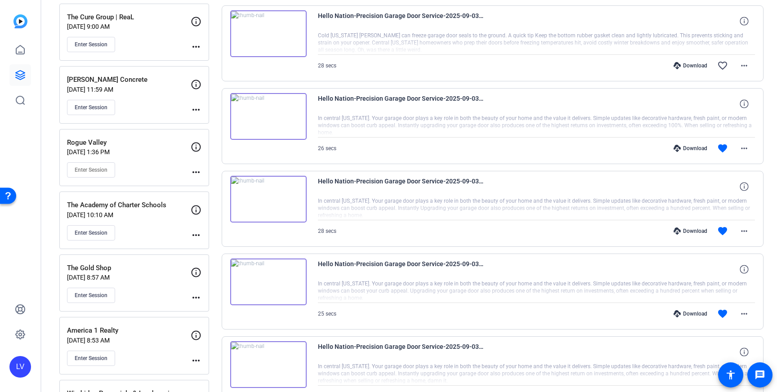
scroll to position [441, 0]
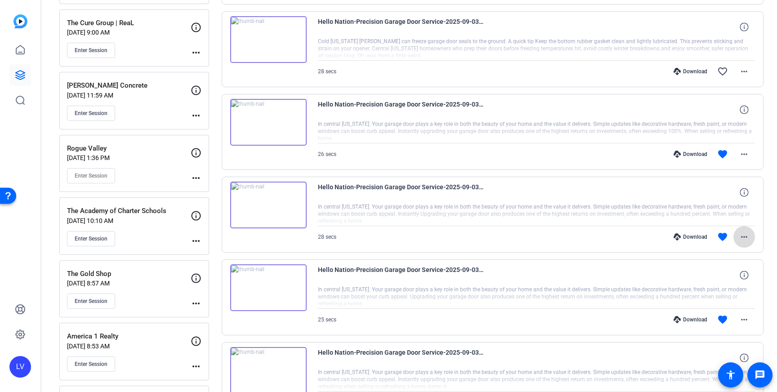
click at [749, 241] on mat-icon "more_horiz" at bounding box center [744, 237] width 11 height 11
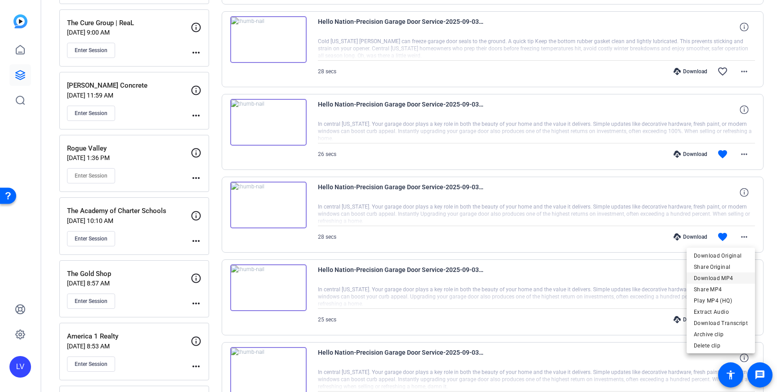
click at [736, 277] on span "Download MP4" at bounding box center [721, 278] width 54 height 11
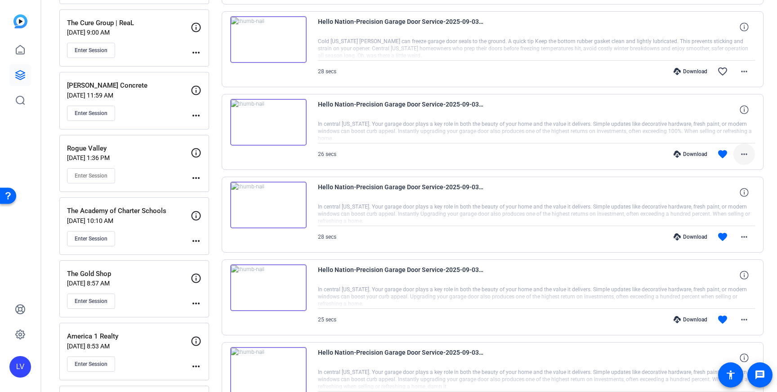
click at [747, 152] on mat-icon "more_horiz" at bounding box center [744, 154] width 11 height 11
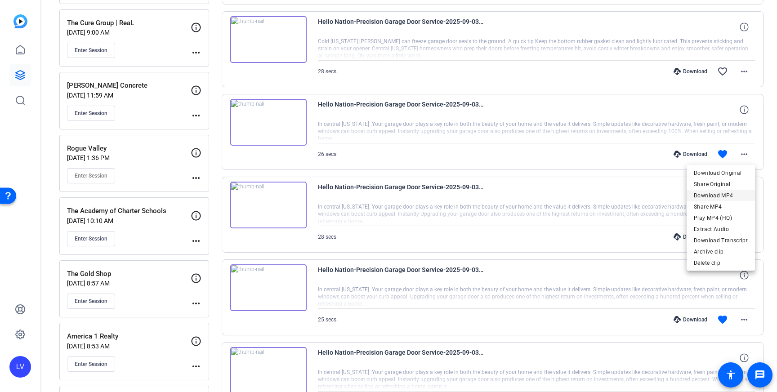
click at [736, 193] on span "Download MP4" at bounding box center [721, 195] width 54 height 11
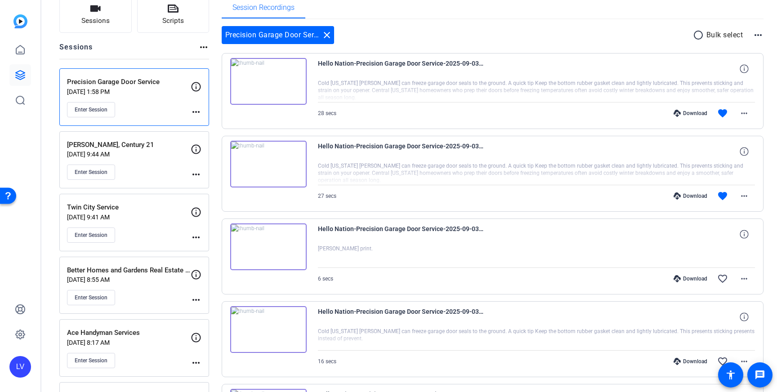
scroll to position [0, 0]
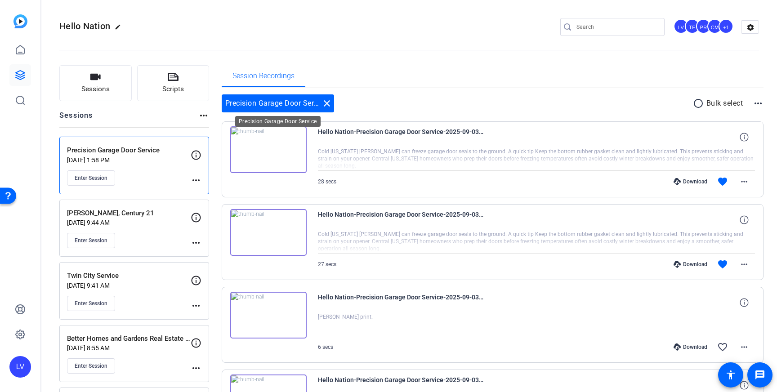
click at [326, 100] on mat-icon "close" at bounding box center [326, 103] width 11 height 11
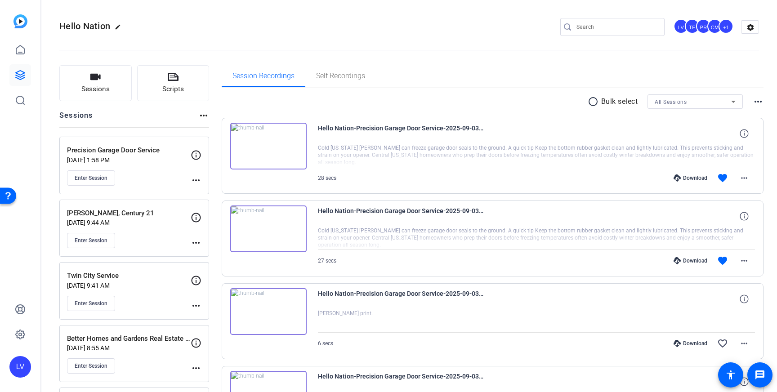
click at [232, 32] on div "Hello Nation edit LV TE PR CM +1 settings" at bounding box center [409, 26] width 700 height 13
click at [748, 259] on mat-icon "more_horiz" at bounding box center [744, 260] width 11 height 11
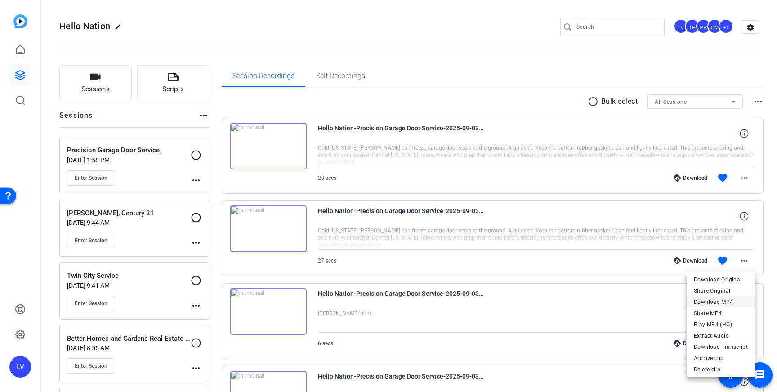
click at [726, 301] on span "Download MP4" at bounding box center [721, 302] width 54 height 11
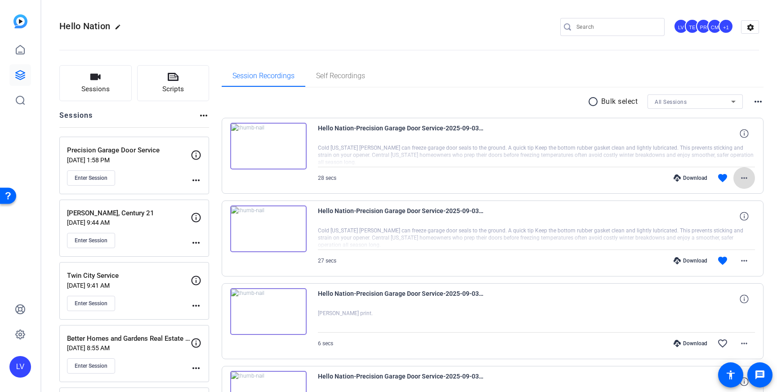
click at [741, 180] on mat-icon "more_horiz" at bounding box center [744, 178] width 11 height 11
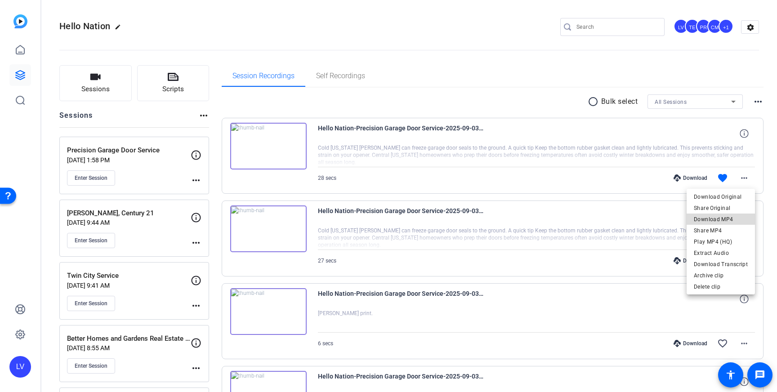
click at [736, 215] on span "Download MP4" at bounding box center [721, 219] width 54 height 11
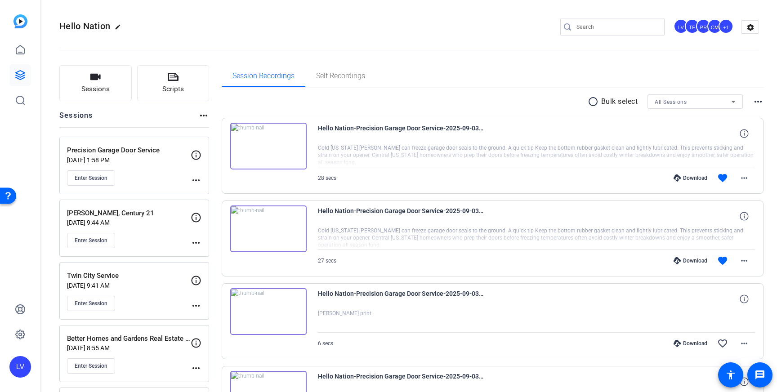
click at [468, 177] on div "Download favorite more_horiz" at bounding box center [602, 178] width 306 height 22
